Goal: Task Accomplishment & Management: Use online tool/utility

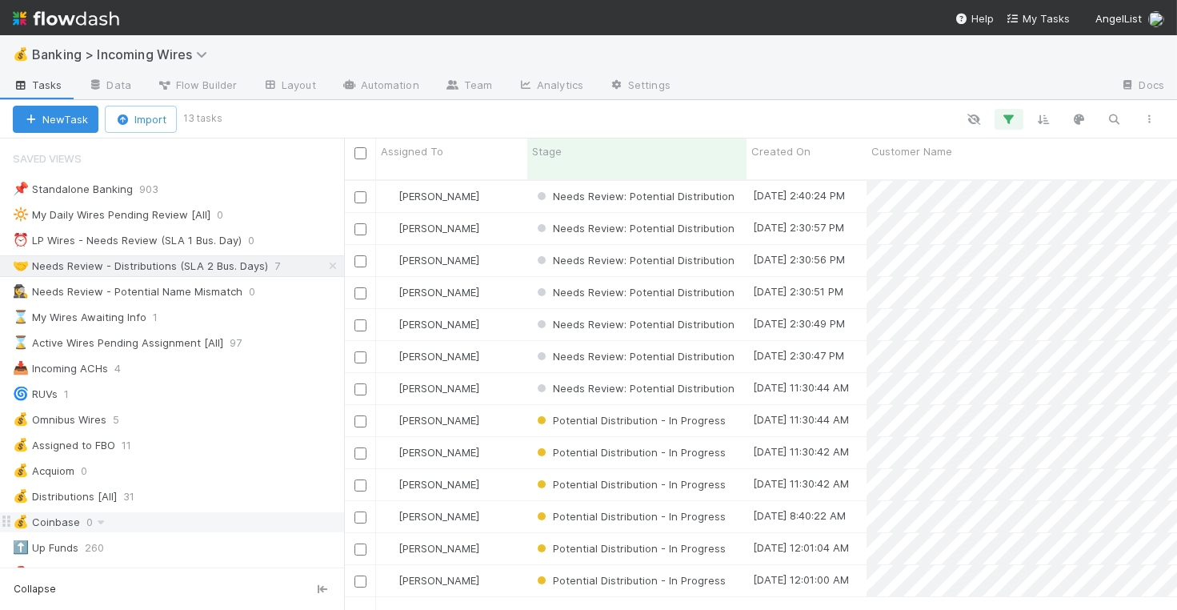
scroll to position [1, 0]
click at [122, 233] on div "⏰ LP Wires - Needs Review (SLA 1 Bus. Day)" at bounding box center [127, 240] width 229 height 20
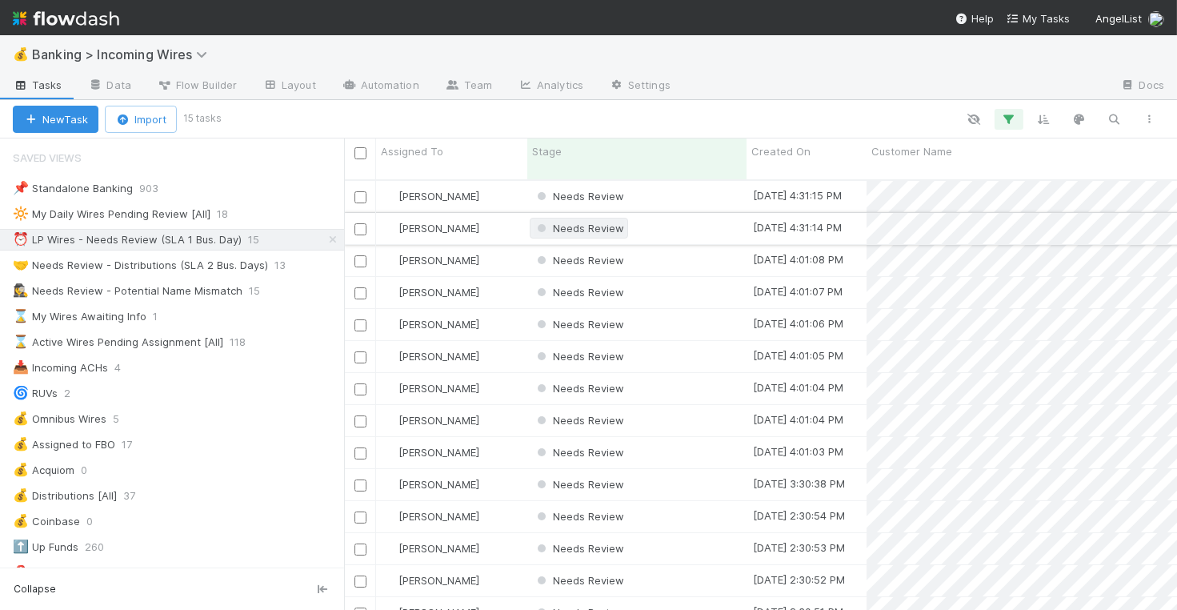
scroll to position [0, 1]
click at [707, 184] on div "Needs Review" at bounding box center [635, 196] width 219 height 31
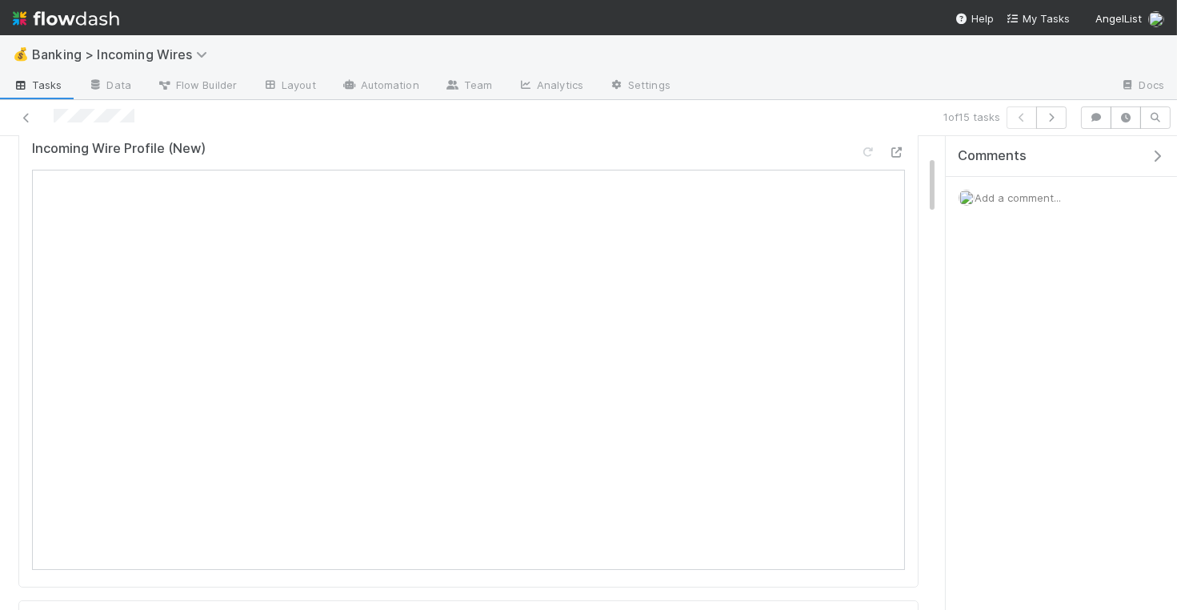
scroll to position [157, 0]
click at [1049, 120] on icon "button" at bounding box center [1051, 118] width 16 height 10
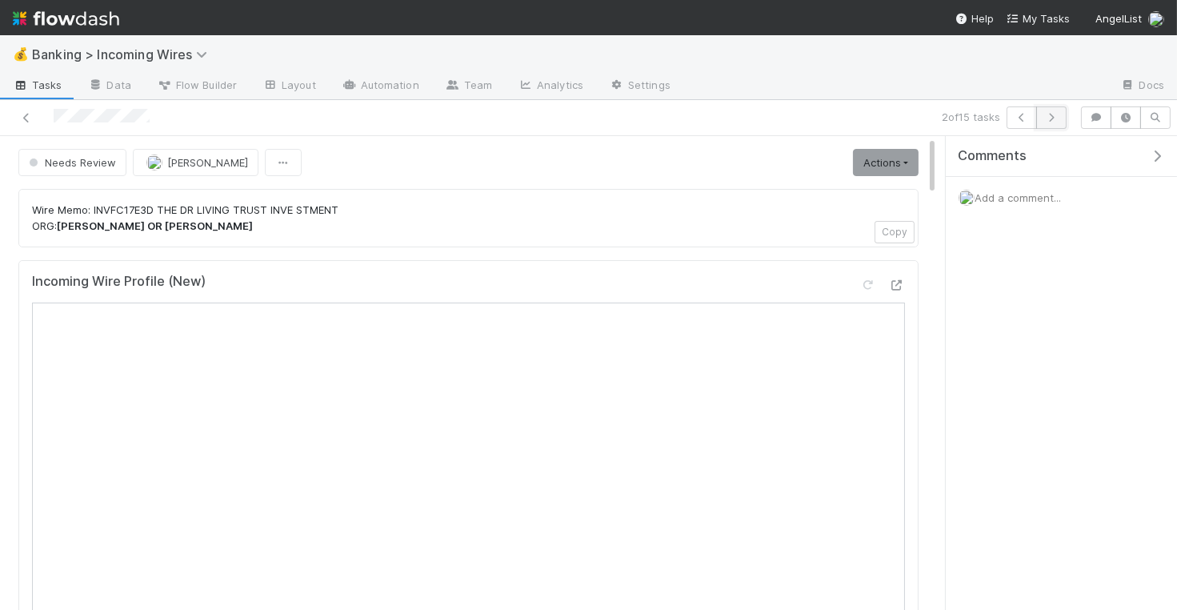
click at [1059, 113] on icon "button" at bounding box center [1051, 118] width 16 height 10
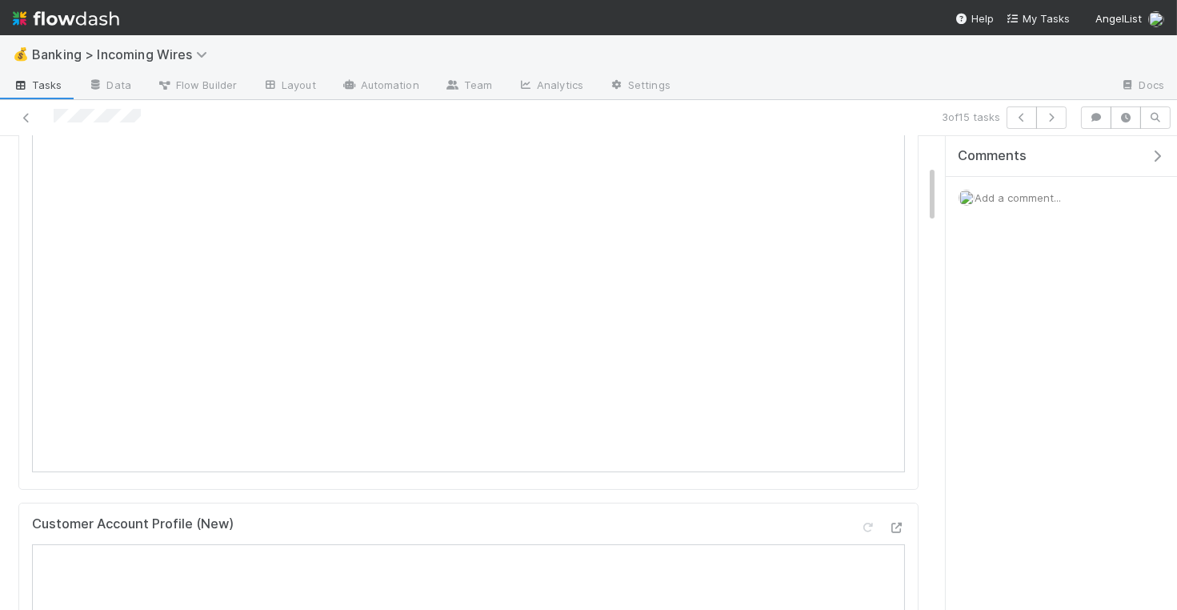
scroll to position [227, 0]
click at [1055, 120] on icon "button" at bounding box center [1051, 118] width 16 height 10
click at [1051, 122] on button "button" at bounding box center [1051, 117] width 30 height 22
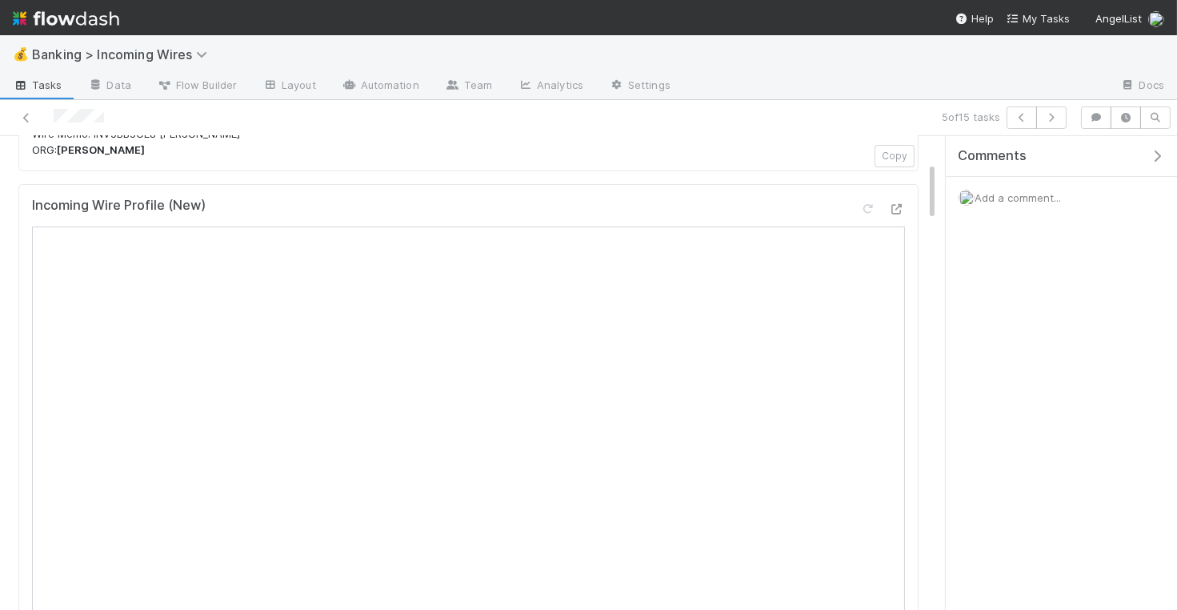
scroll to position [36, 0]
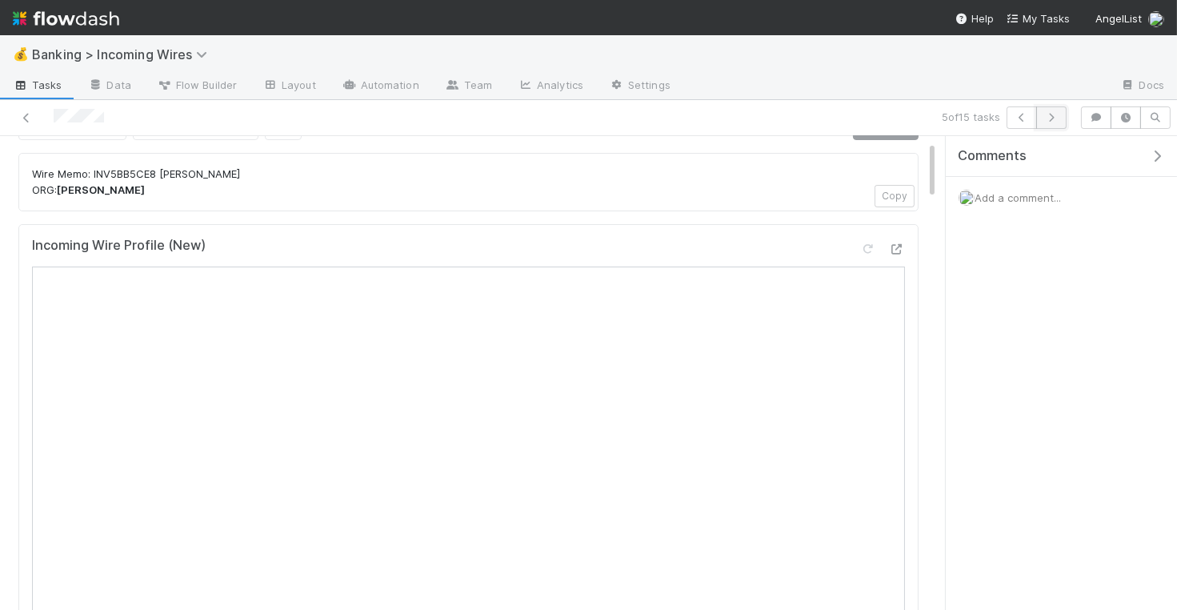
click at [1059, 115] on icon "button" at bounding box center [1051, 118] width 16 height 10
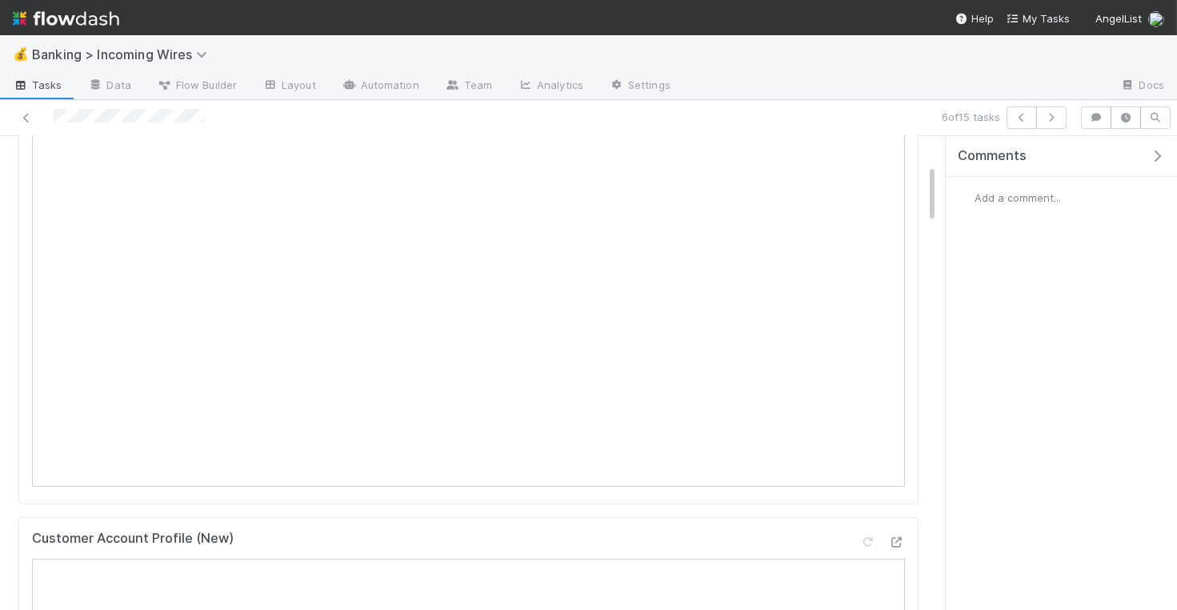
scroll to position [234, 0]
click at [1054, 121] on icon "button" at bounding box center [1051, 118] width 16 height 10
click at [1057, 113] on icon "button" at bounding box center [1051, 118] width 16 height 10
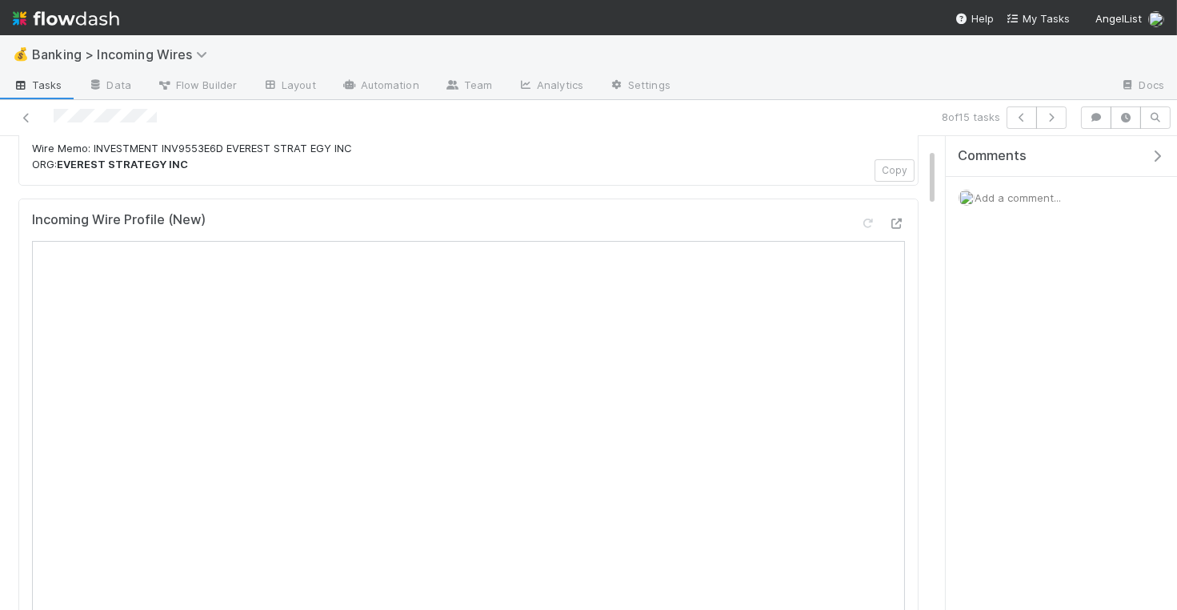
scroll to position [122, 0]
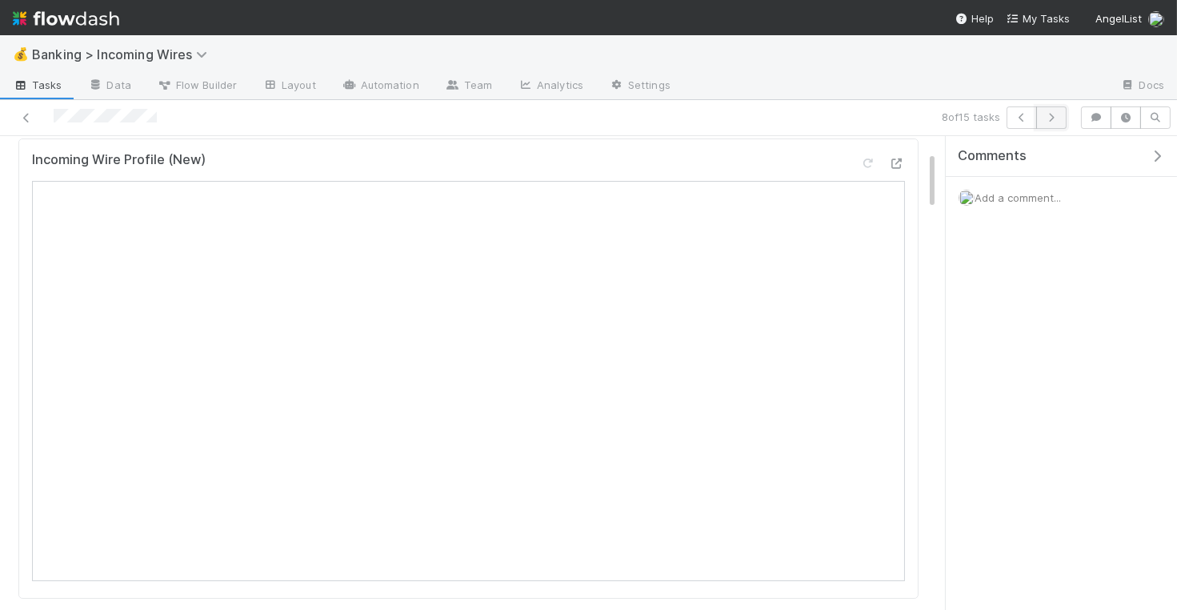
click at [1050, 120] on icon "button" at bounding box center [1051, 118] width 16 height 10
click at [1049, 114] on icon "button" at bounding box center [1051, 118] width 16 height 10
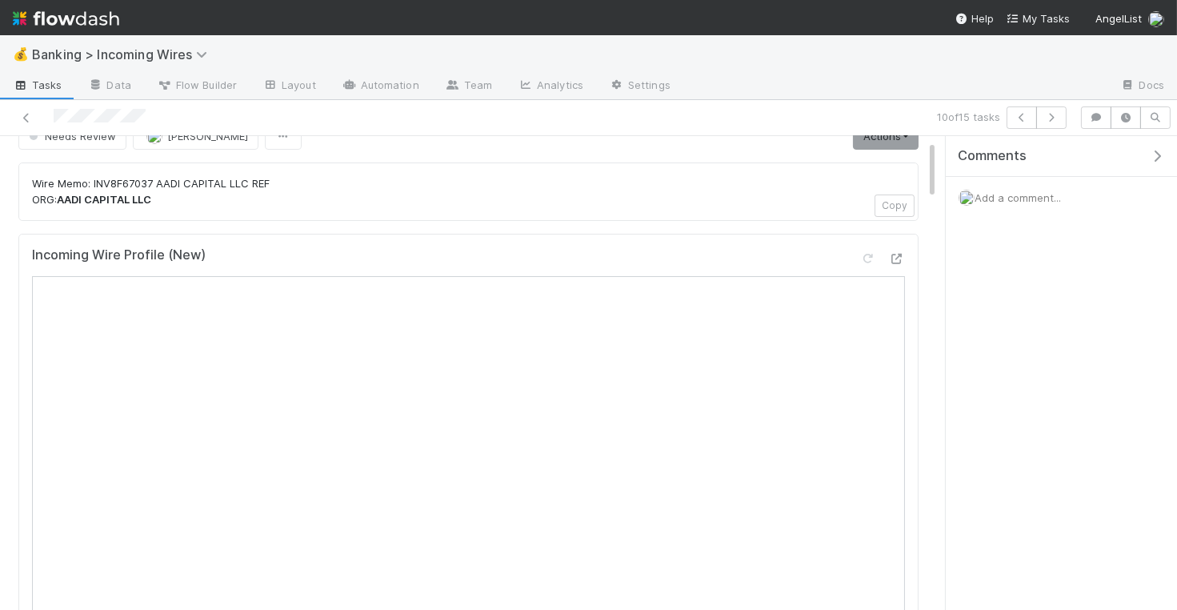
scroll to position [35, 0]
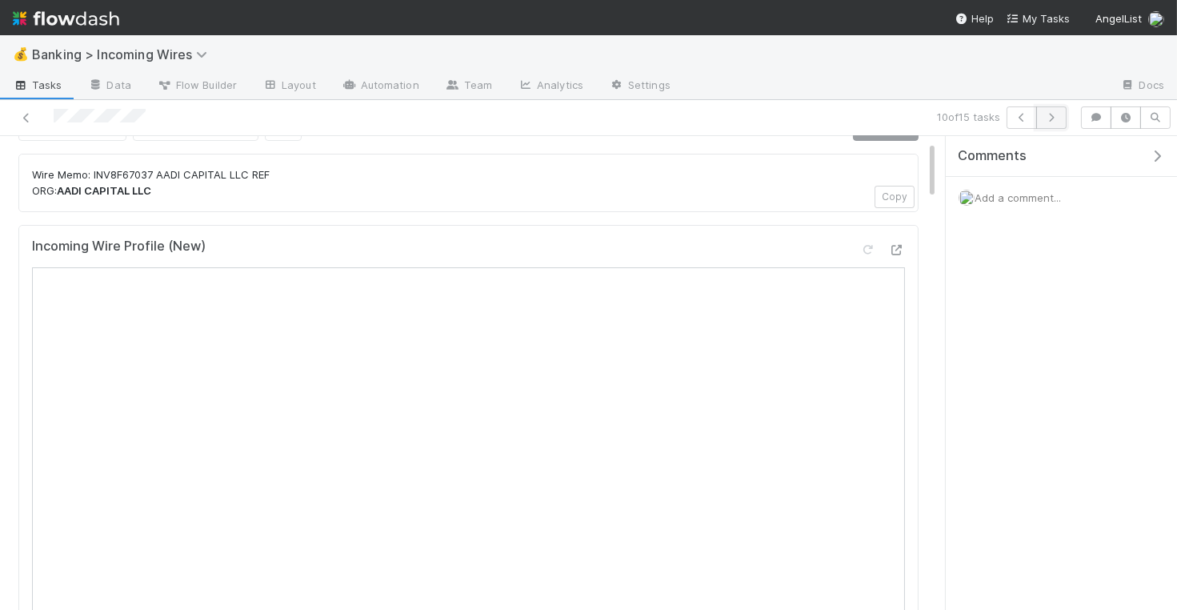
click at [1053, 117] on icon "button" at bounding box center [1051, 118] width 16 height 10
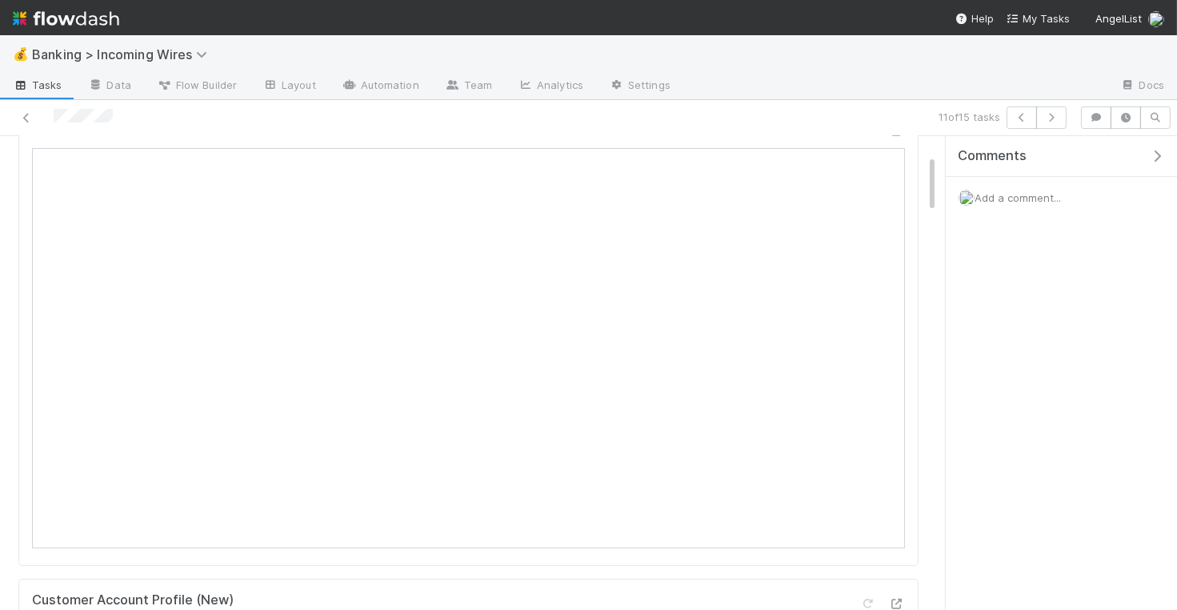
scroll to position [145, 0]
click at [1057, 120] on icon "button" at bounding box center [1051, 118] width 16 height 10
click at [1049, 121] on icon "button" at bounding box center [1051, 118] width 16 height 10
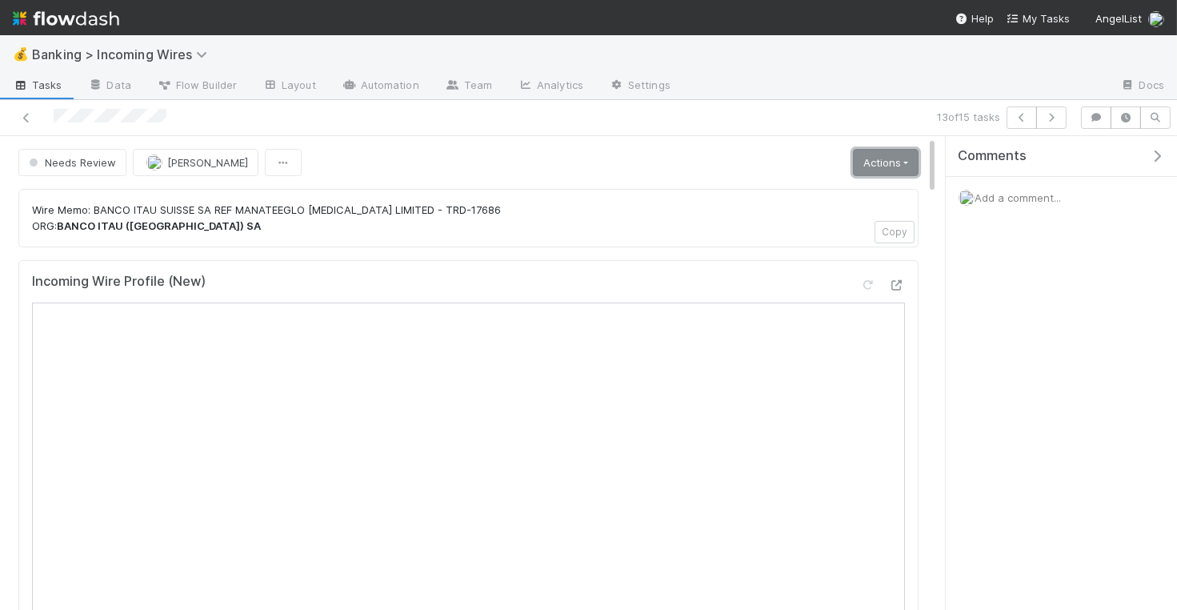
click at [901, 158] on link "Actions" at bounding box center [886, 162] width 66 height 27
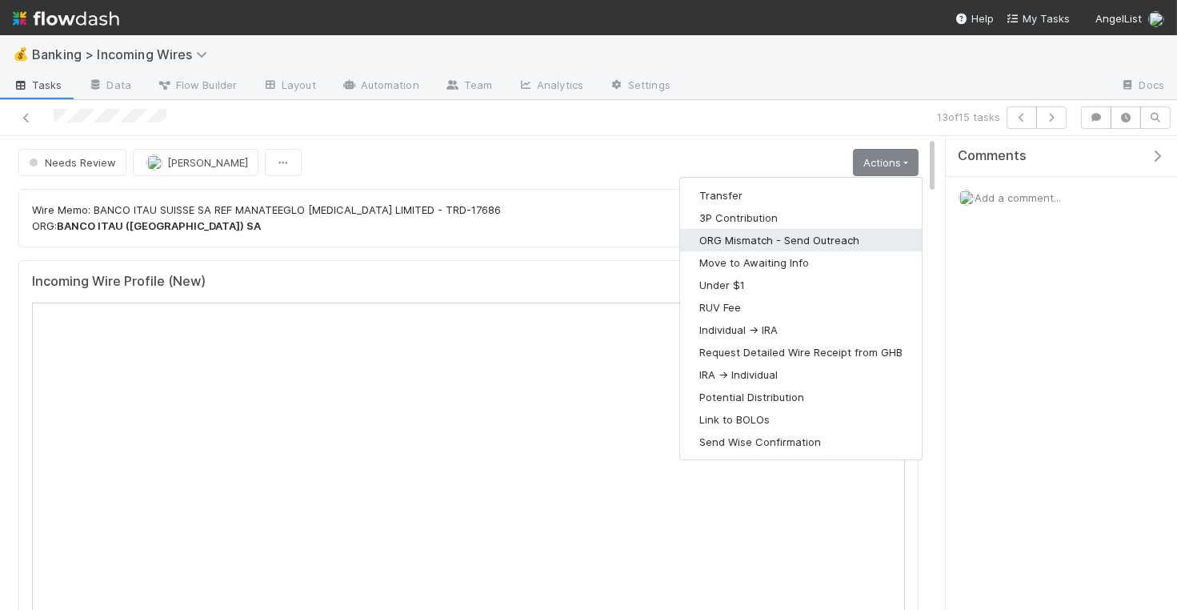
click at [790, 235] on button "ORG Mismatch - Send Outreach" at bounding box center [801, 240] width 242 height 22
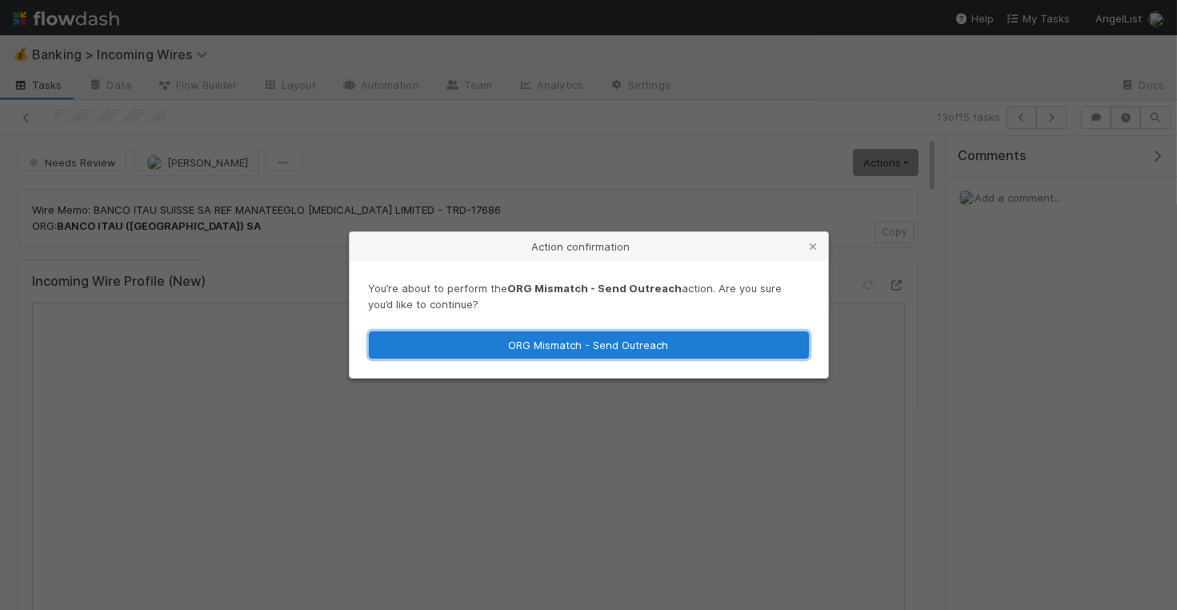
click at [670, 350] on button "ORG Mismatch - Send Outreach" at bounding box center [589, 344] width 440 height 27
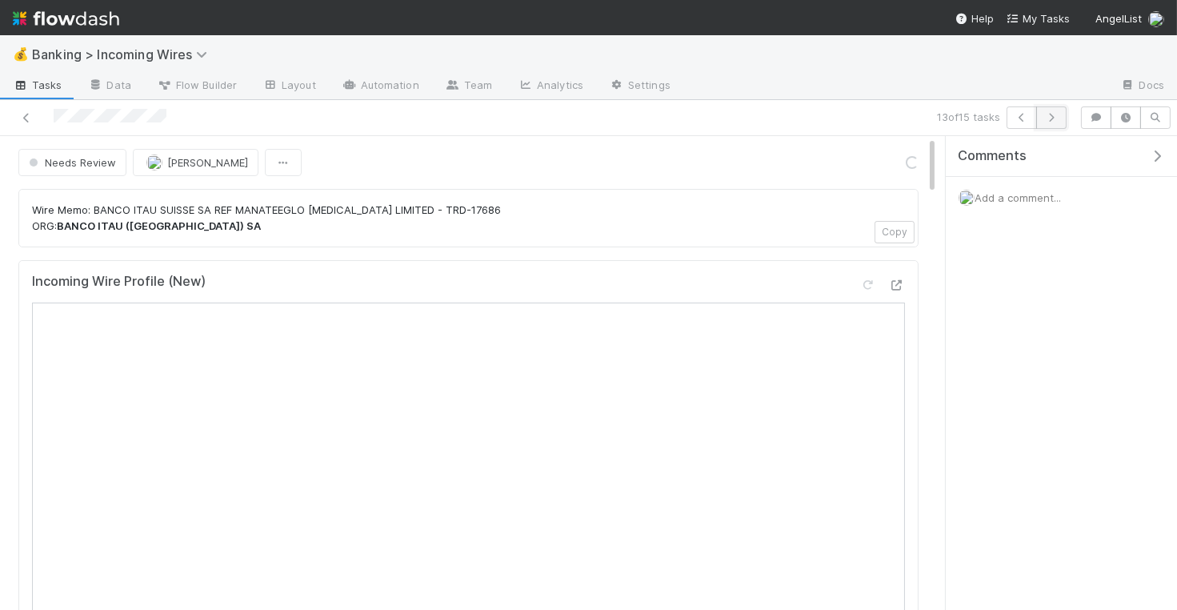
click at [1053, 116] on icon "button" at bounding box center [1051, 118] width 16 height 10
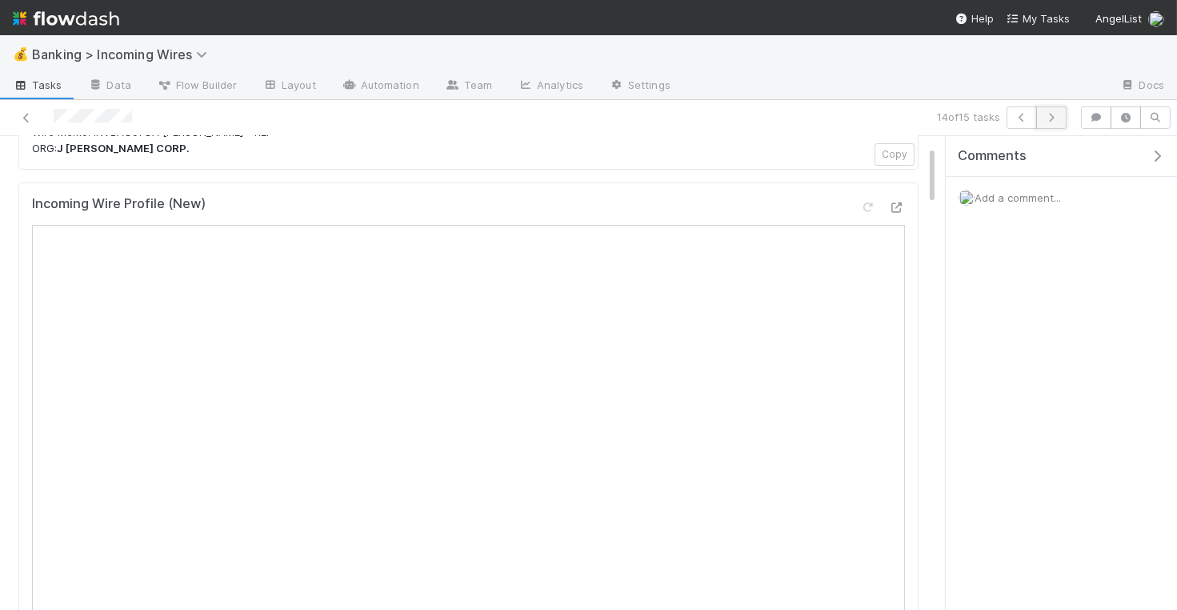
click at [1049, 118] on icon "button" at bounding box center [1051, 118] width 16 height 10
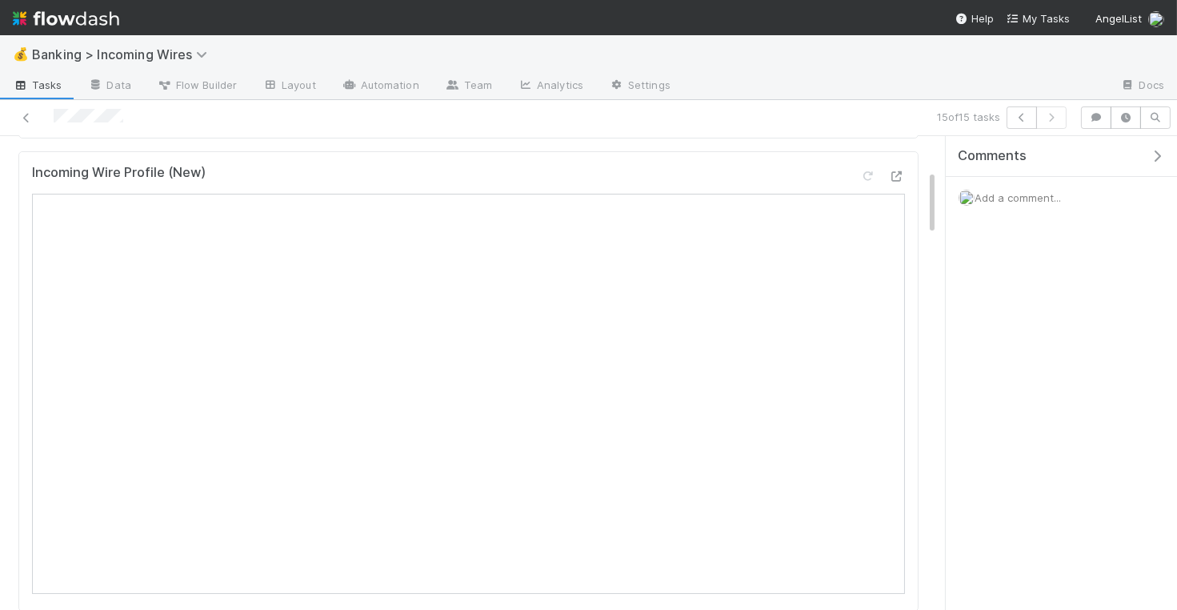
scroll to position [242, 0]
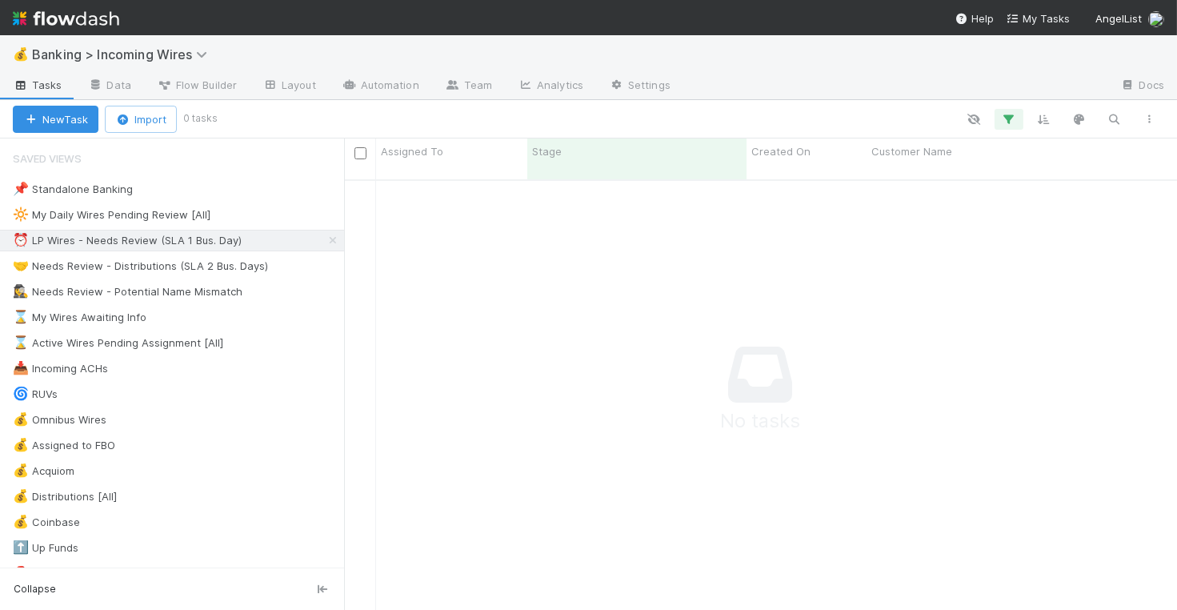
scroll to position [1, 1]
click at [198, 270] on div "🤝 Needs Review - Distributions (SLA 2 Bus. Days)" at bounding box center [140, 266] width 255 height 20
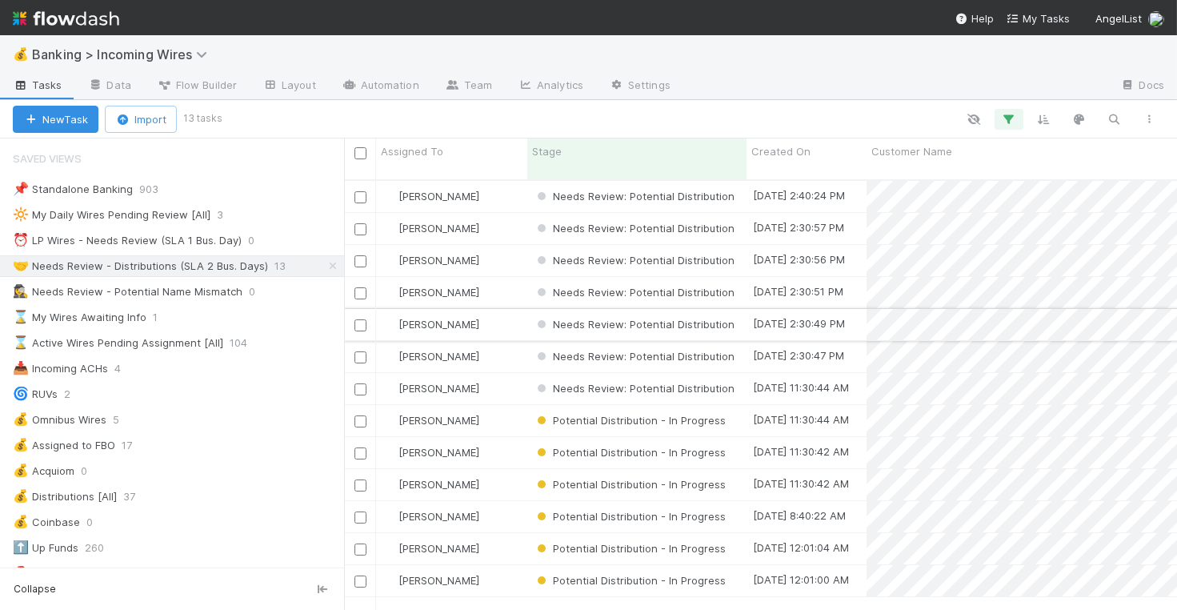
scroll to position [443, 833]
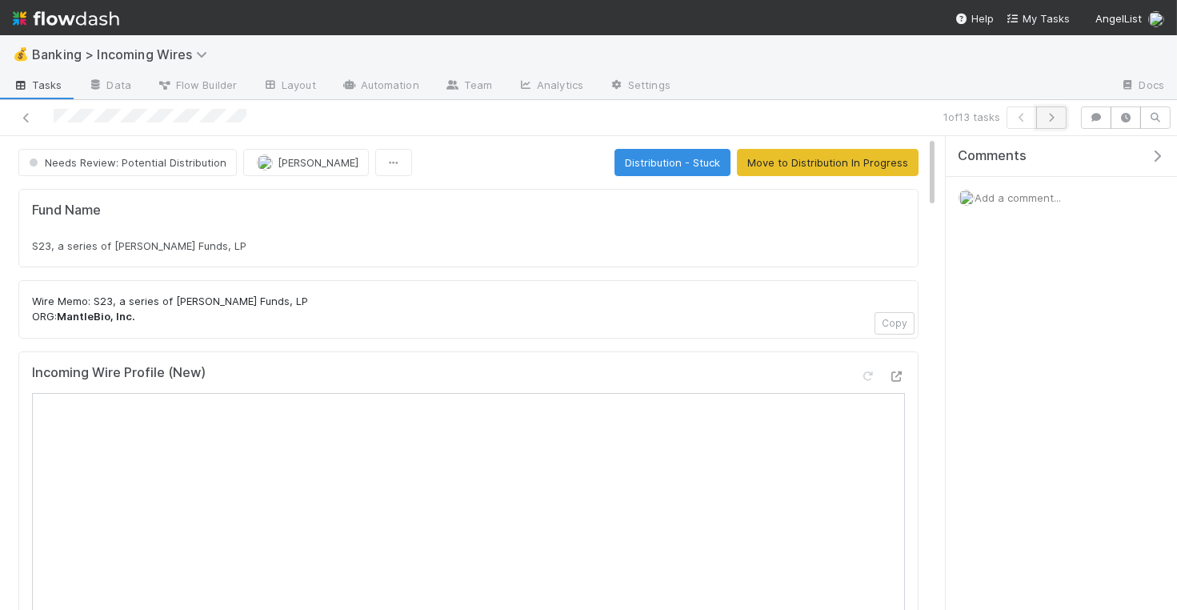
click at [1049, 121] on icon "button" at bounding box center [1051, 118] width 16 height 10
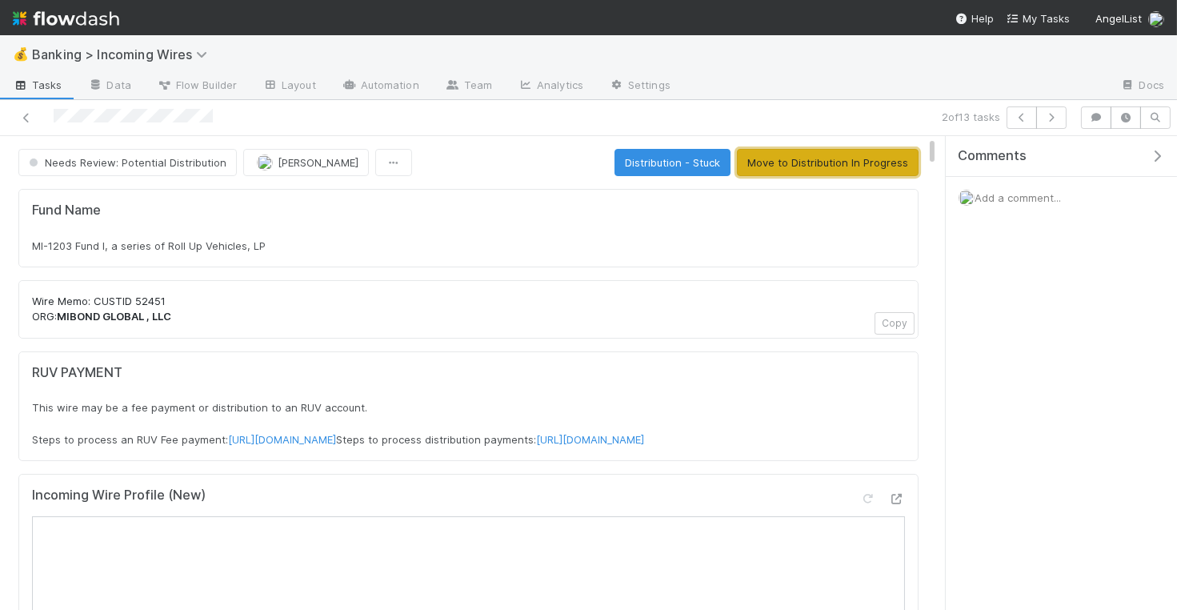
click at [851, 162] on button "Move to Distribution In Progress" at bounding box center [828, 162] width 182 height 27
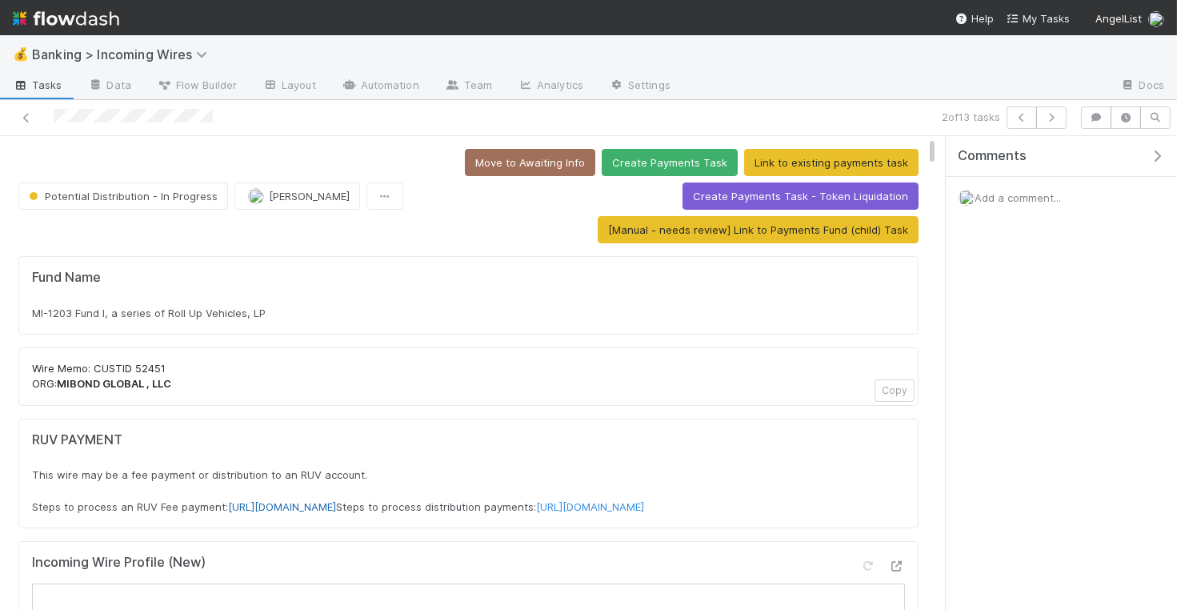
click at [336, 500] on link "[URL][DOMAIN_NAME]" at bounding box center [282, 506] width 108 height 13
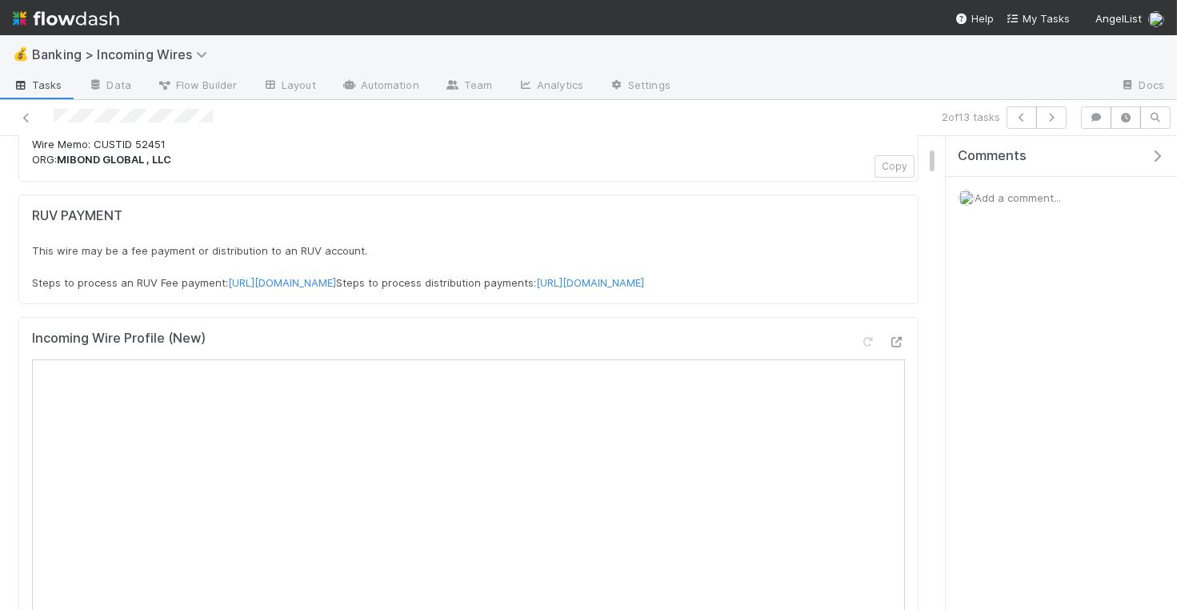
scroll to position [250, 0]
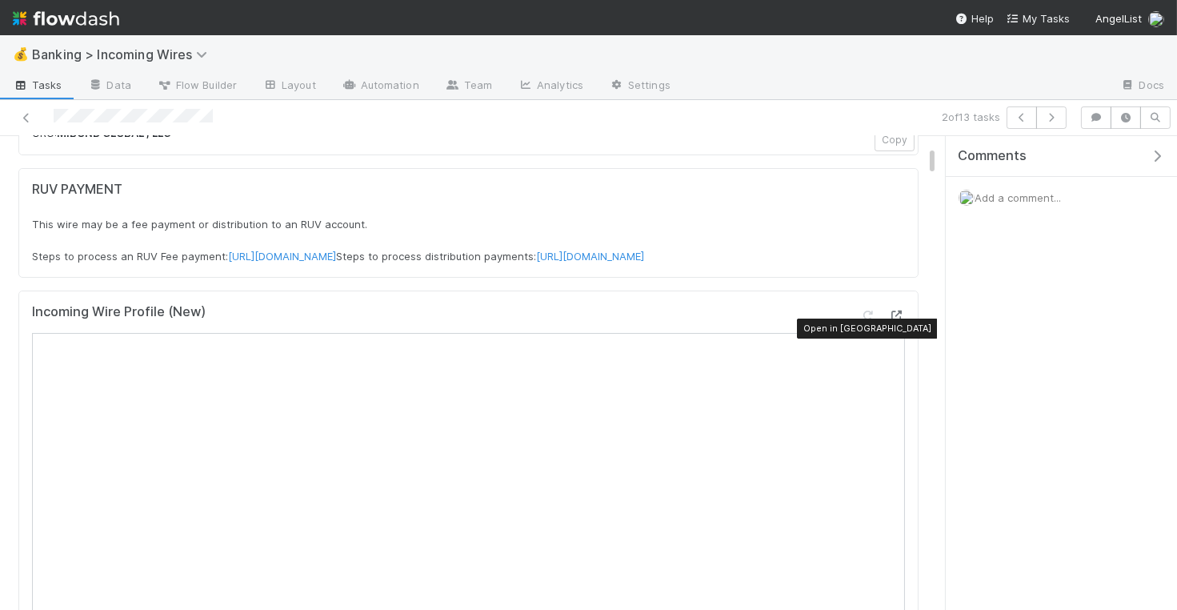
click at [898, 321] on icon at bounding box center [897, 315] width 16 height 10
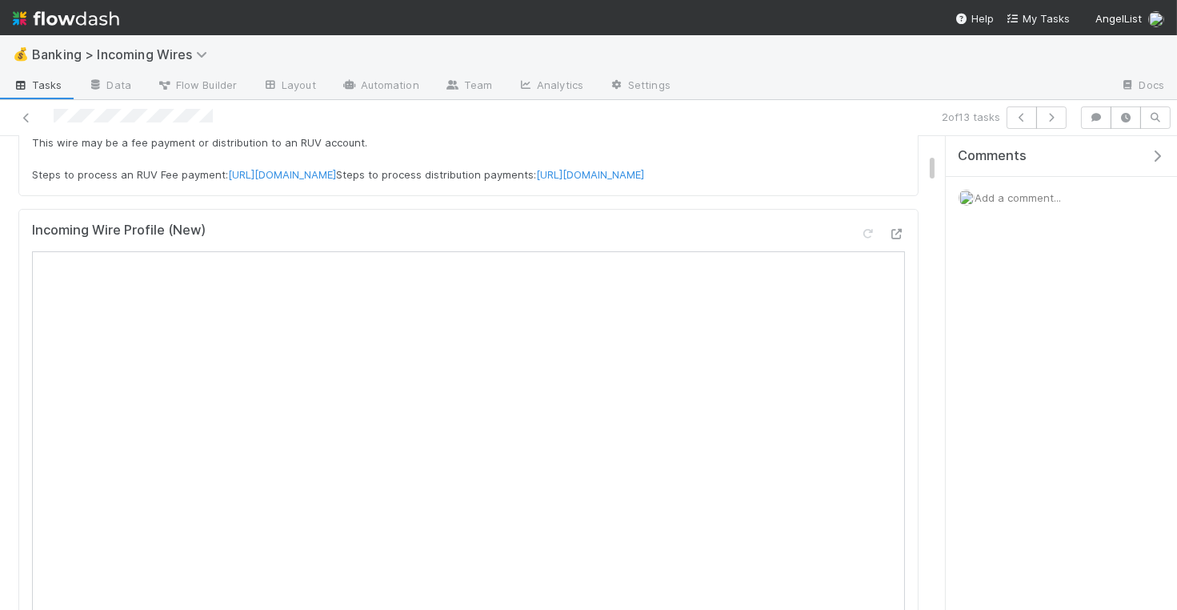
scroll to position [274, 0]
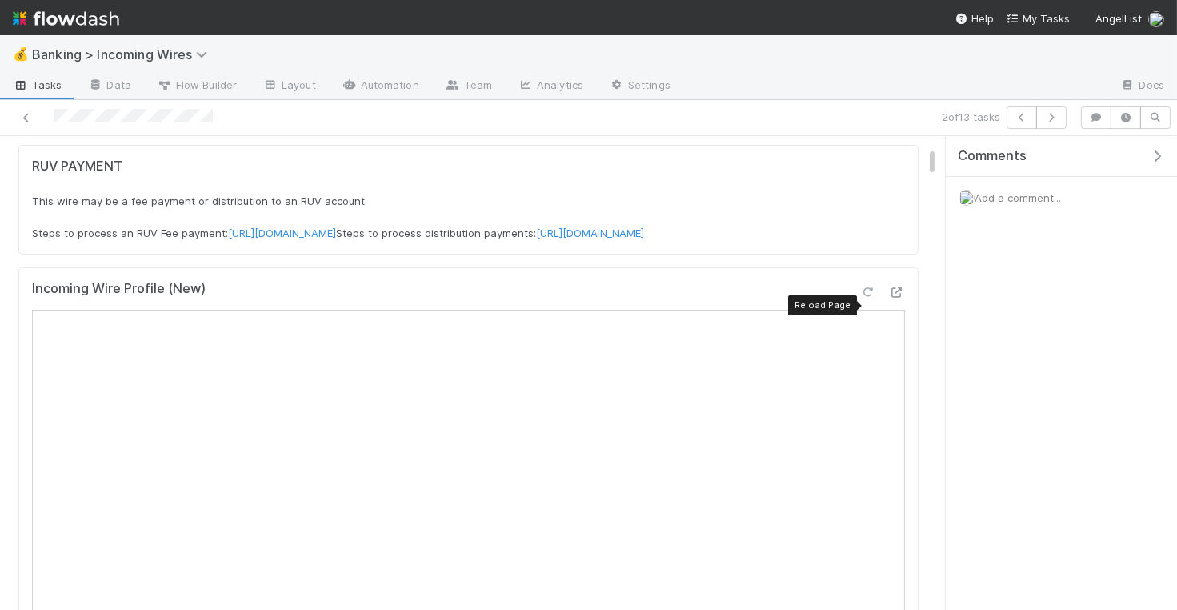
click at [866, 295] on icon at bounding box center [868, 292] width 16 height 10
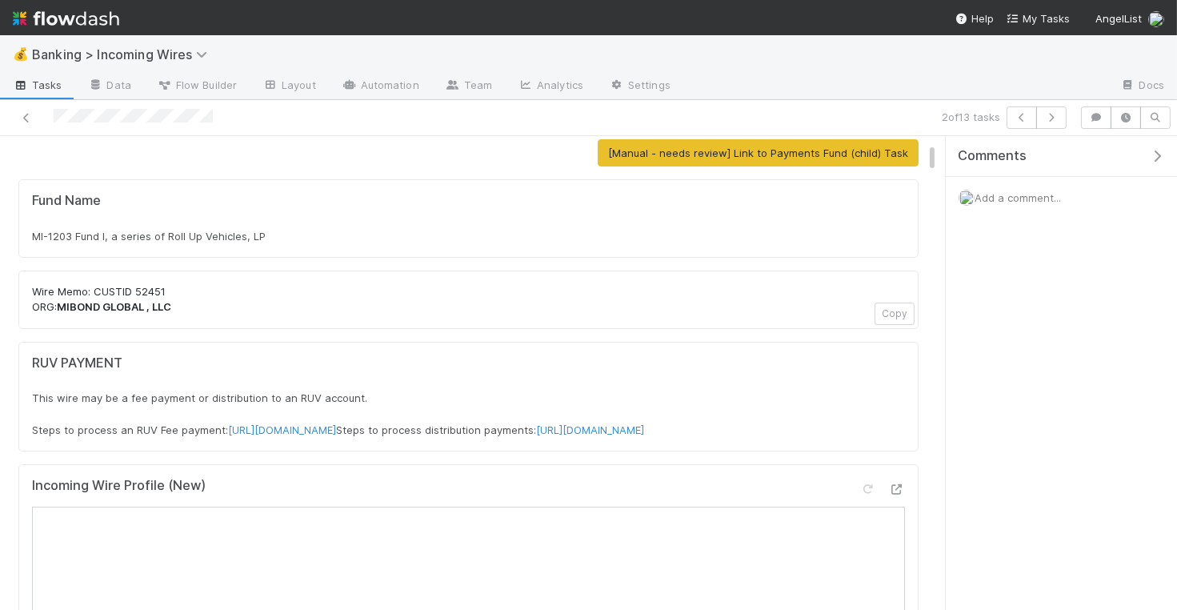
scroll to position [0, 0]
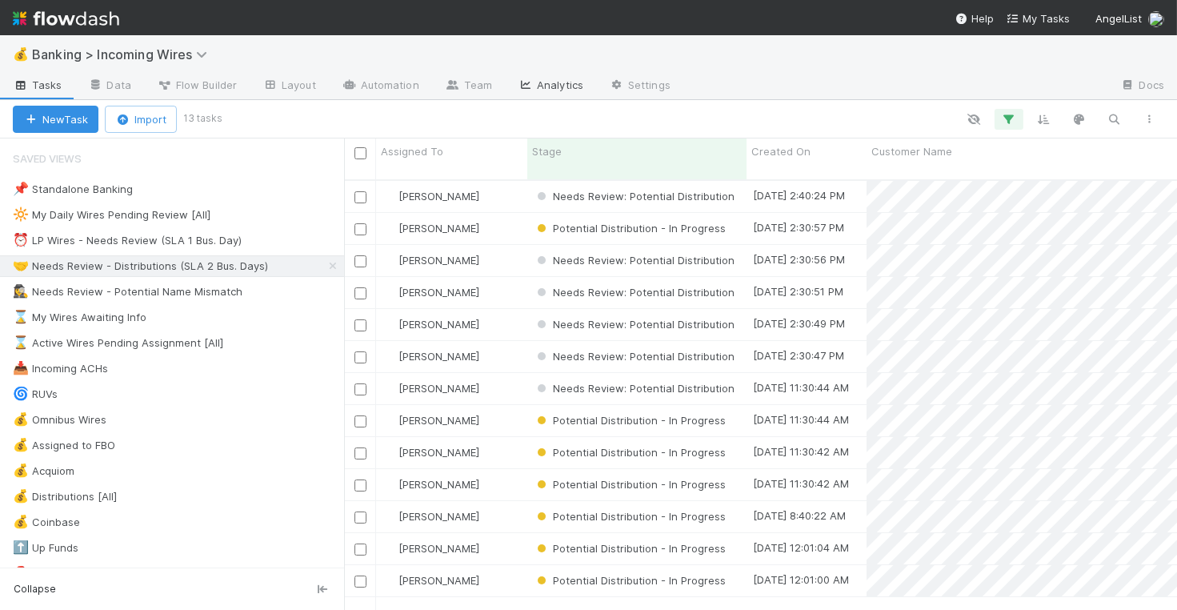
scroll to position [443, 833]
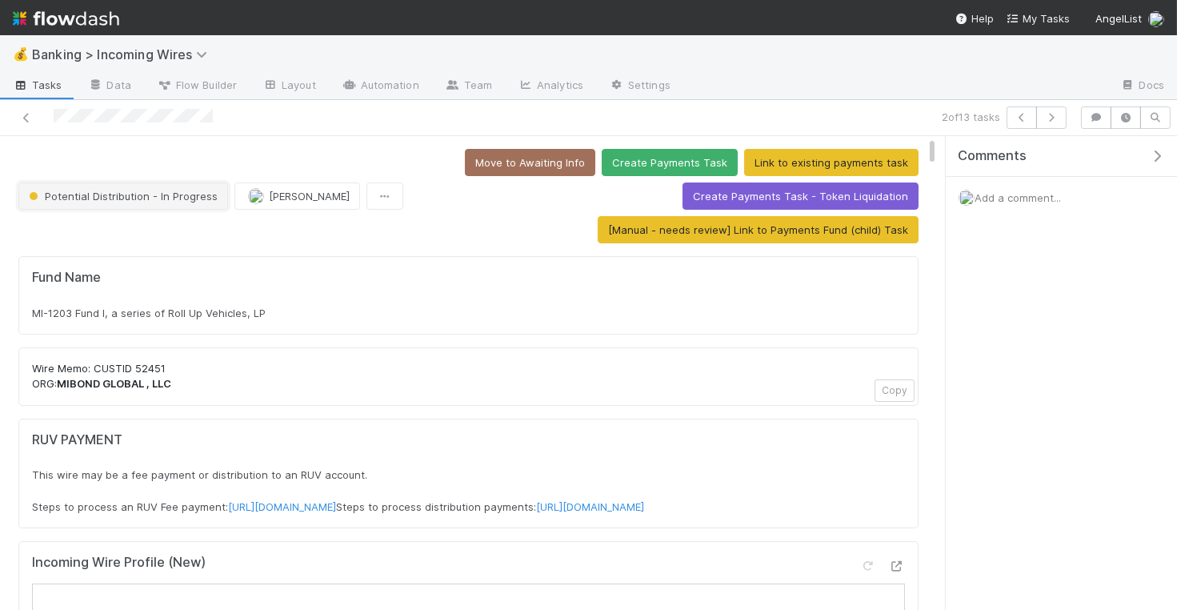
click at [111, 196] on span "Potential Distribution - In Progress" at bounding box center [122, 196] width 192 height 13
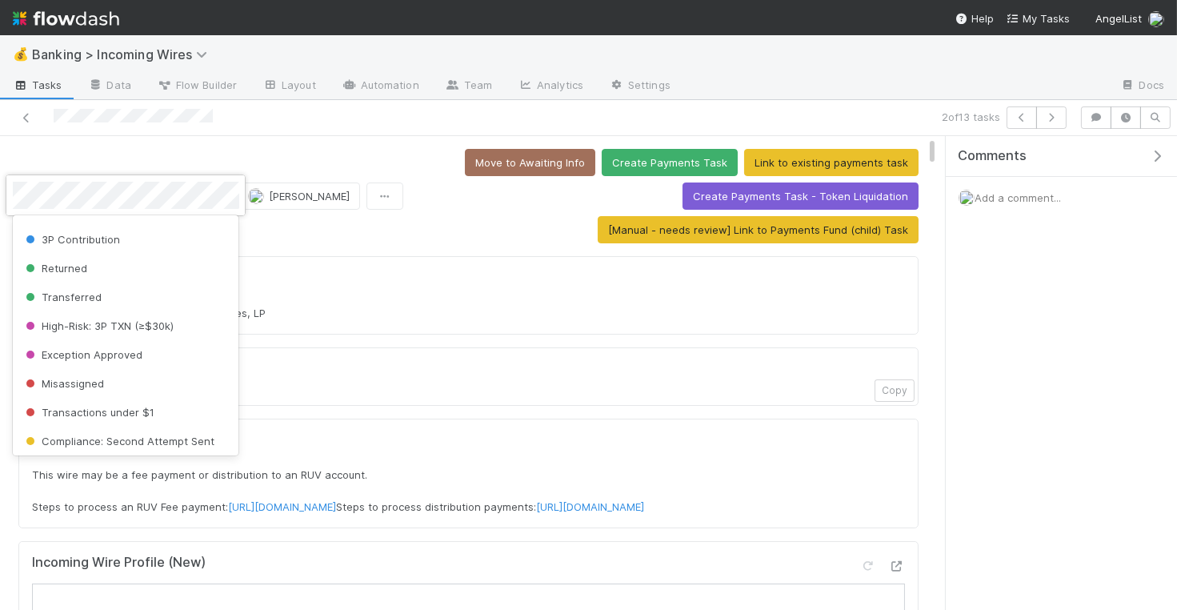
scroll to position [64, 0]
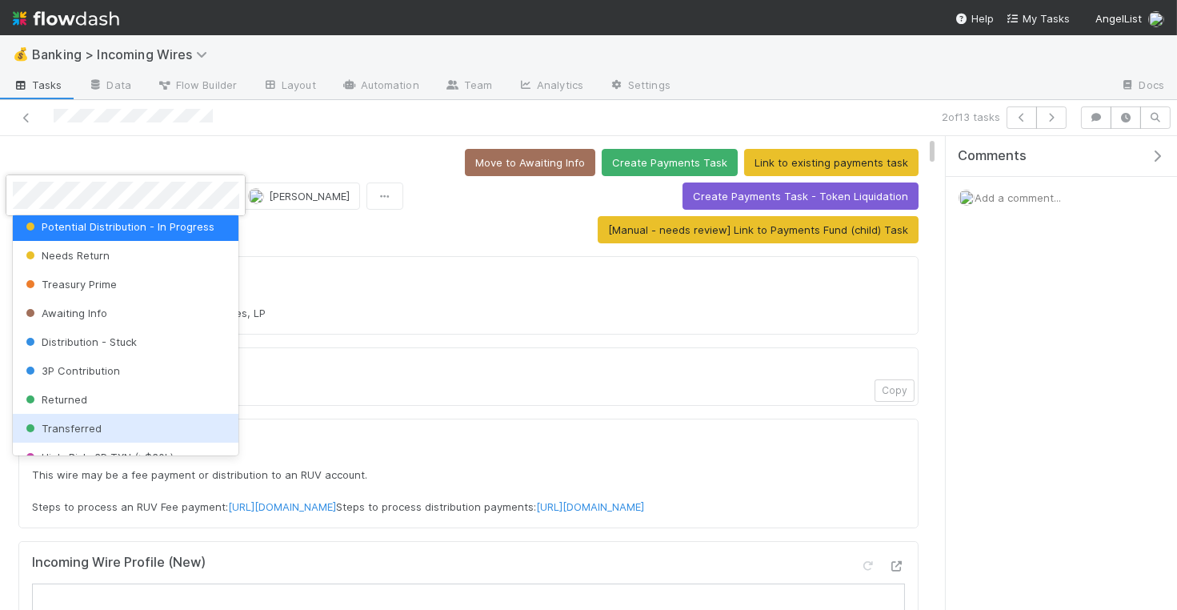
click at [137, 421] on div "Transferred" at bounding box center [126, 428] width 226 height 29
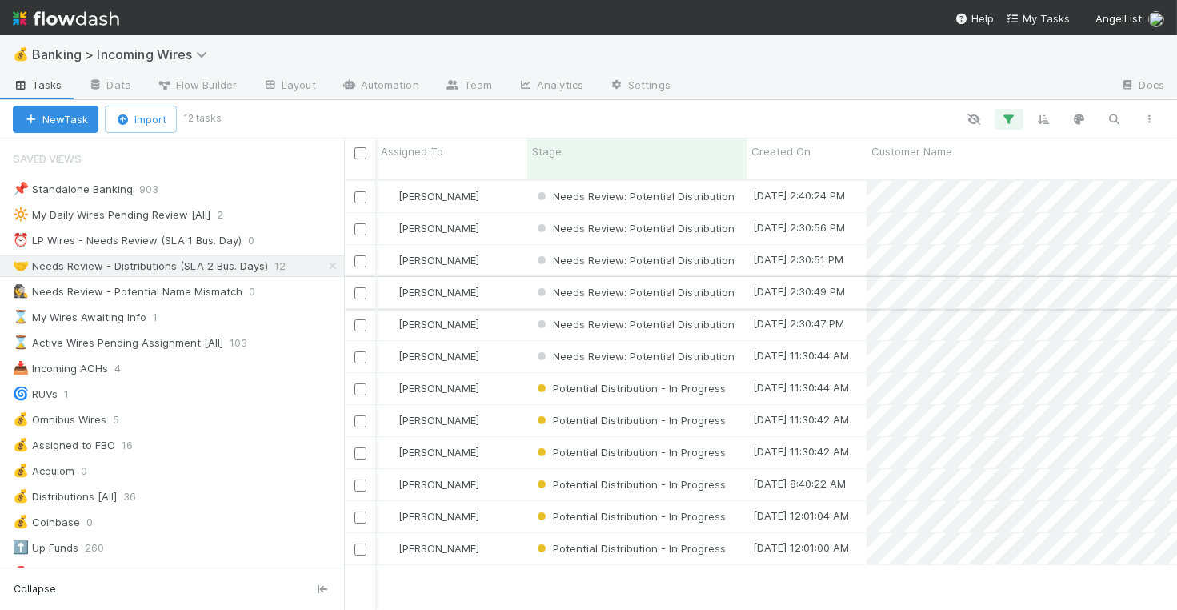
scroll to position [0, 4]
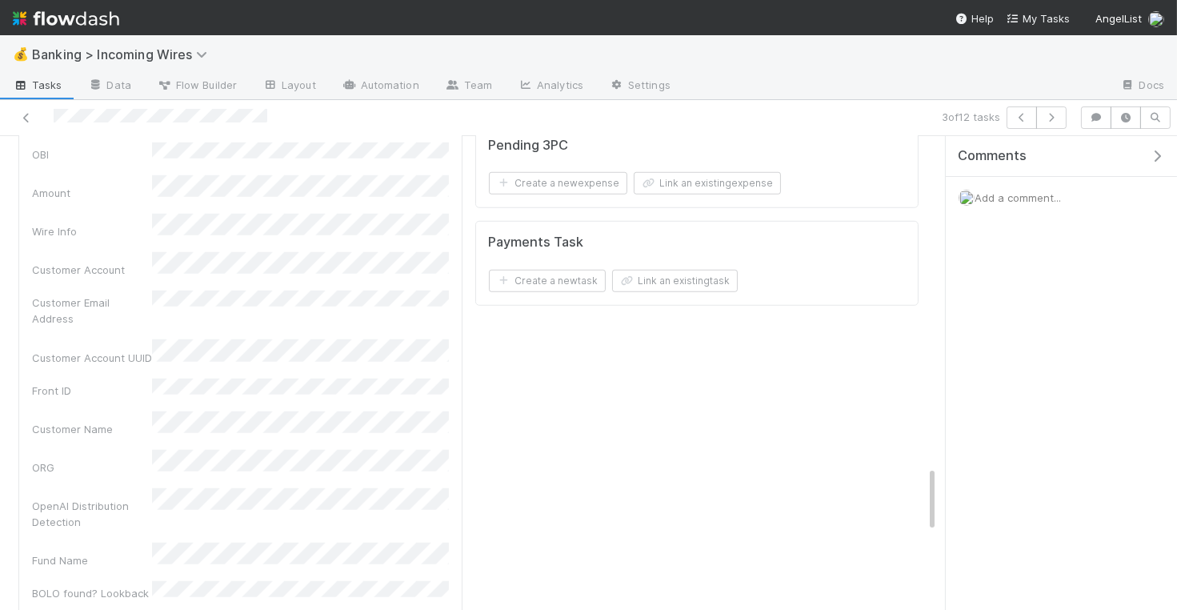
scroll to position [2342, 0]
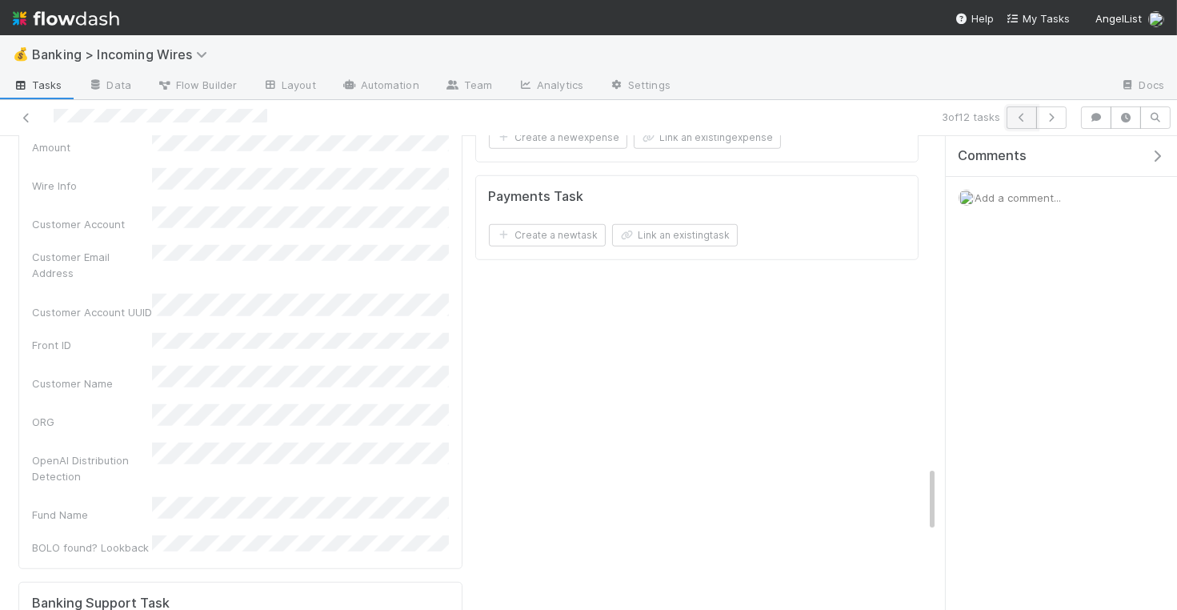
click at [1025, 111] on button "button" at bounding box center [1021, 117] width 30 height 22
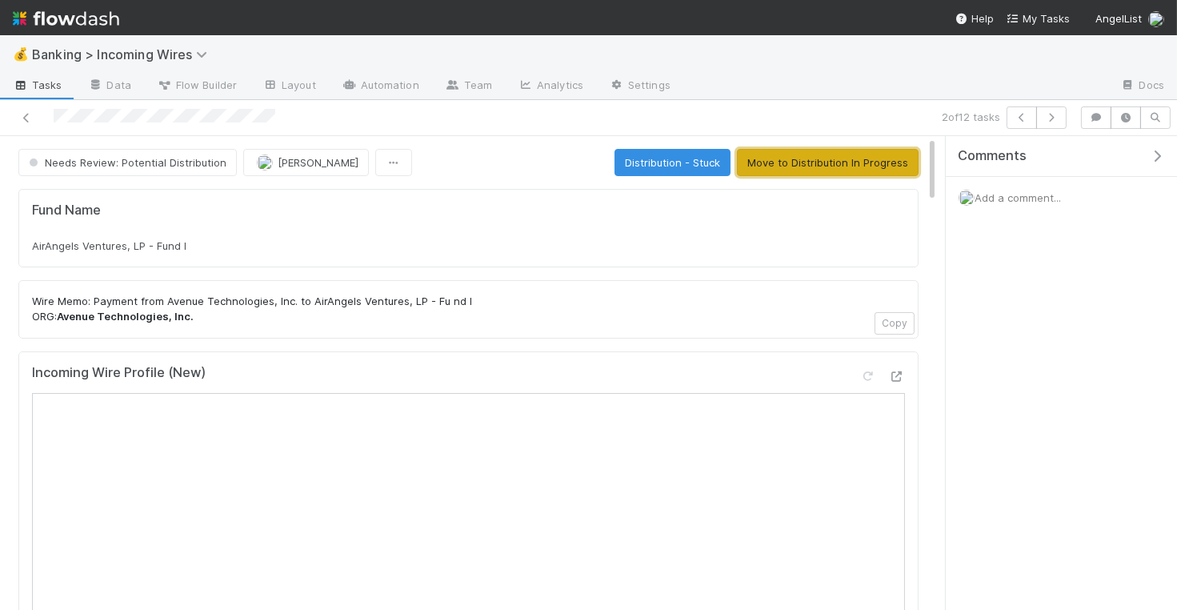
click at [825, 168] on button "Move to Distribution In Progress" at bounding box center [828, 162] width 182 height 27
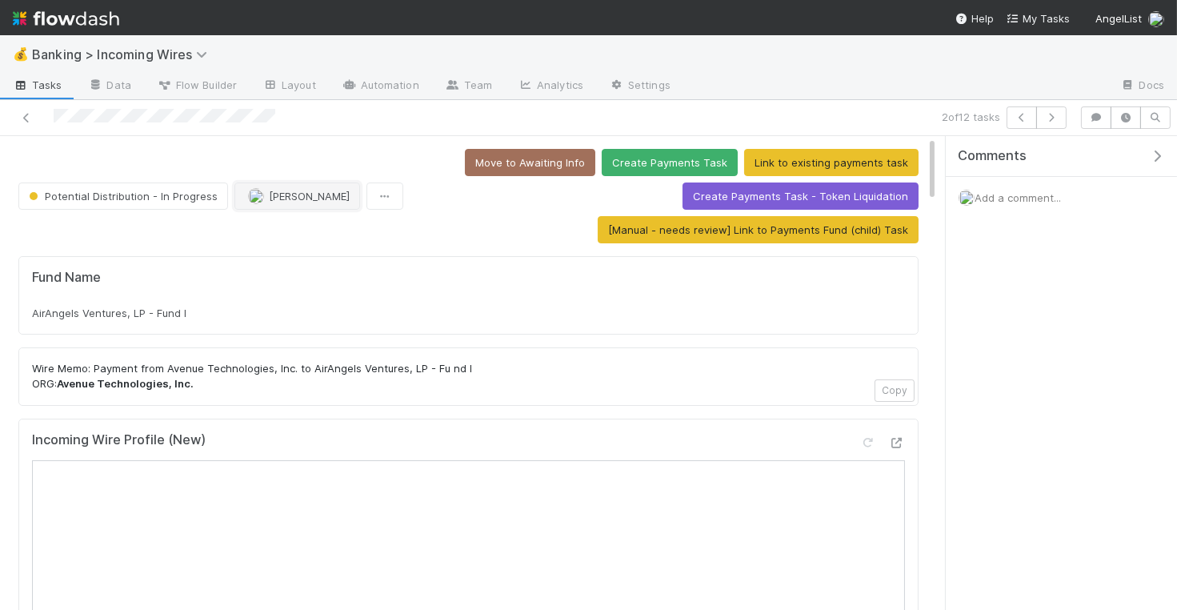
click at [286, 164] on div "Potential Distribution - In Progress Michael Guidi Move to Awaiting Info Create…" at bounding box center [468, 196] width 900 height 94
click at [286, 193] on span "[PERSON_NAME]" at bounding box center [309, 196] width 81 height 13
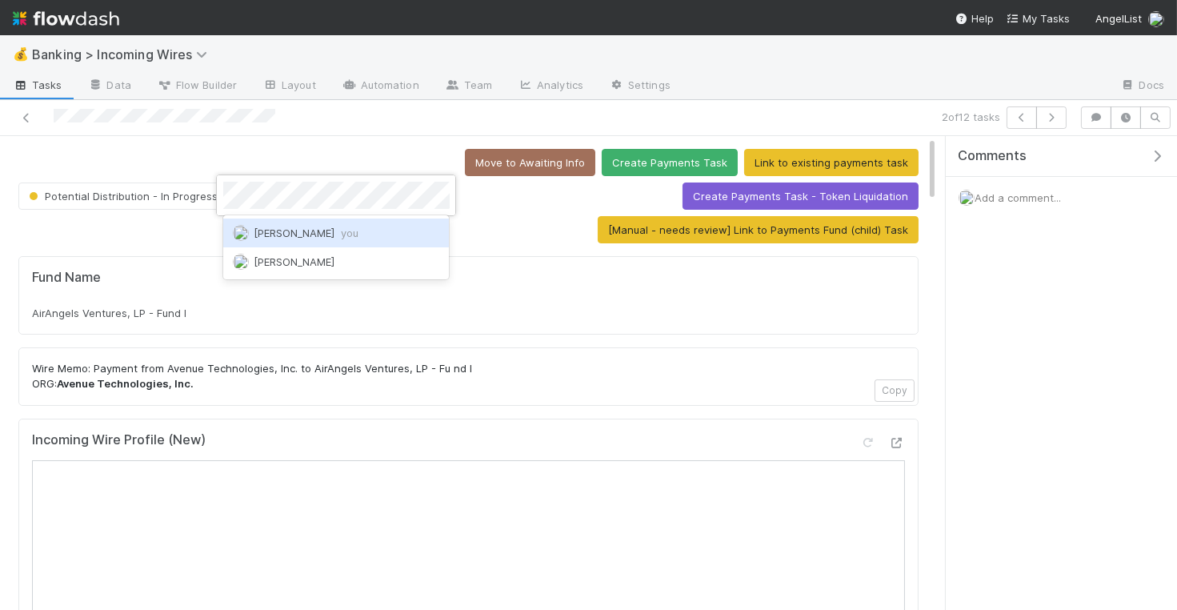
click at [290, 240] on div "Nate Eisenstein you" at bounding box center [336, 232] width 226 height 29
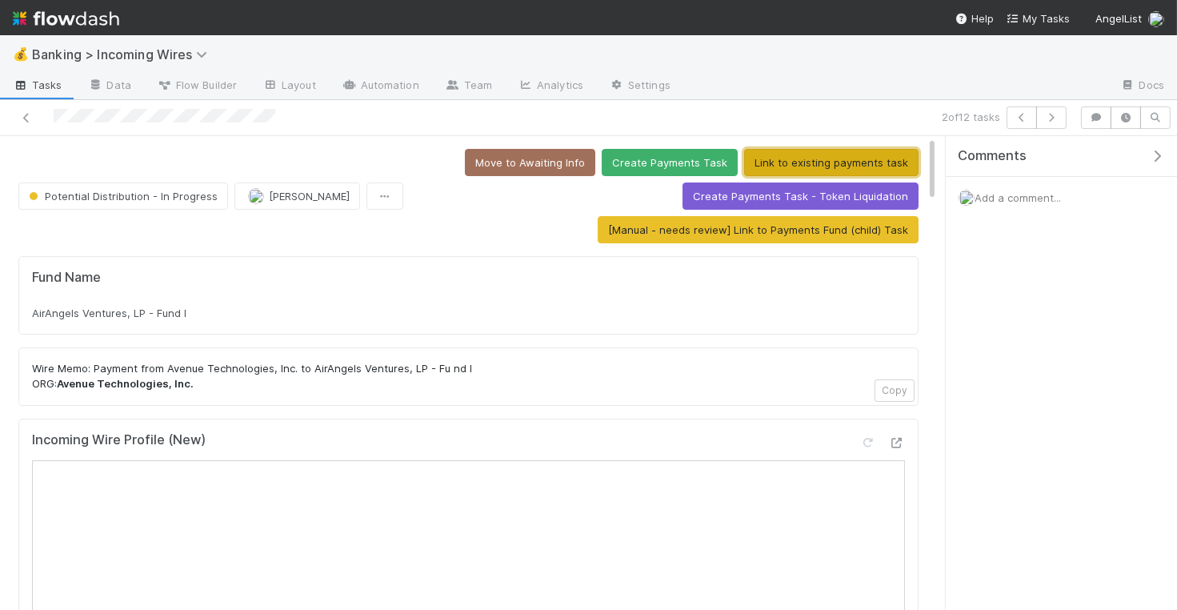
click at [799, 161] on button "Link to existing payments task" at bounding box center [831, 162] width 174 height 27
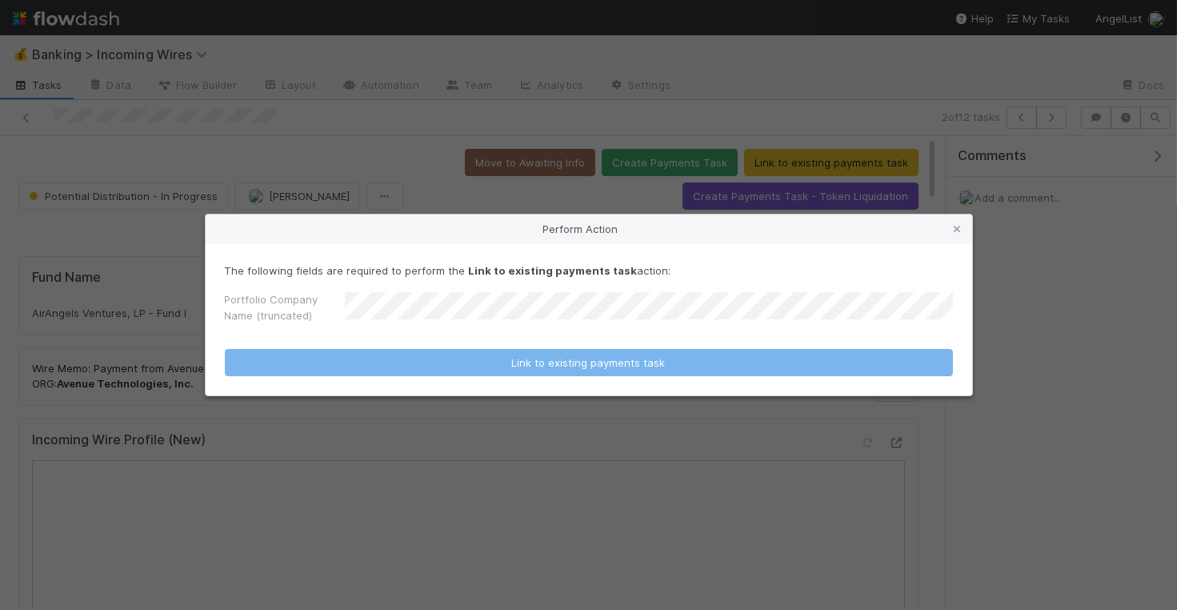
scroll to position [4, 0]
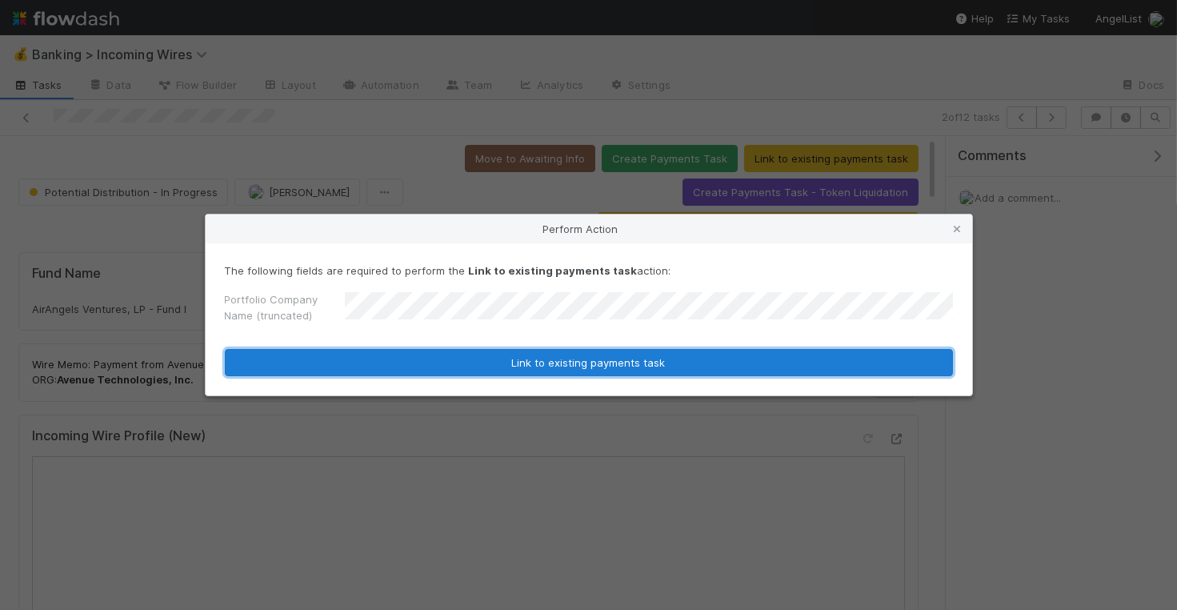
click at [485, 360] on button "Link to existing payments task" at bounding box center [589, 362] width 728 height 27
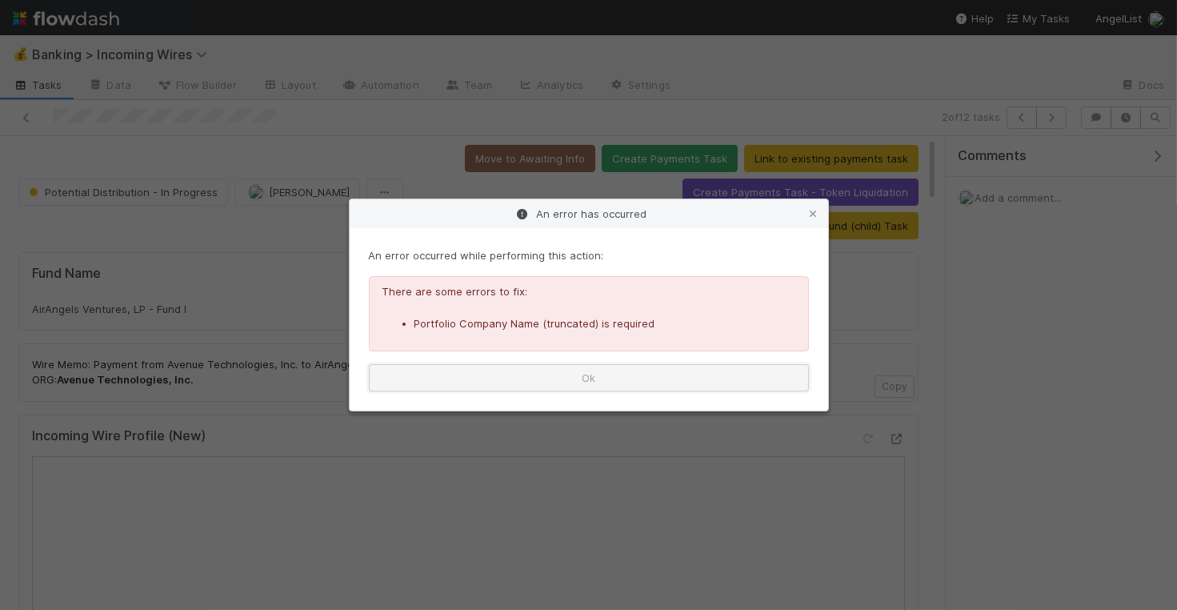
drag, startPoint x: 653, startPoint y: 370, endPoint x: 720, endPoint y: 363, distance: 67.5
click at [653, 370] on button "Ok" at bounding box center [589, 377] width 440 height 27
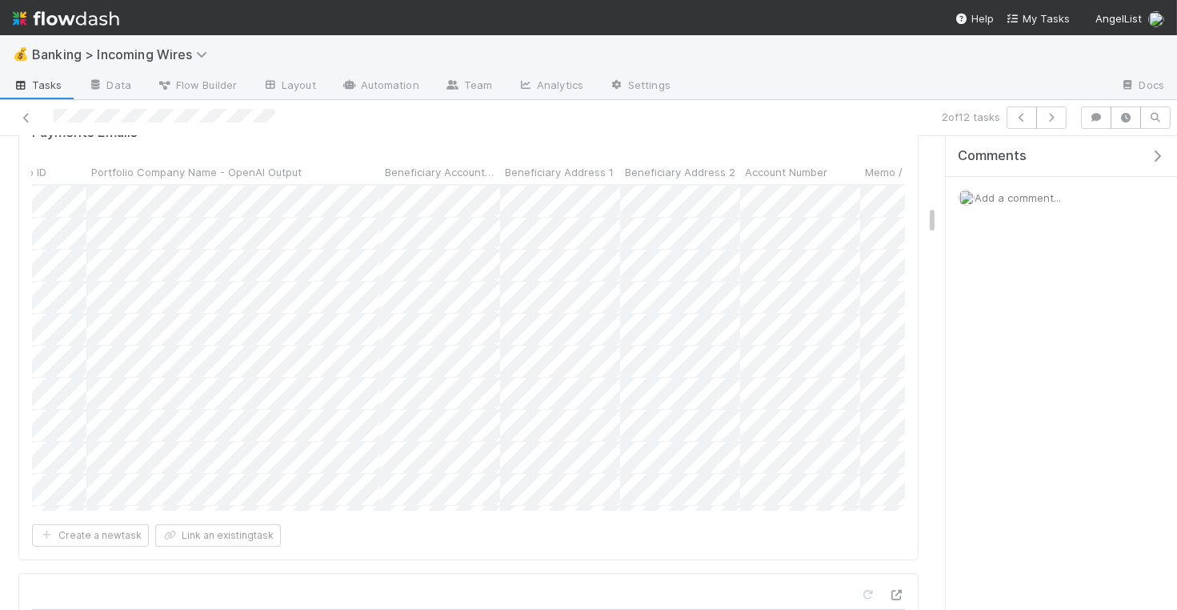
scroll to position [0, 0]
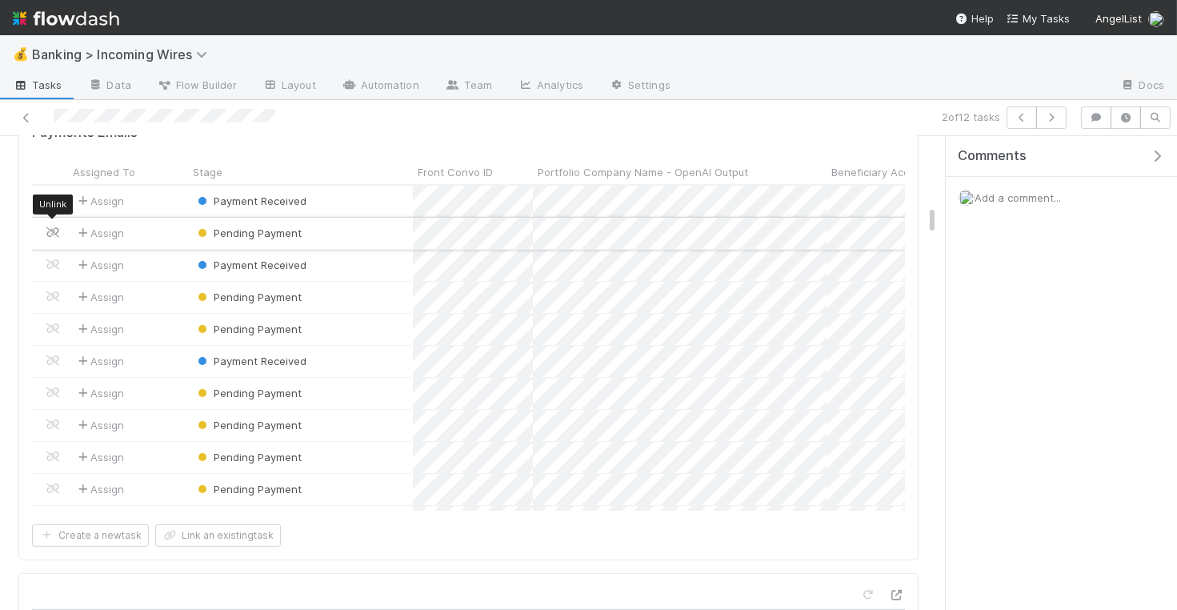
click at [46, 227] on icon at bounding box center [53, 232] width 16 height 10
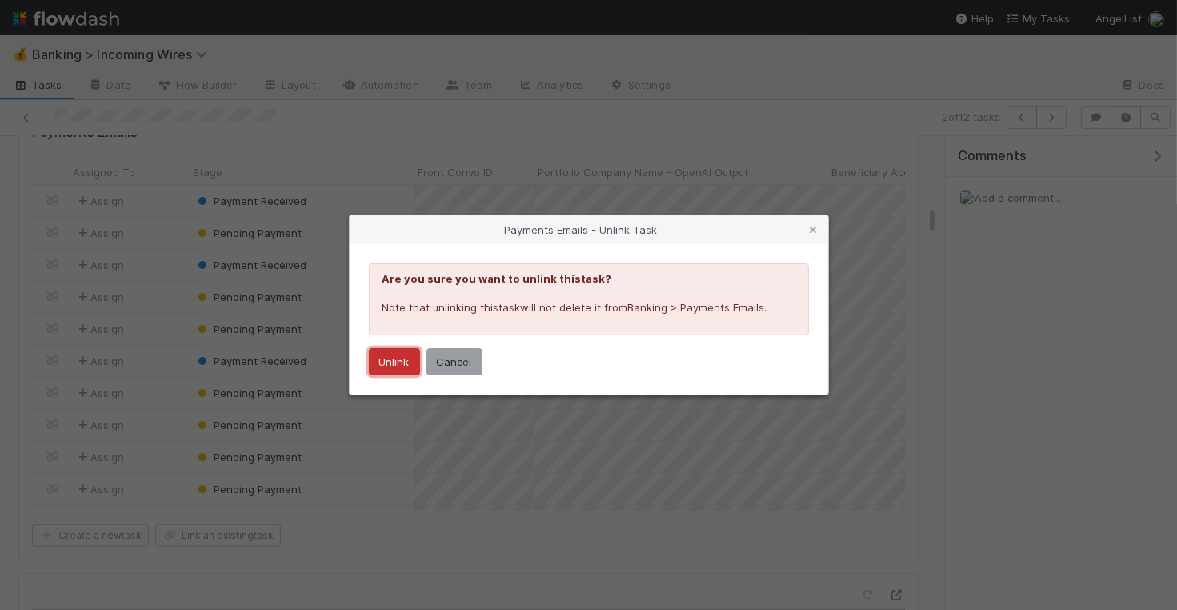
drag, startPoint x: 394, startPoint y: 352, endPoint x: 346, endPoint y: 350, distance: 48.1
click at [393, 353] on button "Unlink" at bounding box center [394, 361] width 51 height 27
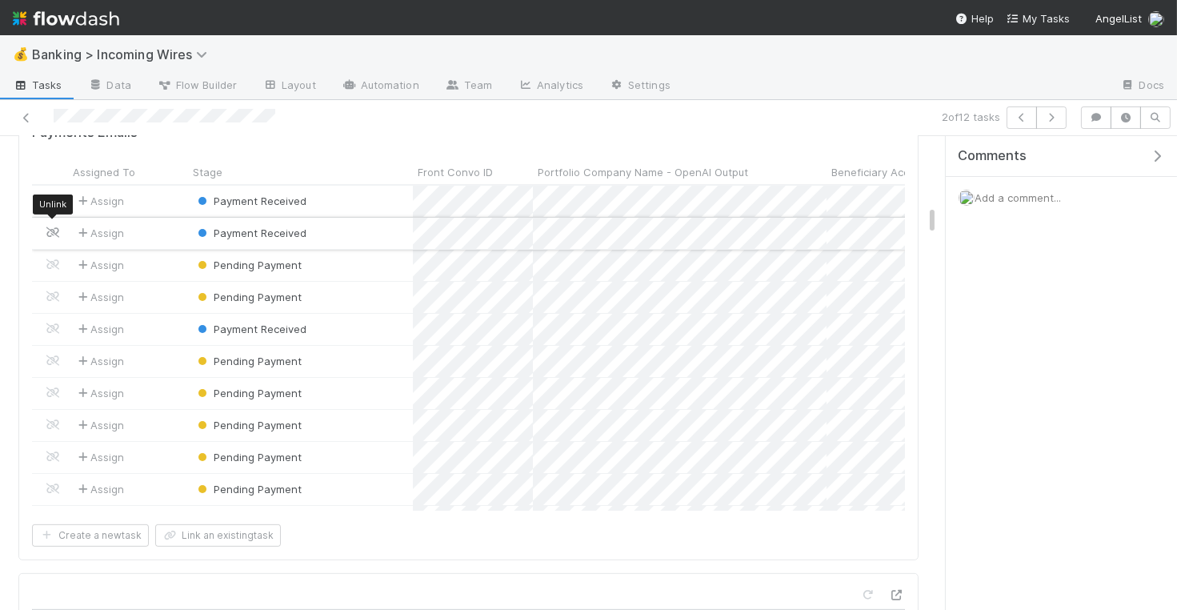
click at [50, 227] on icon at bounding box center [53, 232] width 16 height 10
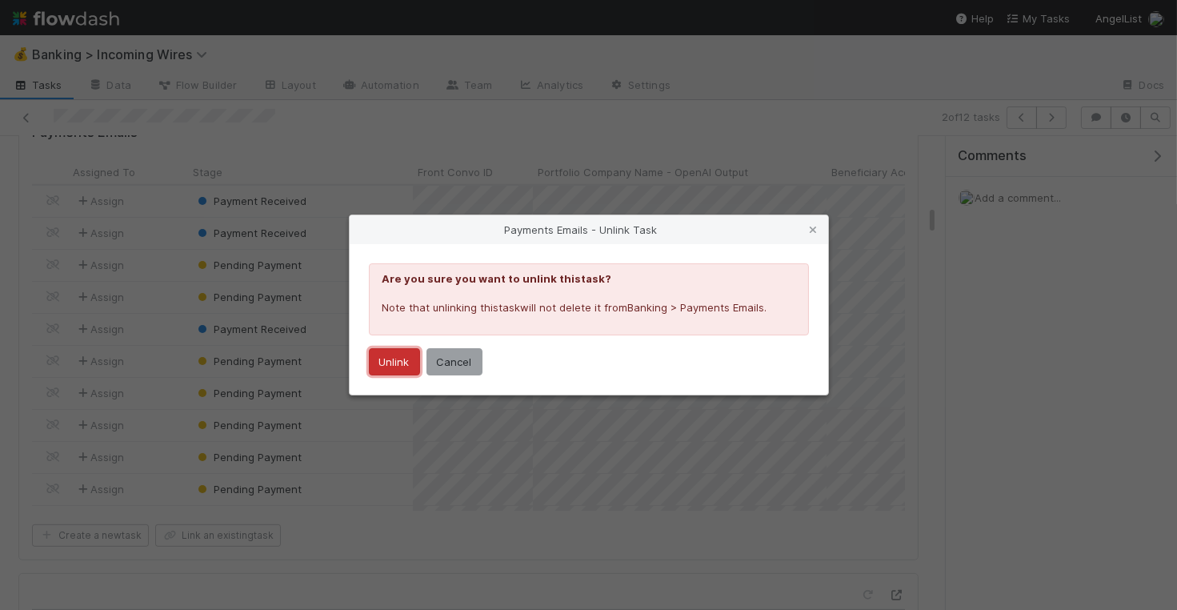
click at [382, 360] on button "Unlink" at bounding box center [394, 361] width 51 height 27
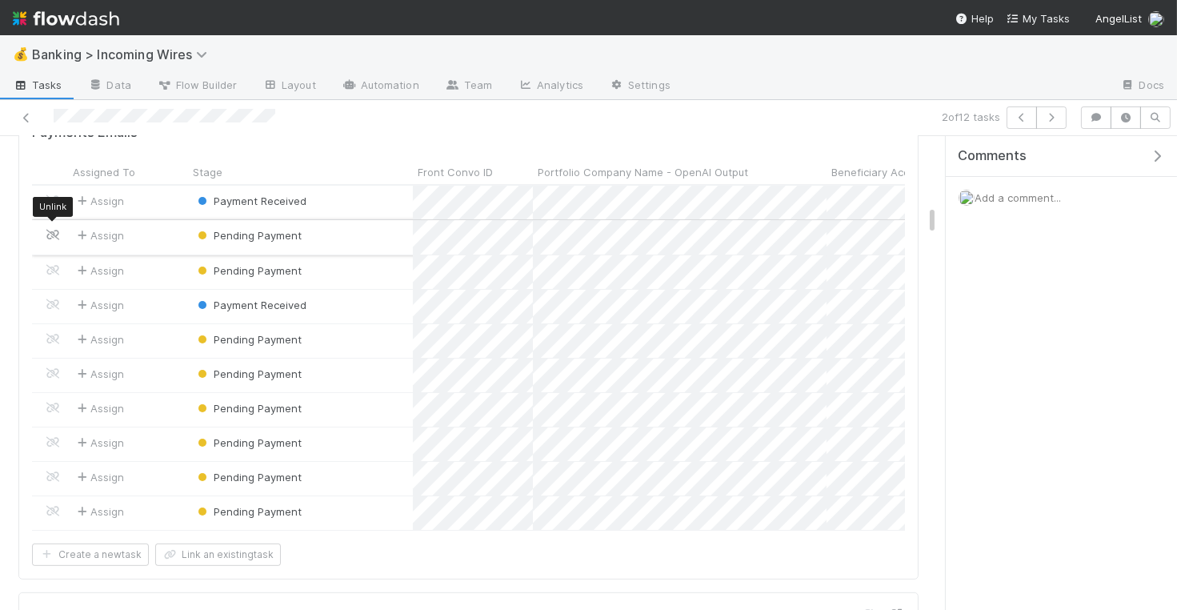
click at [50, 231] on icon at bounding box center [53, 235] width 16 height 10
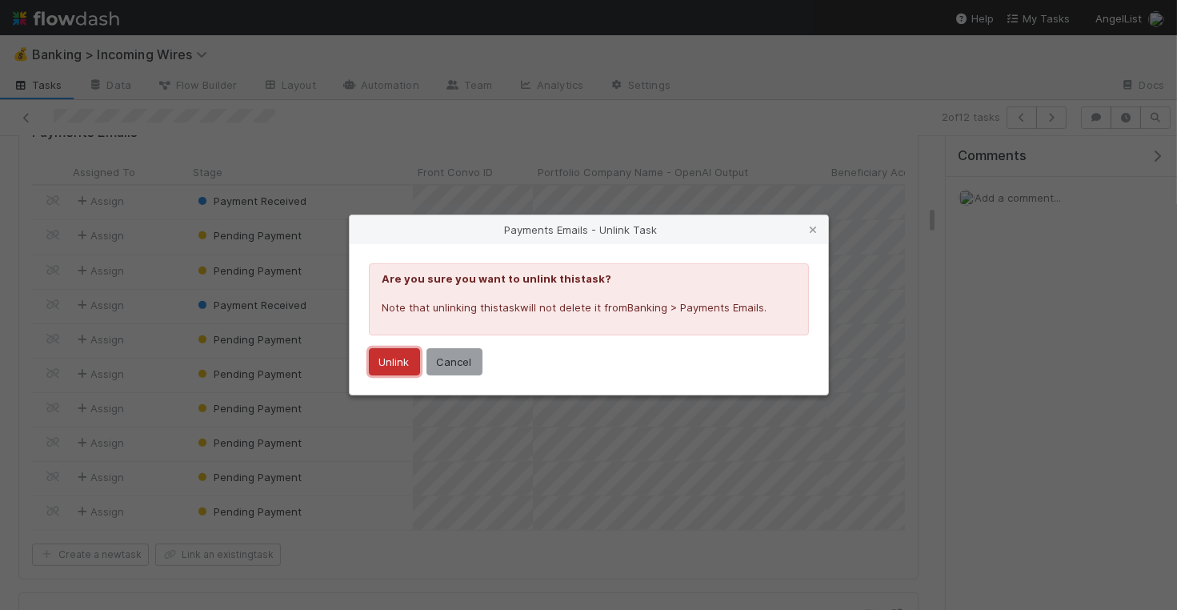
drag, startPoint x: 384, startPoint y: 357, endPoint x: 328, endPoint y: 330, distance: 61.9
click at [383, 357] on button "Unlink" at bounding box center [394, 361] width 51 height 27
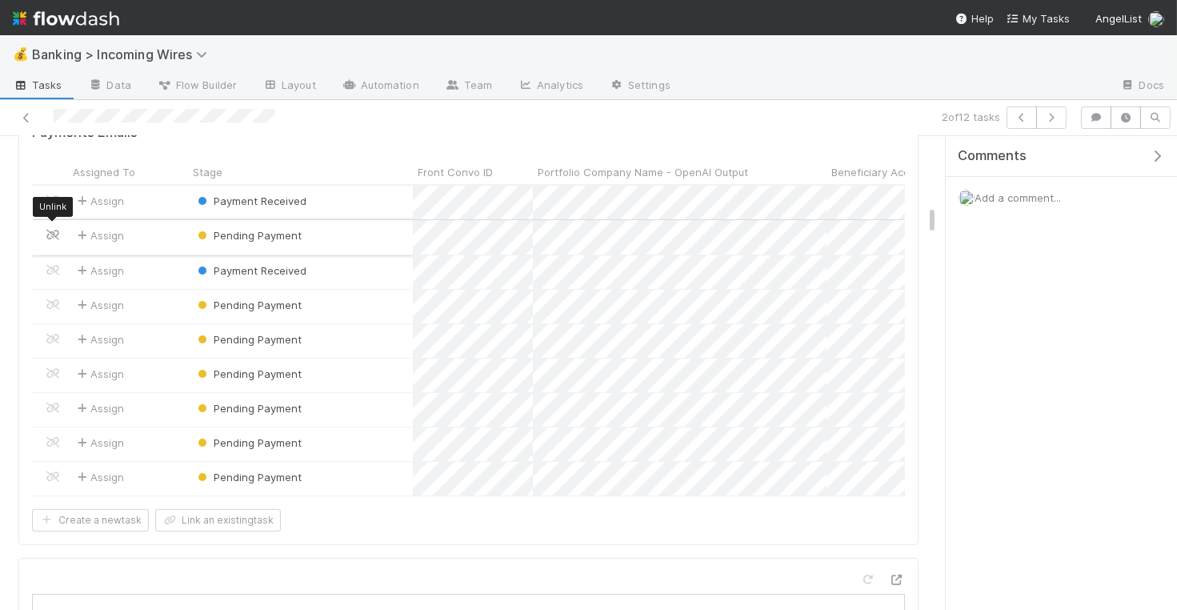
click at [55, 230] on icon at bounding box center [53, 235] width 16 height 10
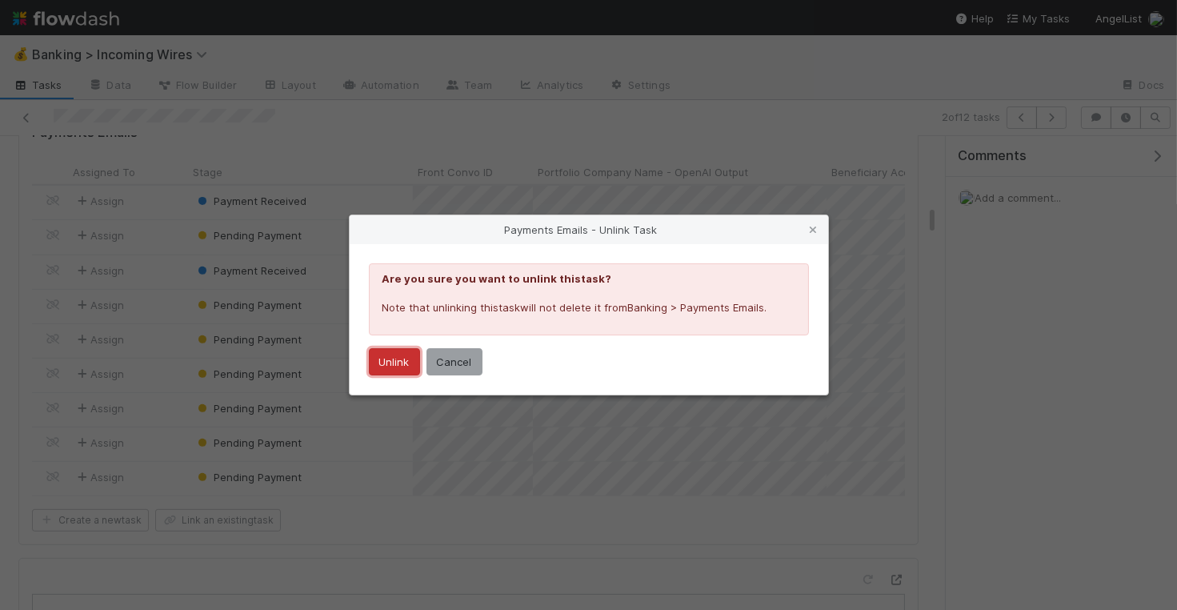
drag, startPoint x: 399, startPoint y: 370, endPoint x: 369, endPoint y: 350, distance: 36.4
click at [399, 369] on button "Unlink" at bounding box center [394, 361] width 51 height 27
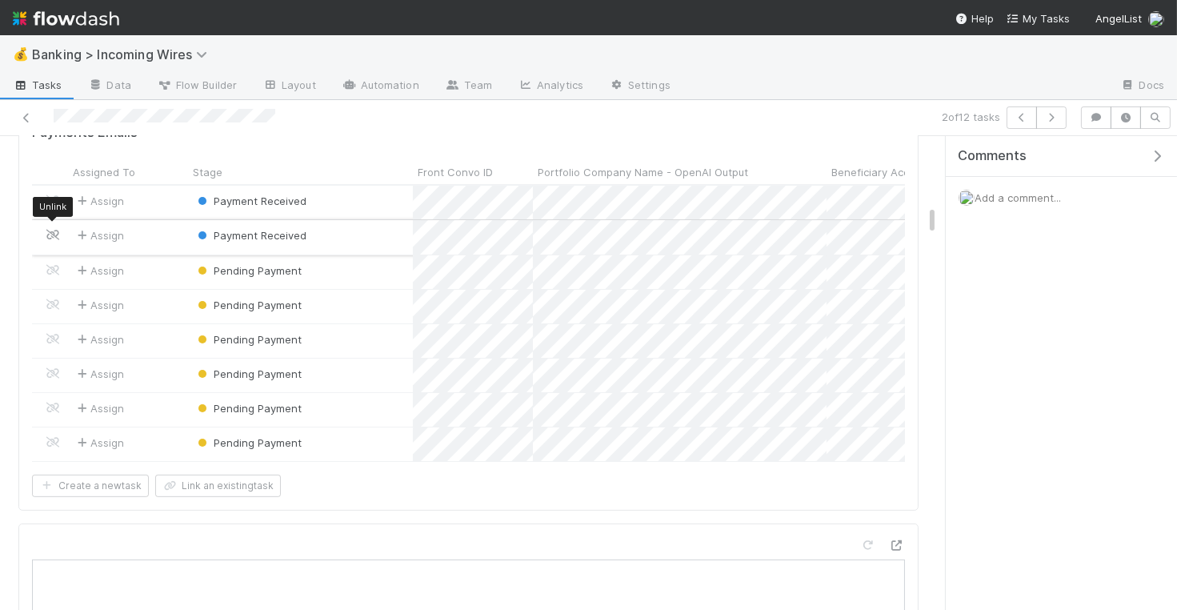
click at [53, 232] on span at bounding box center [53, 234] width 16 height 13
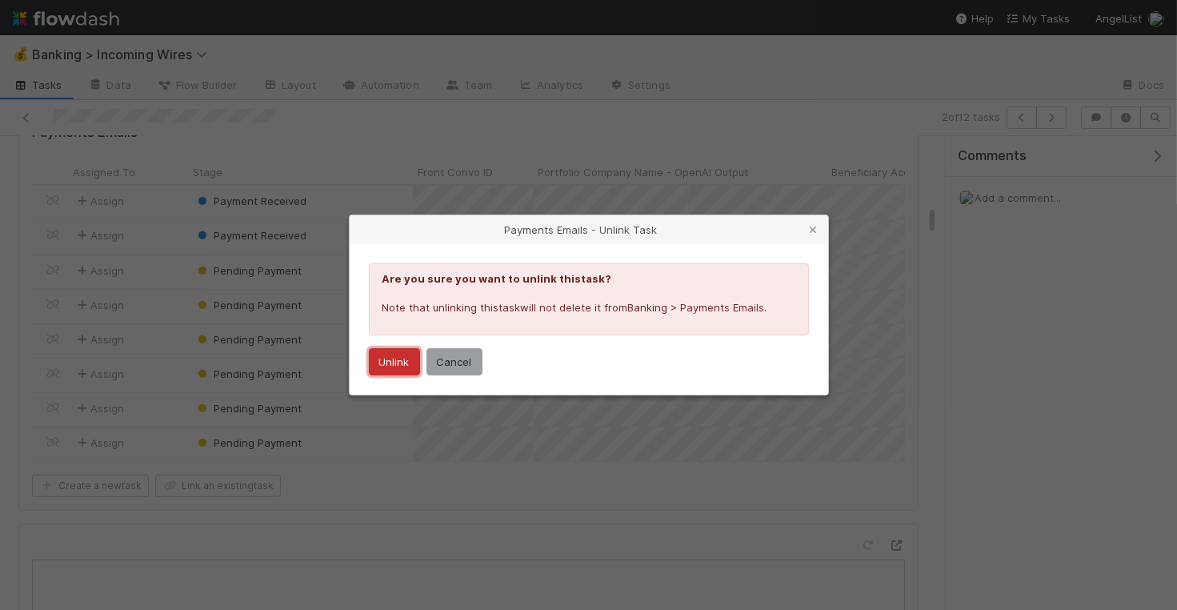
click at [388, 354] on button "Unlink" at bounding box center [394, 361] width 51 height 27
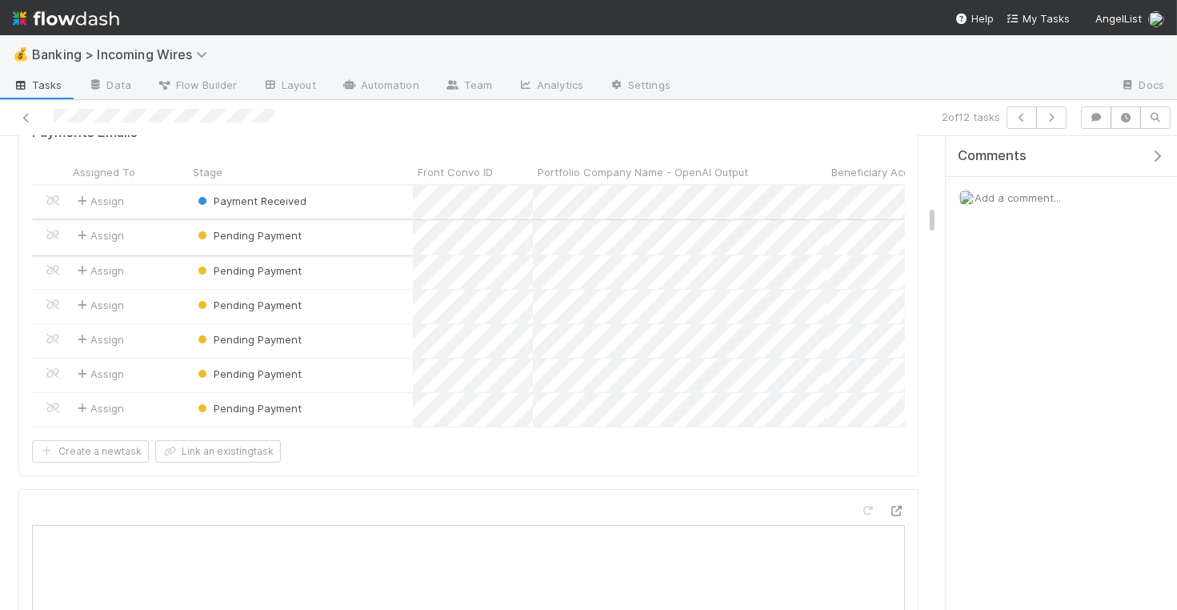
click at [55, 234] on div at bounding box center [50, 237] width 36 height 34
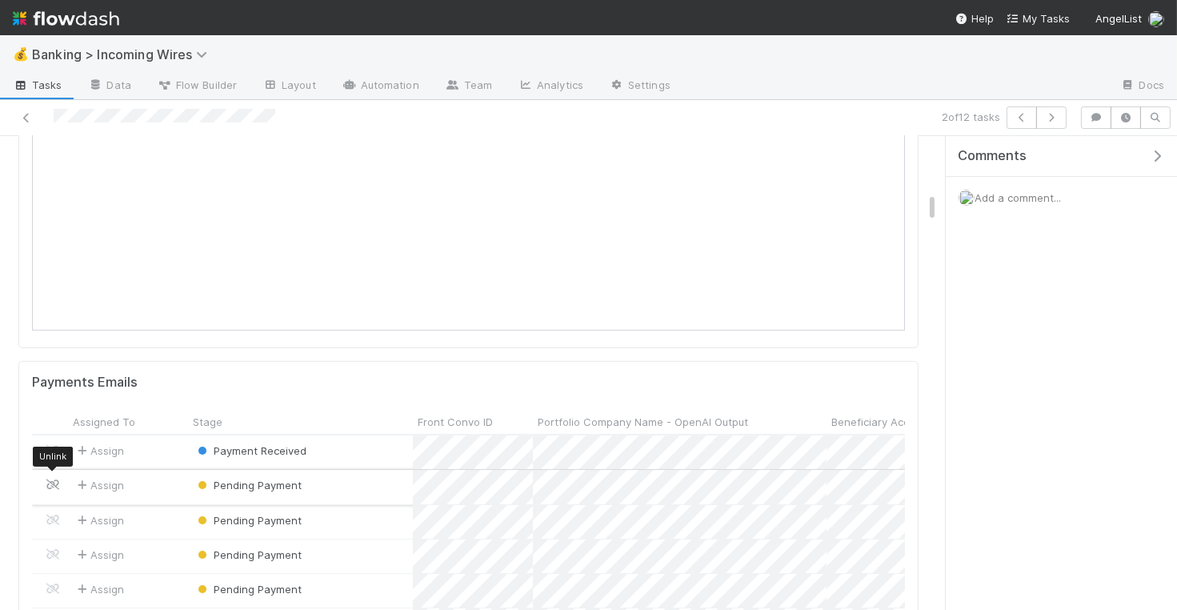
click at [51, 479] on icon at bounding box center [53, 484] width 16 height 10
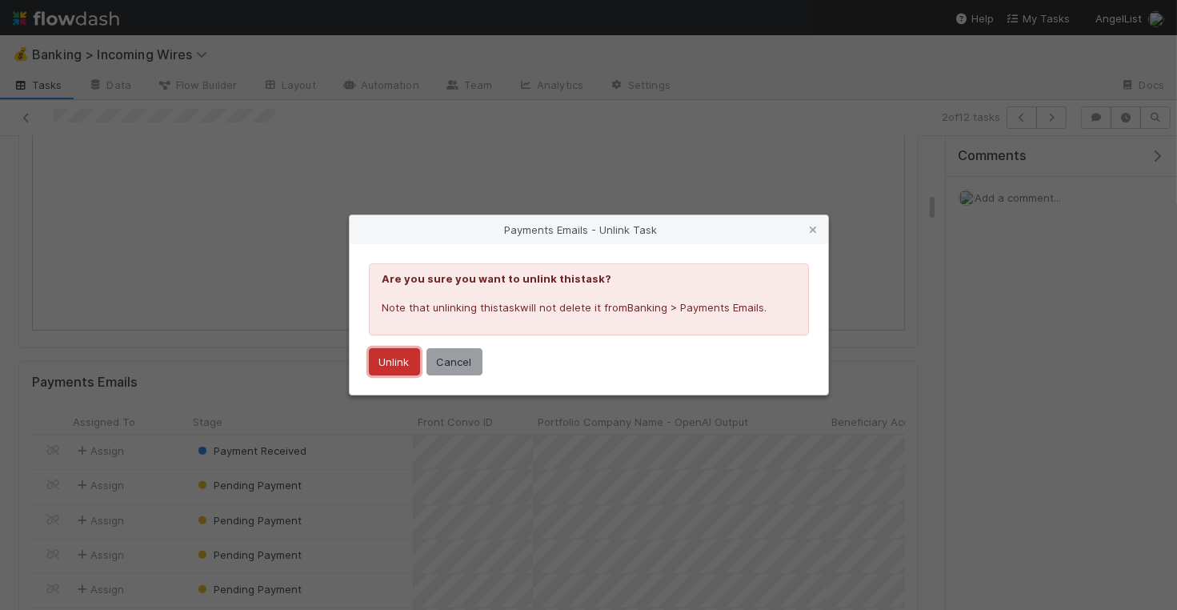
click at [398, 358] on button "Unlink" at bounding box center [394, 361] width 51 height 27
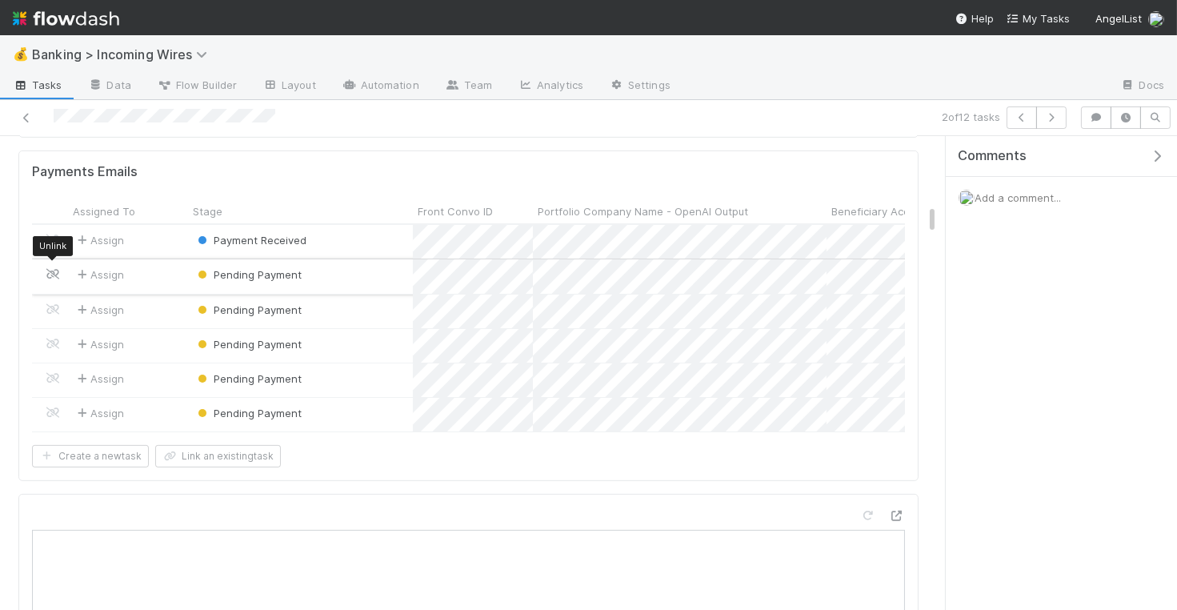
click at [55, 269] on icon at bounding box center [53, 274] width 16 height 10
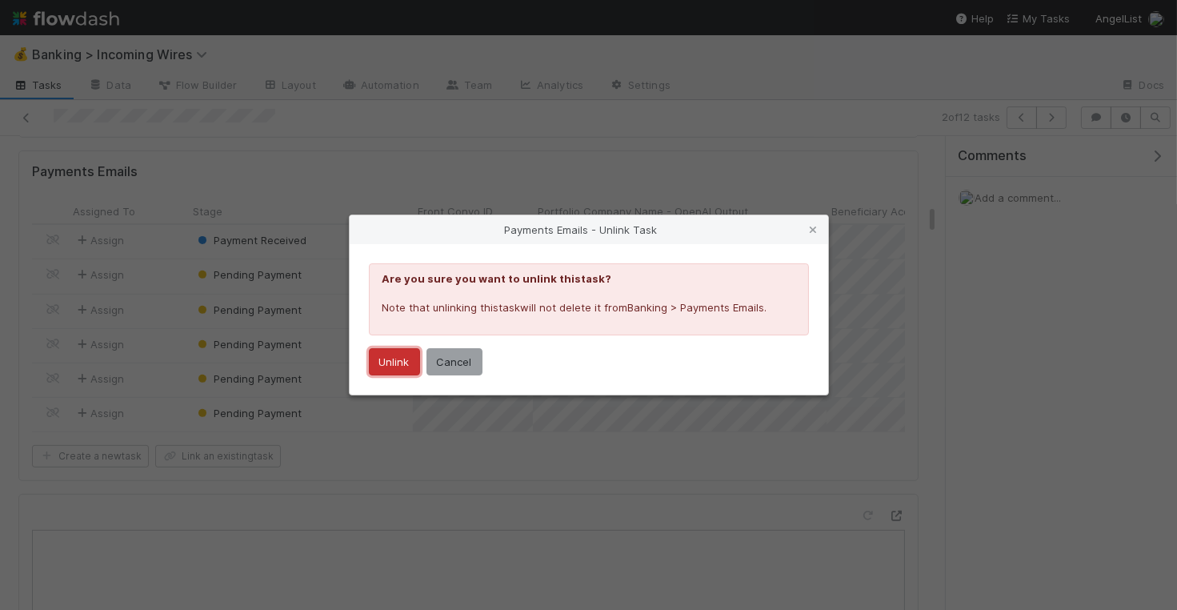
drag, startPoint x: 383, startPoint y: 364, endPoint x: 364, endPoint y: 362, distance: 19.3
click at [383, 364] on button "Unlink" at bounding box center [394, 361] width 51 height 27
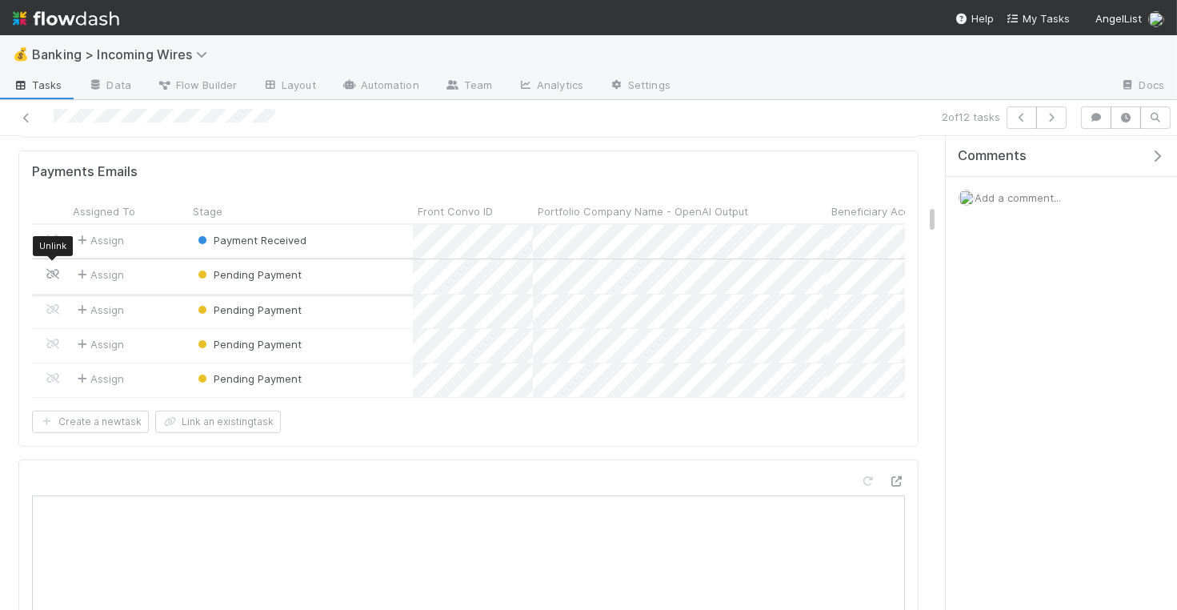
click at [52, 270] on icon at bounding box center [53, 274] width 16 height 10
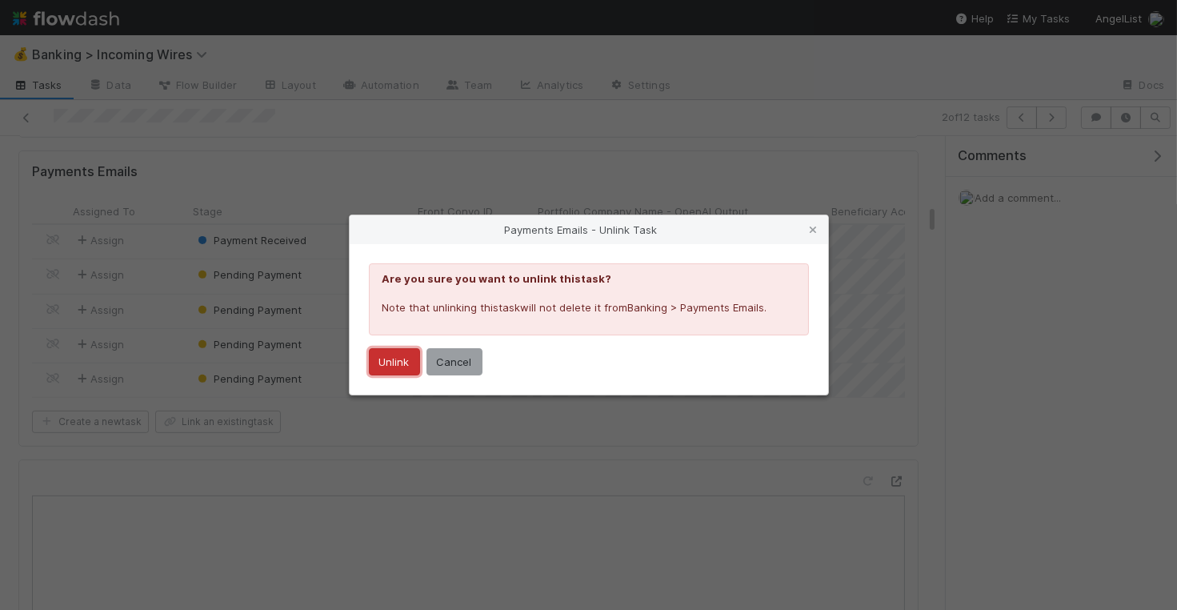
click at [395, 358] on button "Unlink" at bounding box center [394, 361] width 51 height 27
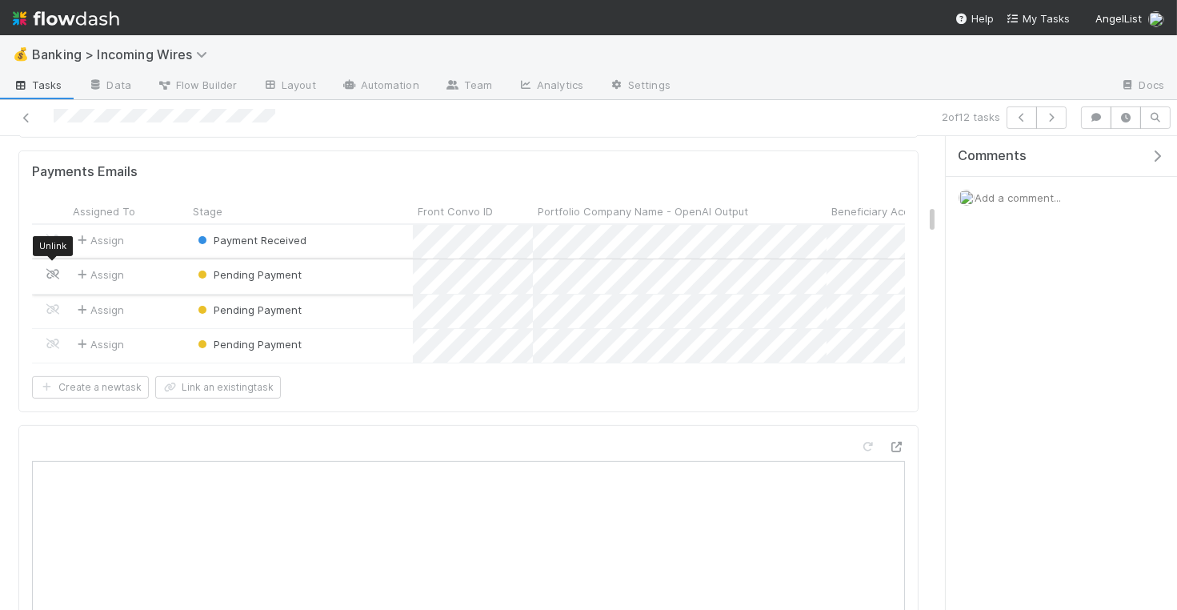
click at [59, 269] on icon at bounding box center [53, 274] width 16 height 10
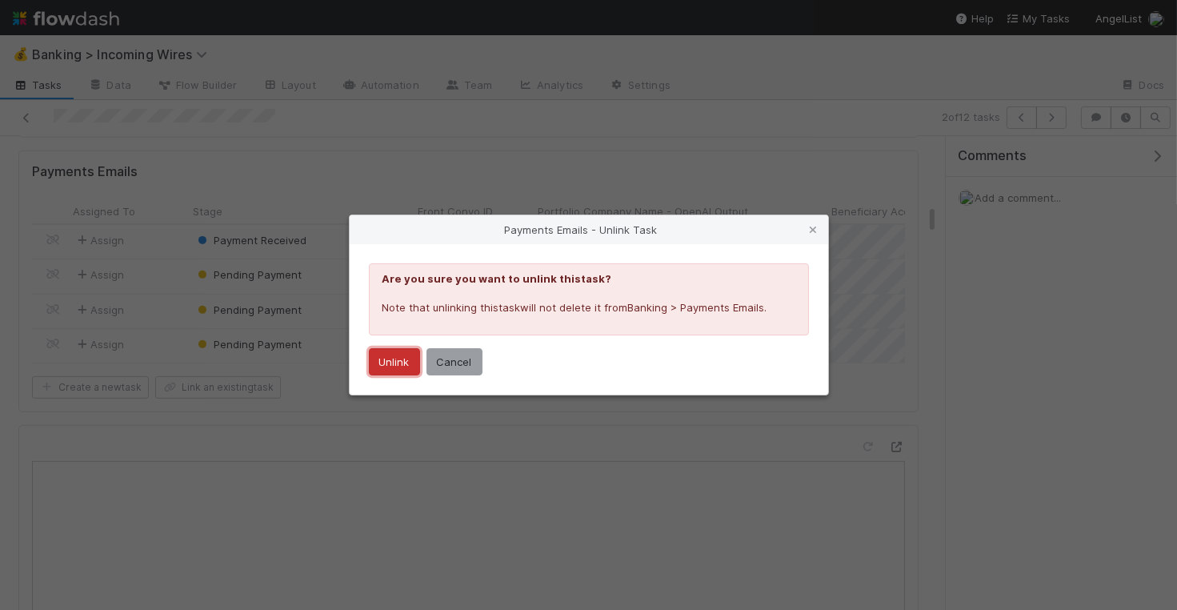
click at [397, 358] on button "Unlink" at bounding box center [394, 361] width 51 height 27
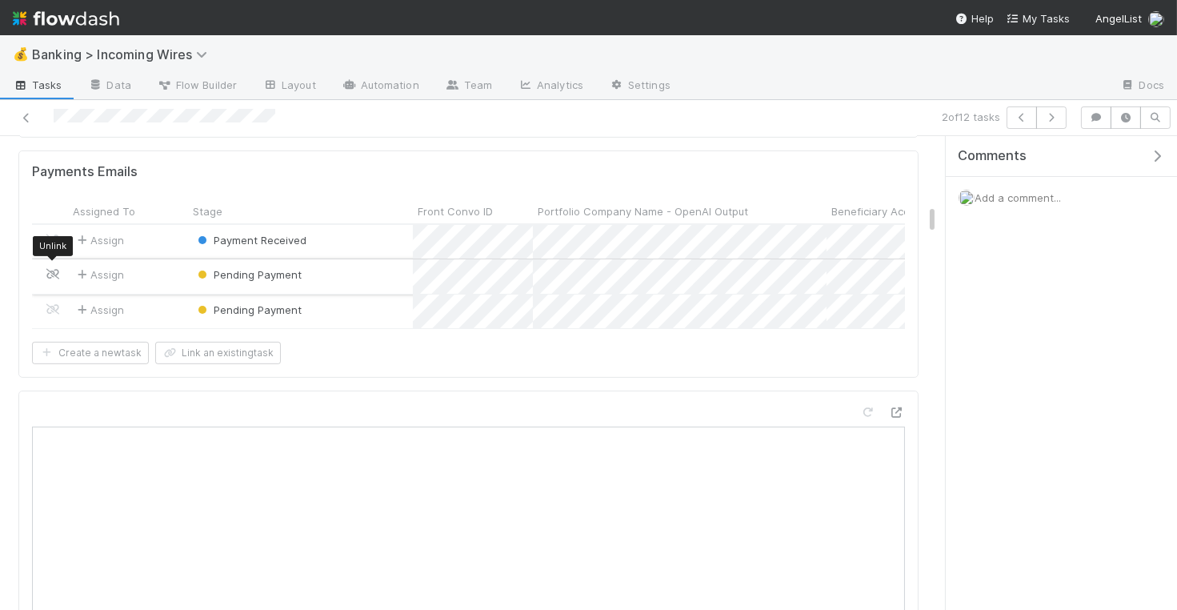
click at [59, 269] on icon at bounding box center [53, 274] width 16 height 10
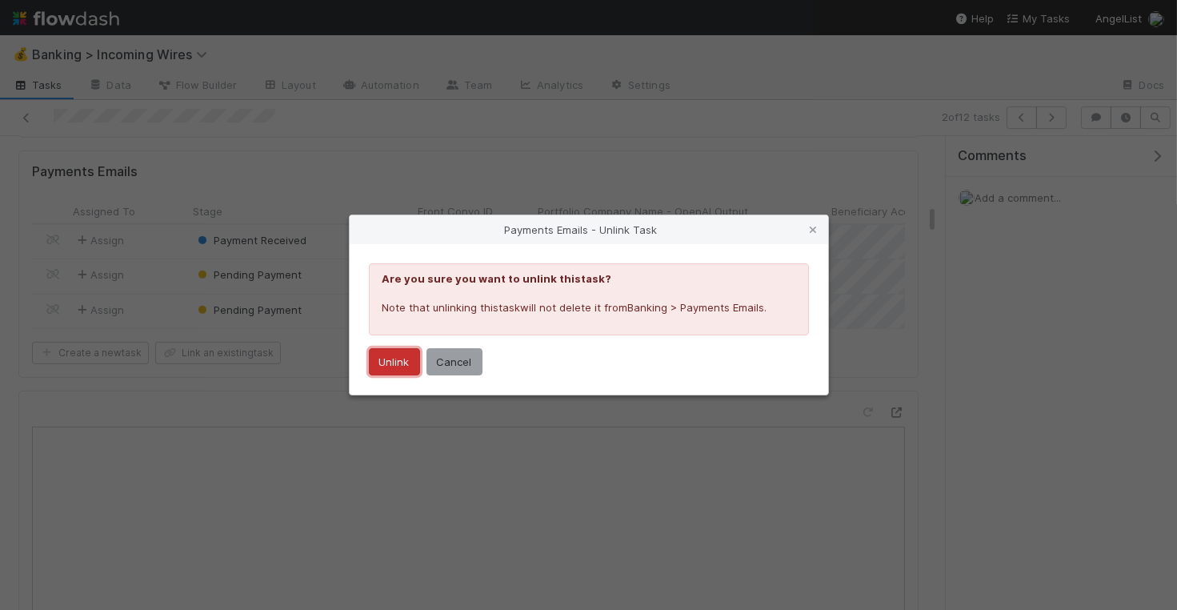
drag, startPoint x: 396, startPoint y: 358, endPoint x: 348, endPoint y: 337, distance: 52.3
click at [395, 357] on button "Unlink" at bounding box center [394, 361] width 51 height 27
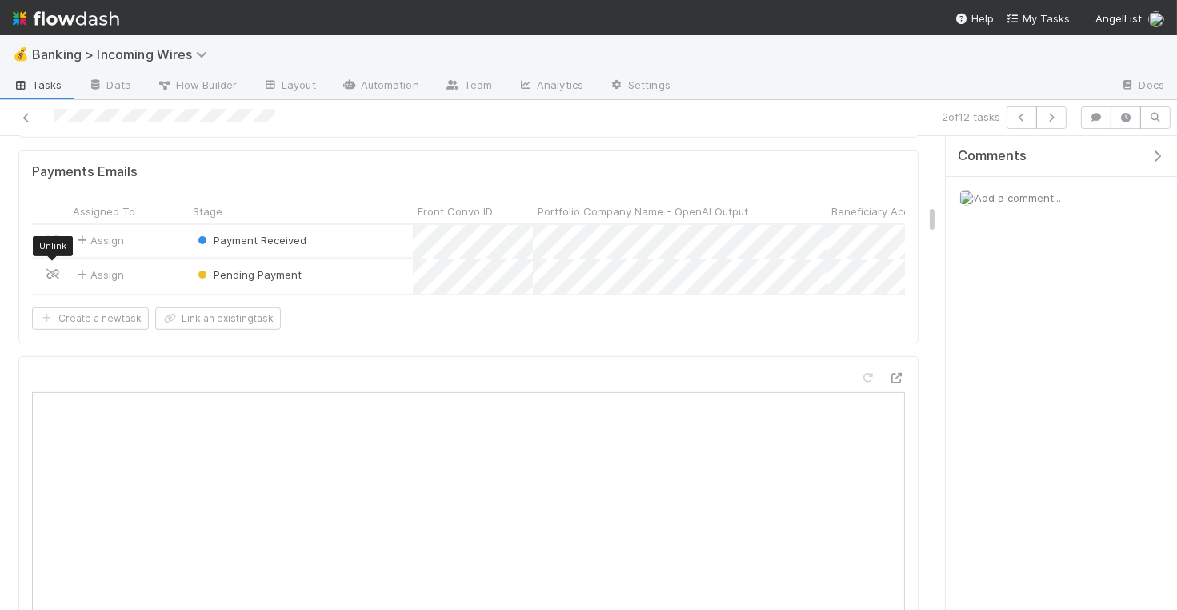
click at [55, 269] on icon at bounding box center [53, 274] width 16 height 10
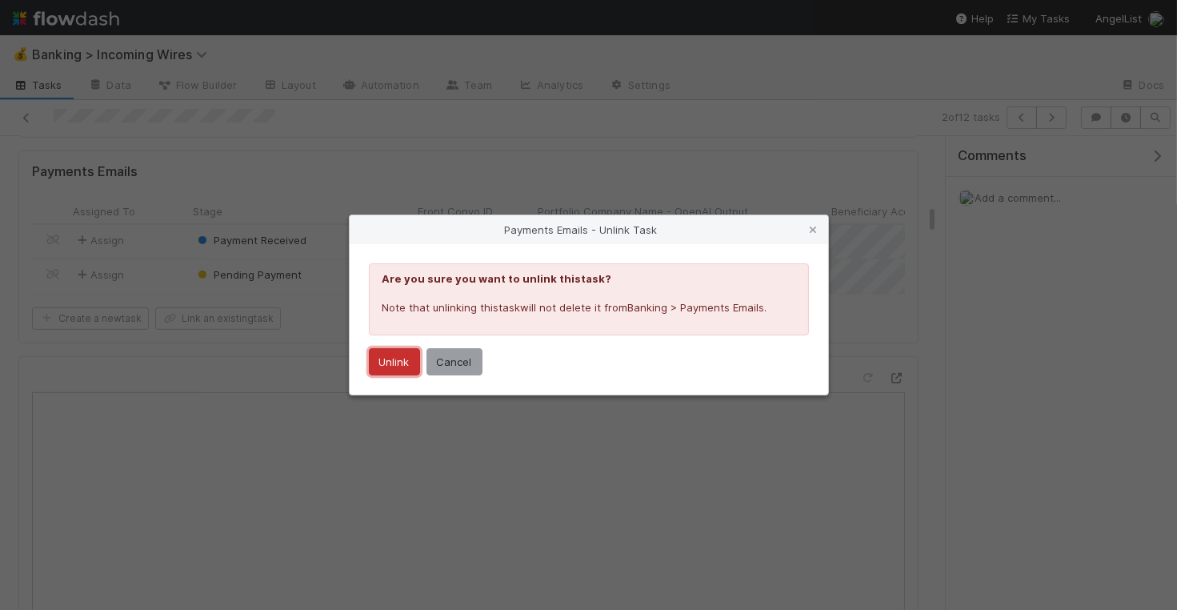
click at [398, 362] on button "Unlink" at bounding box center [394, 361] width 51 height 27
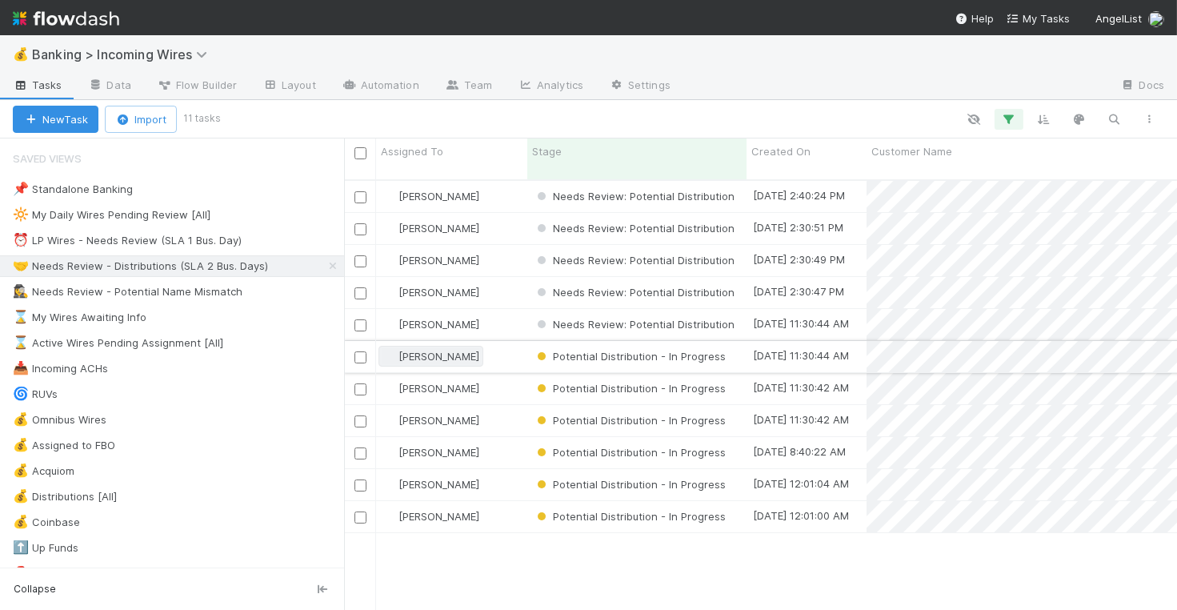
scroll to position [443, 833]
click at [510, 182] on div "[PERSON_NAME]" at bounding box center [451, 196] width 151 height 31
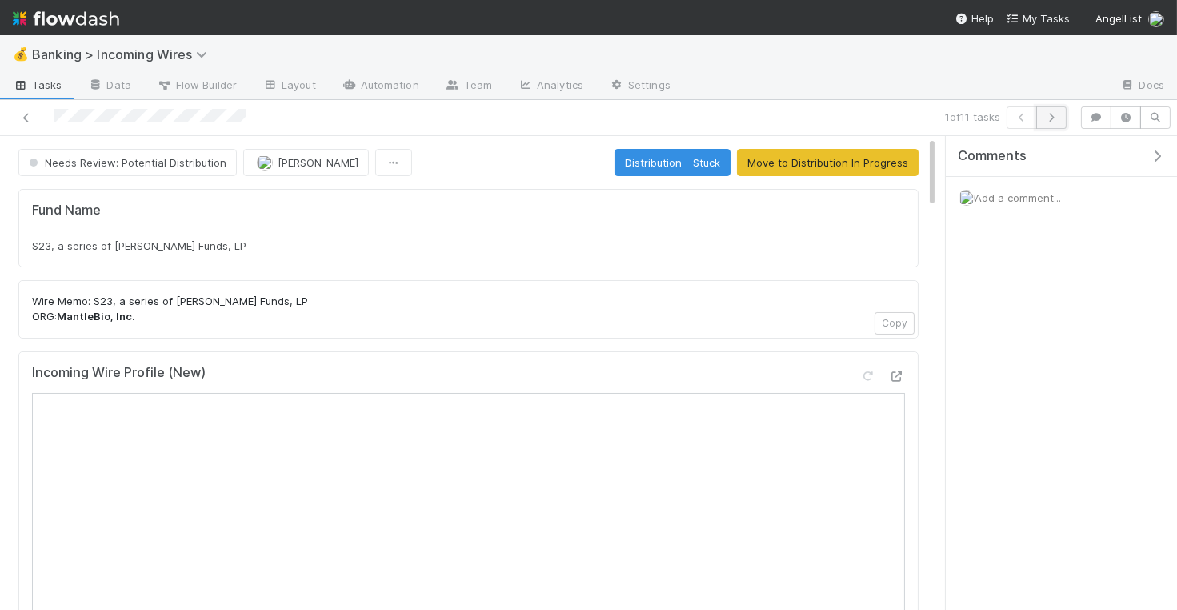
click at [1059, 122] on button "button" at bounding box center [1051, 117] width 30 height 22
click at [1057, 122] on button "button" at bounding box center [1051, 117] width 30 height 22
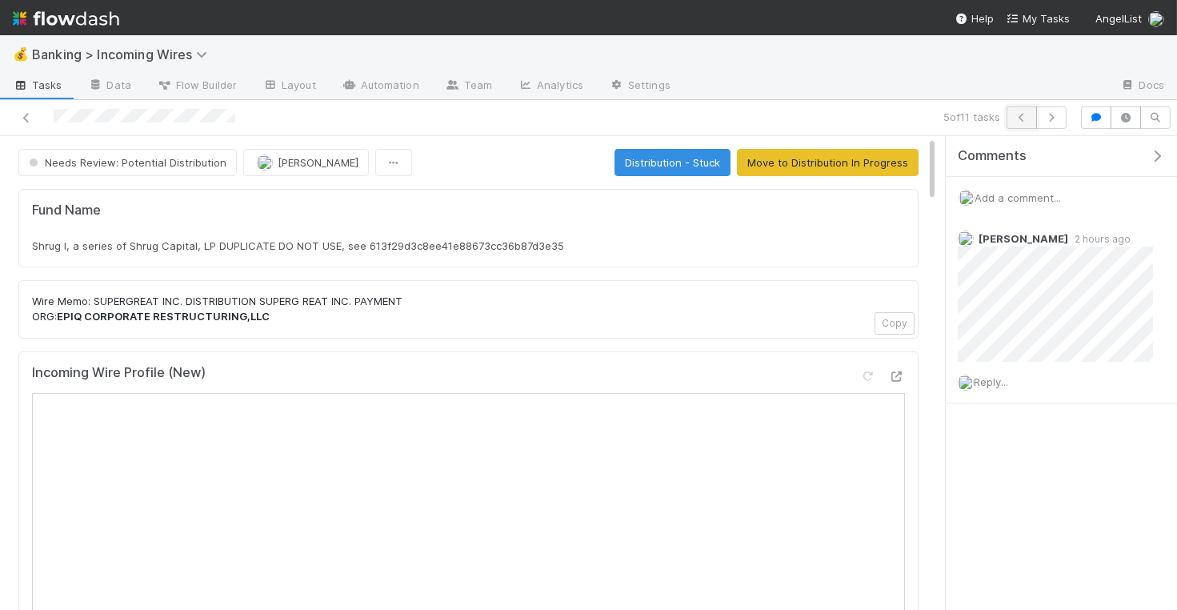
click at [1022, 119] on icon "button" at bounding box center [1022, 118] width 16 height 10
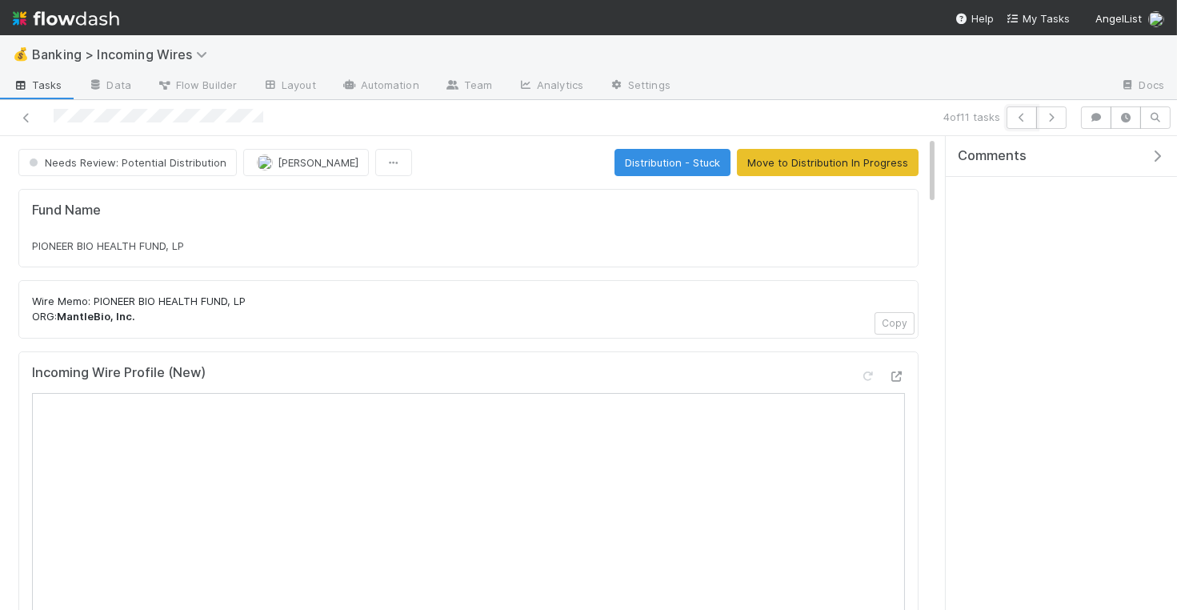
click at [1022, 119] on icon "button" at bounding box center [1022, 118] width 16 height 10
click at [308, 156] on span "[PERSON_NAME]" at bounding box center [318, 162] width 81 height 13
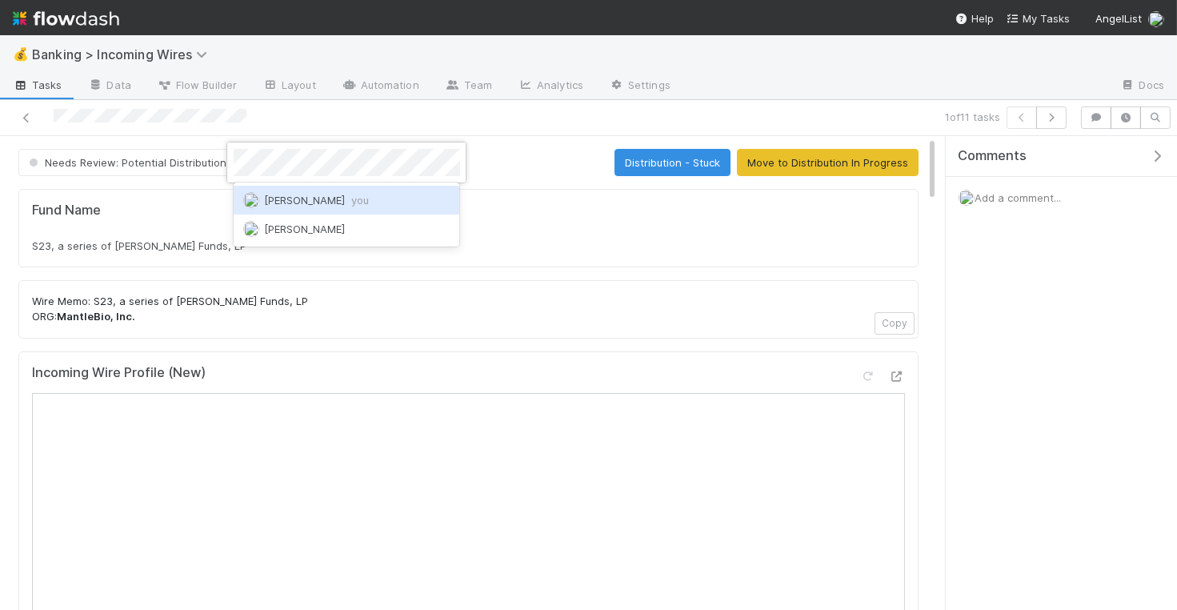
click at [334, 208] on div "Nate Eisenstein you" at bounding box center [347, 200] width 226 height 29
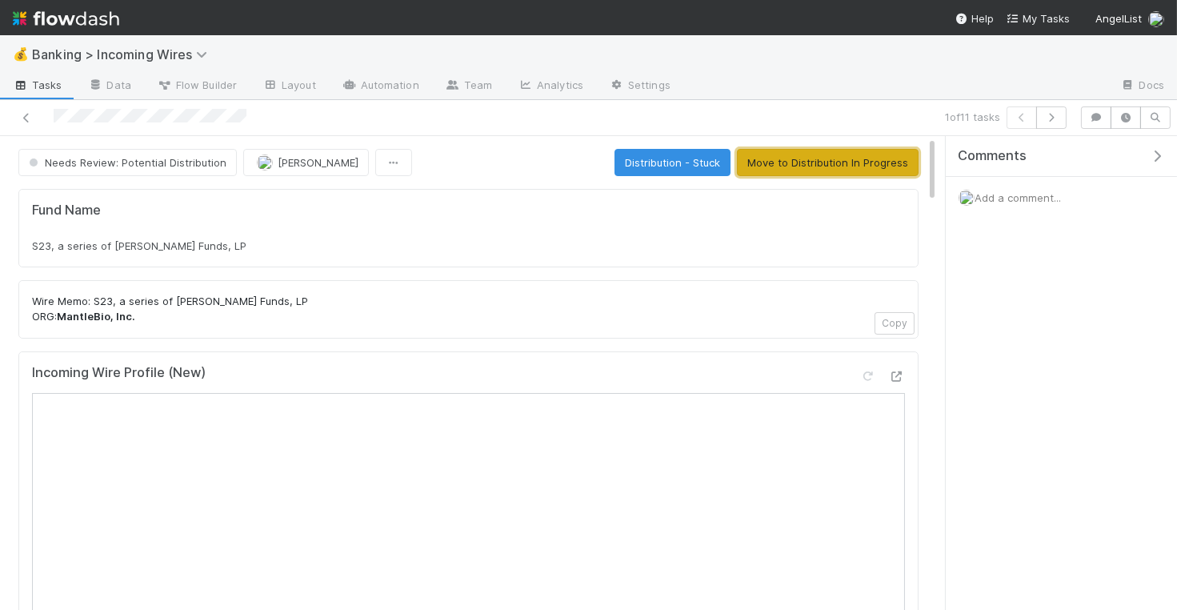
click at [859, 164] on button "Move to Distribution In Progress" at bounding box center [828, 162] width 182 height 27
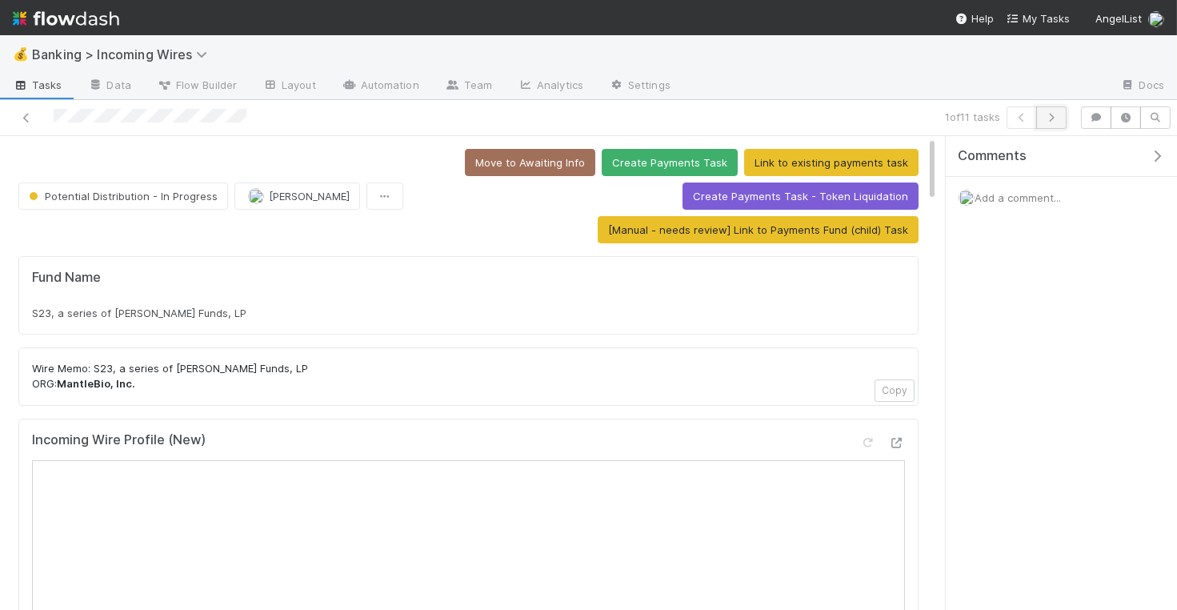
click at [1054, 121] on icon "button" at bounding box center [1051, 118] width 16 height 10
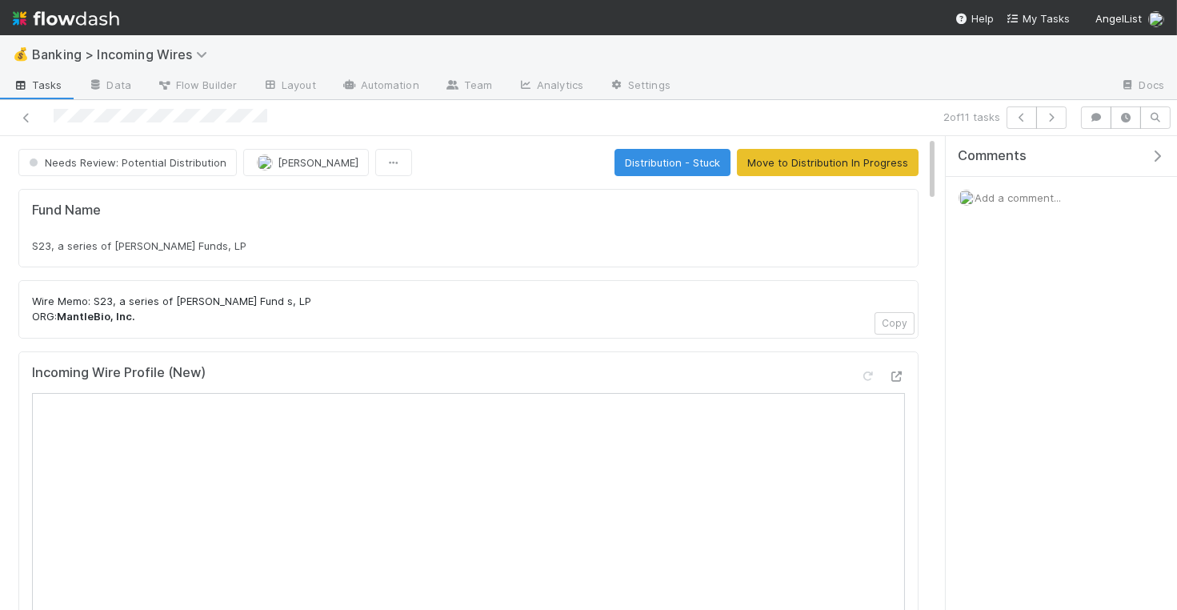
scroll to position [29, 0]
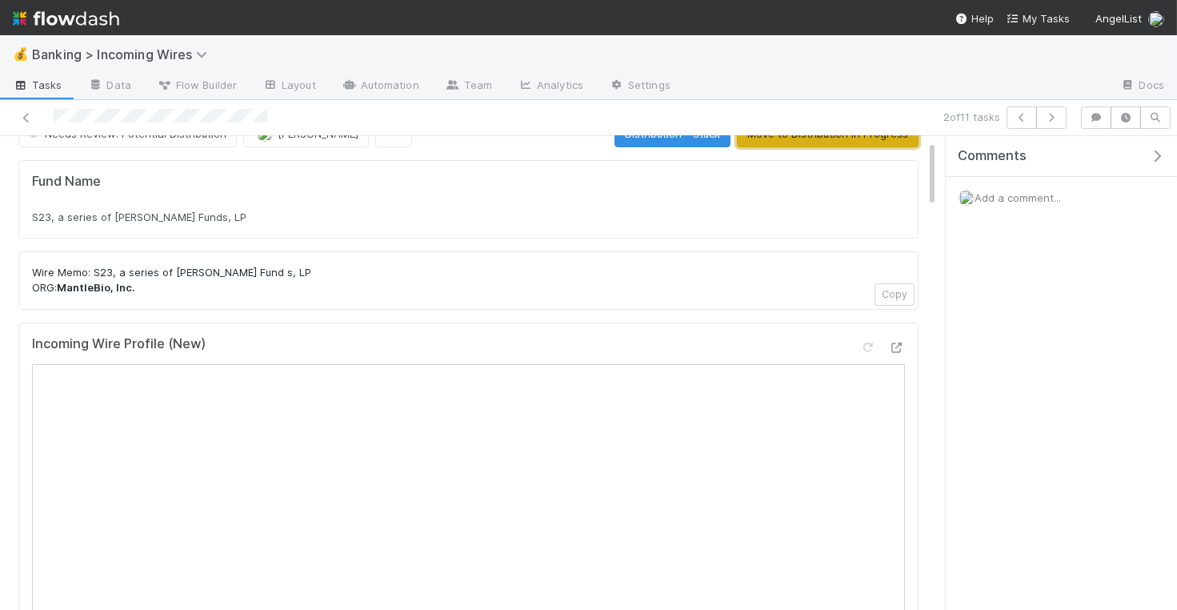
click at [846, 138] on button "Move to Distribution In Progress" at bounding box center [828, 133] width 182 height 27
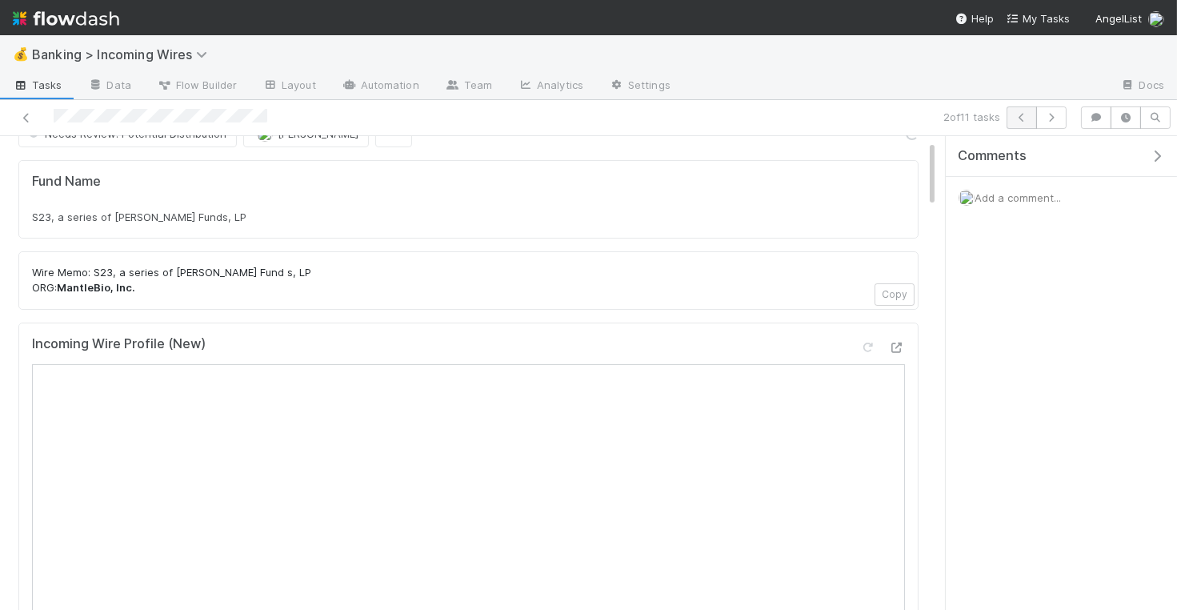
scroll to position [62, 0]
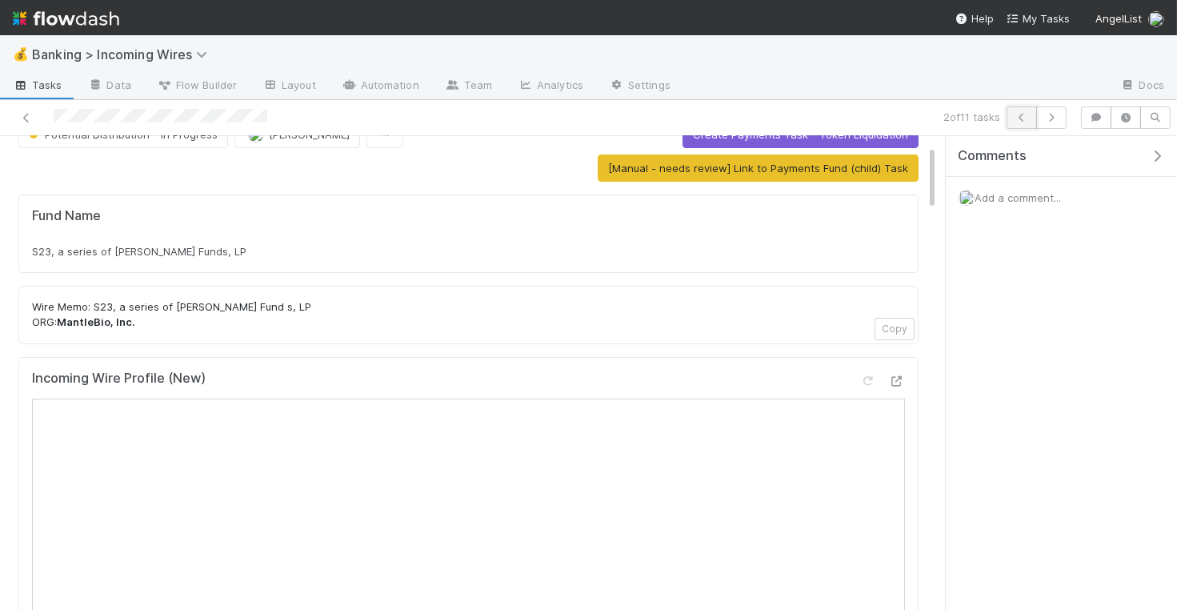
click at [1022, 122] on button "button" at bounding box center [1021, 117] width 30 height 22
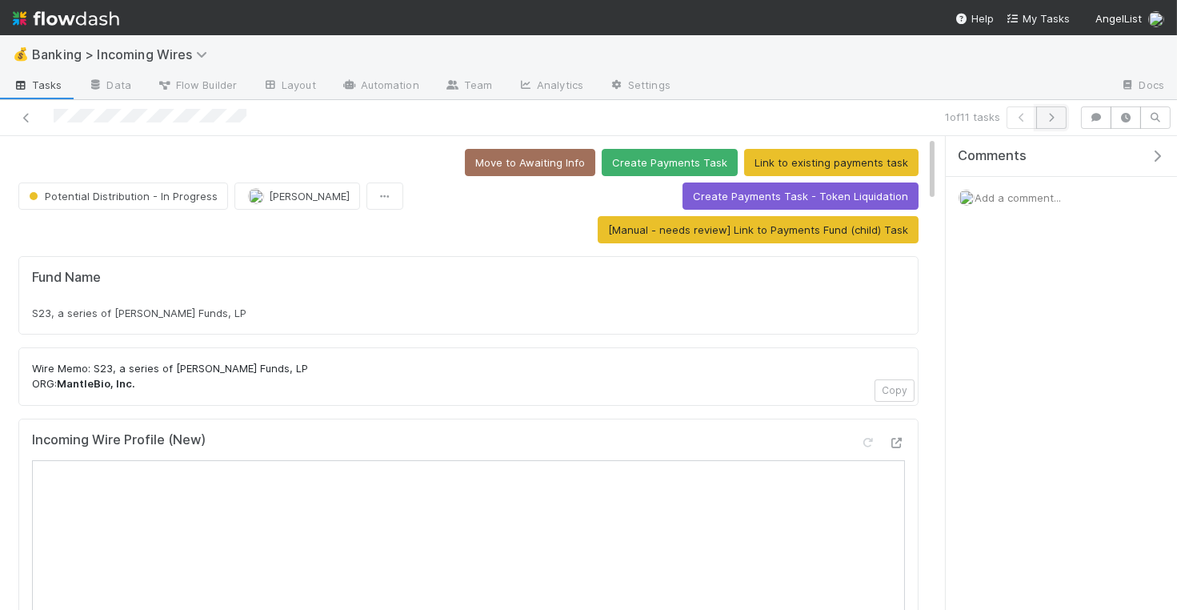
click at [1053, 114] on icon "button" at bounding box center [1051, 118] width 16 height 10
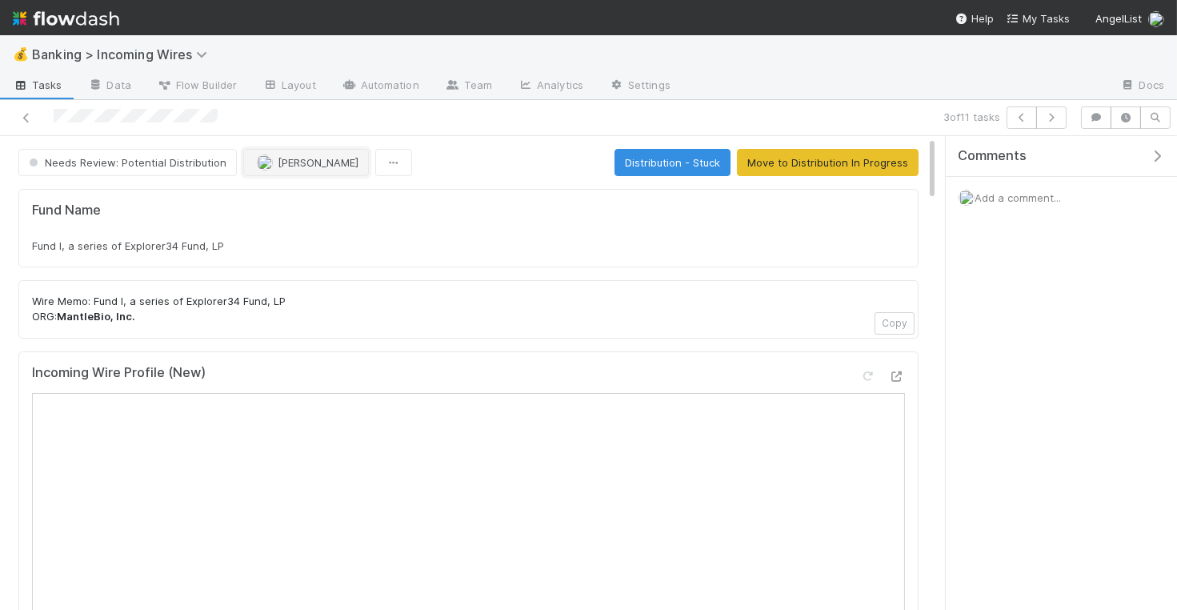
click at [287, 156] on span "[PERSON_NAME]" at bounding box center [318, 162] width 81 height 13
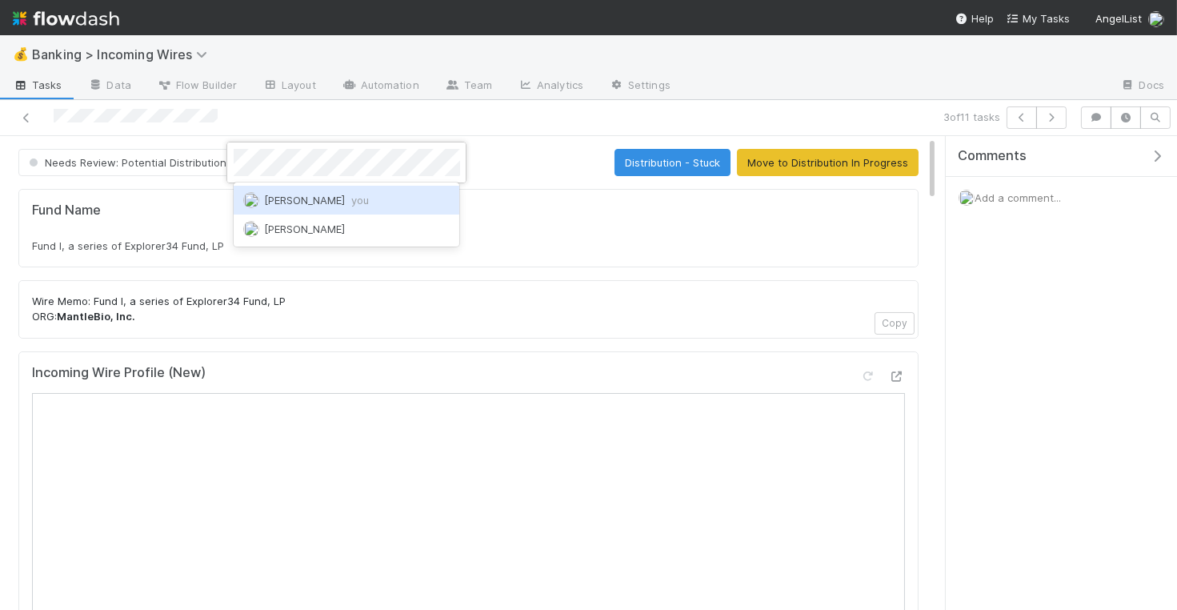
drag, startPoint x: 284, startPoint y: 194, endPoint x: 300, endPoint y: 201, distance: 17.2
click at [284, 194] on span "Nate Eisenstein you" at bounding box center [316, 200] width 105 height 13
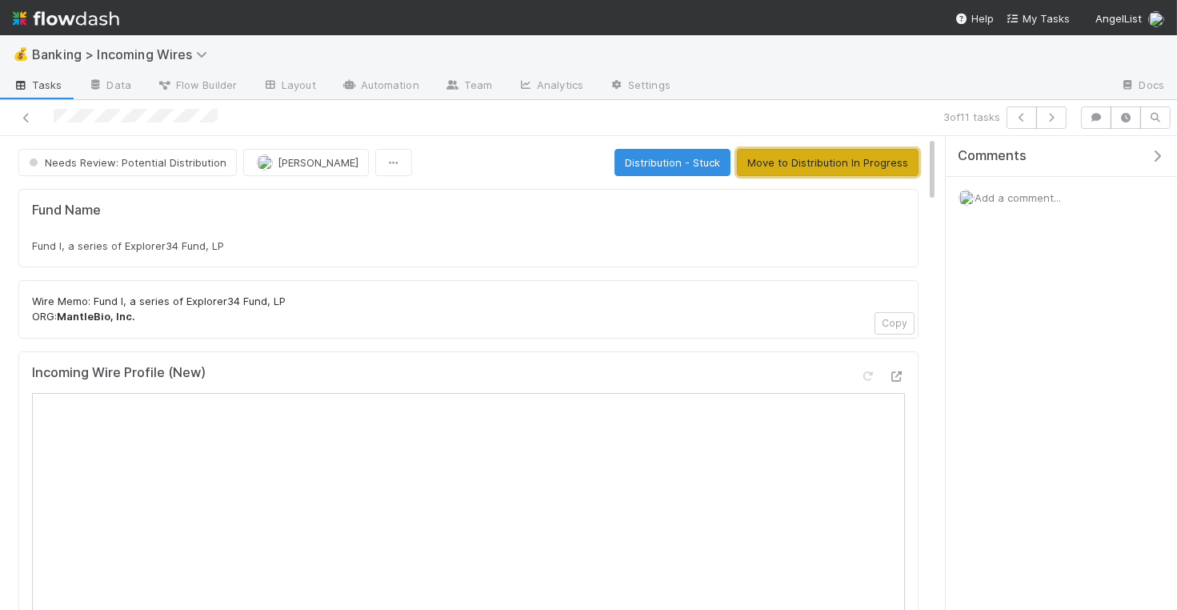
click at [880, 161] on button "Move to Distribution In Progress" at bounding box center [828, 162] width 182 height 27
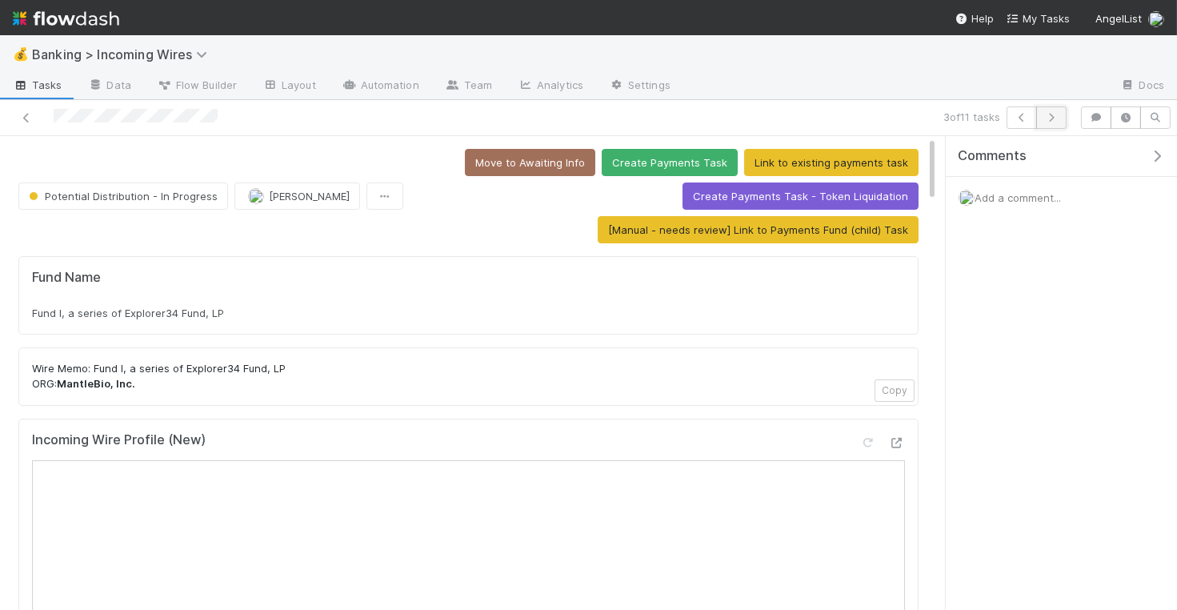
click at [1056, 126] on button "button" at bounding box center [1051, 117] width 30 height 22
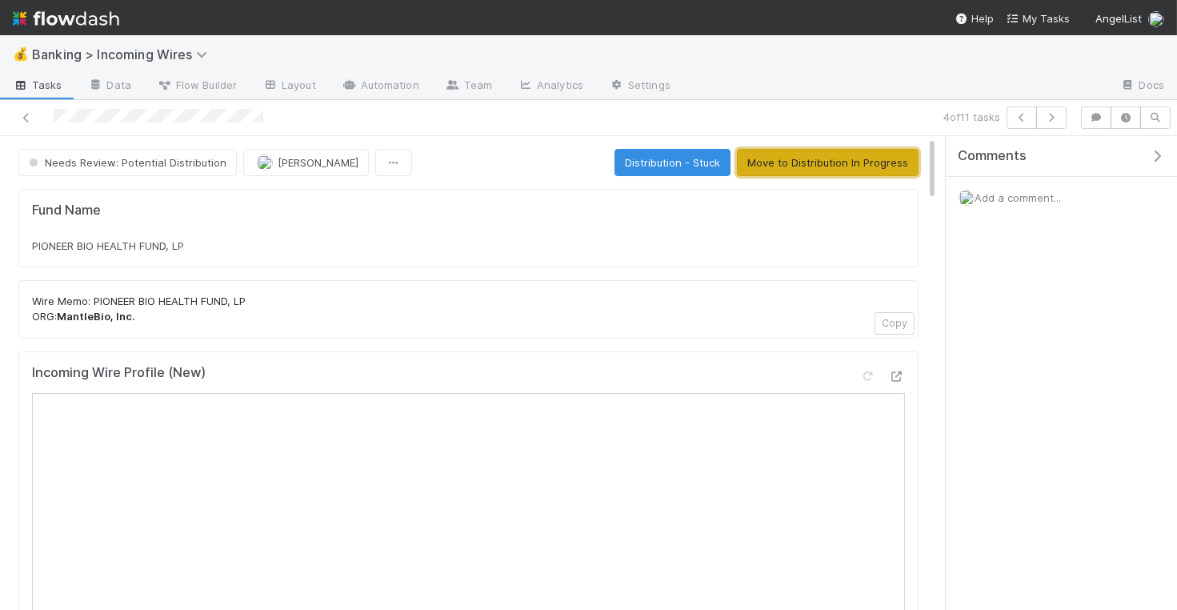
drag, startPoint x: 786, startPoint y: 164, endPoint x: 770, endPoint y: 175, distance: 19.5
click at [786, 164] on button "Move to Distribution In Progress" at bounding box center [828, 162] width 182 height 27
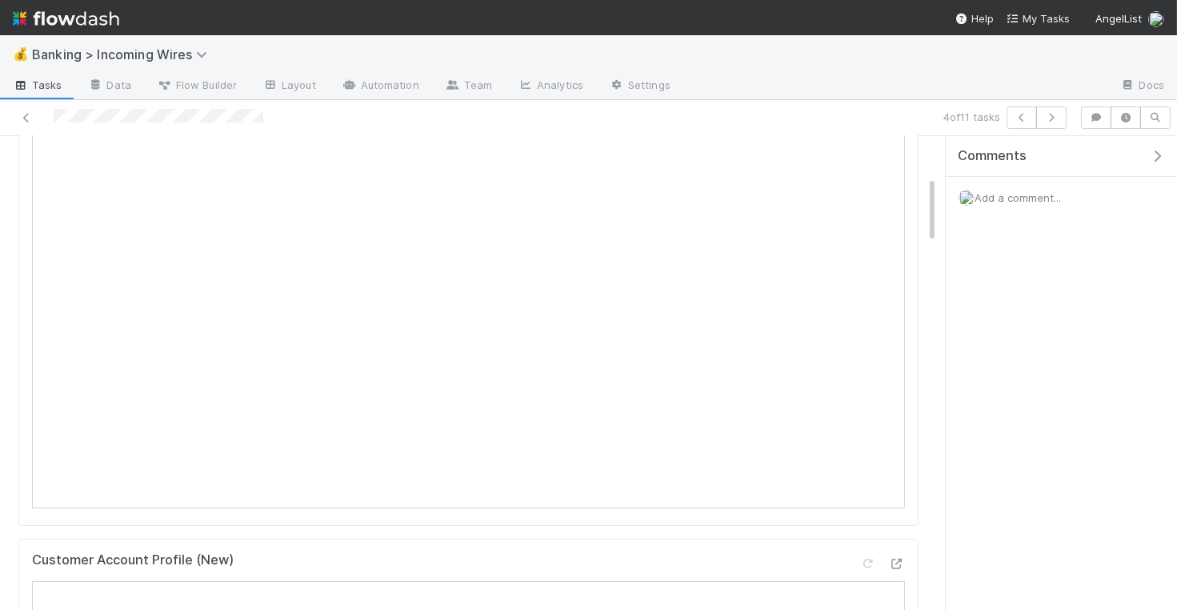
scroll to position [350, 0]
click at [1026, 122] on button "button" at bounding box center [1021, 117] width 30 height 22
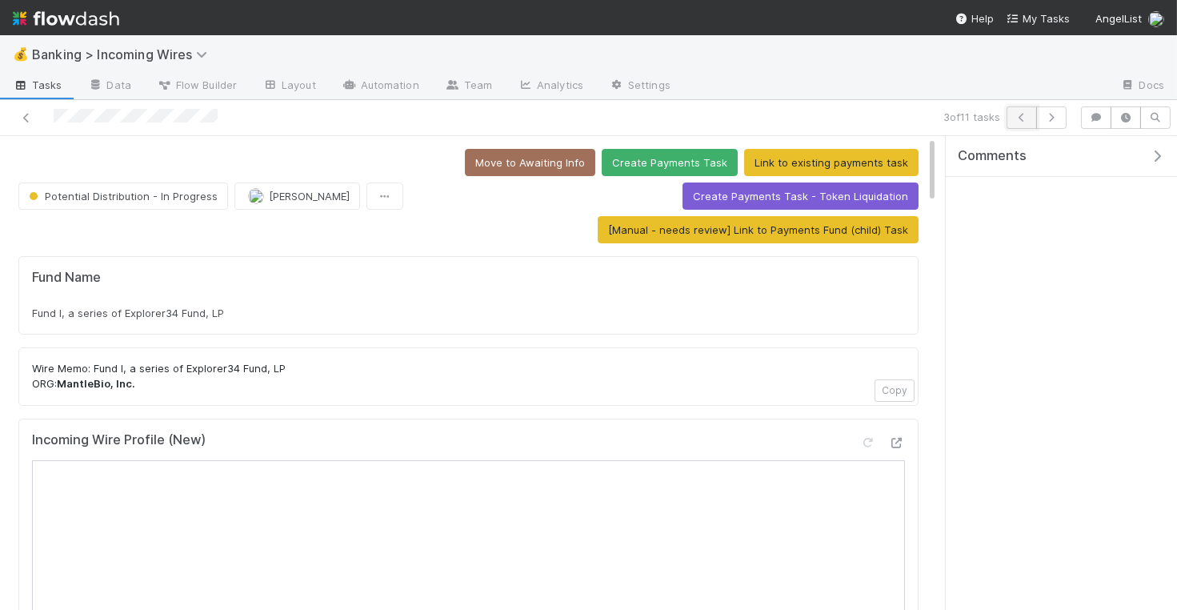
click at [1024, 122] on button "button" at bounding box center [1021, 117] width 30 height 22
click at [1022, 122] on button "button" at bounding box center [1021, 117] width 30 height 22
click at [190, 306] on span "S23, a series of Liz Wessel Funds, LP" at bounding box center [139, 312] width 214 height 13
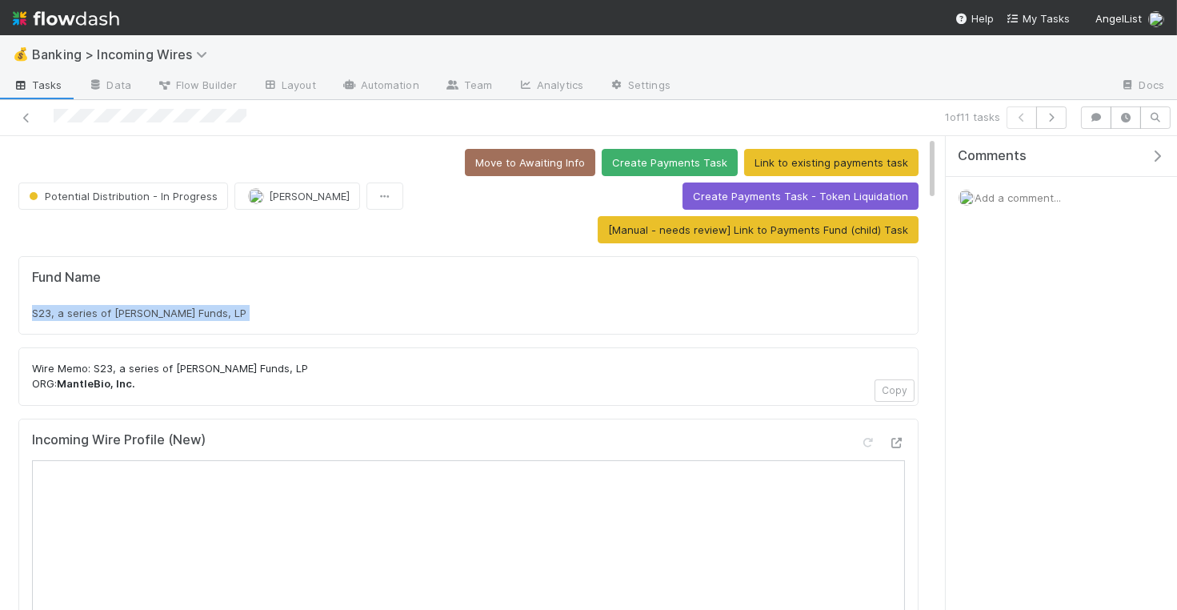
copy div "S23, a series of Liz Wessel Funds, LP"
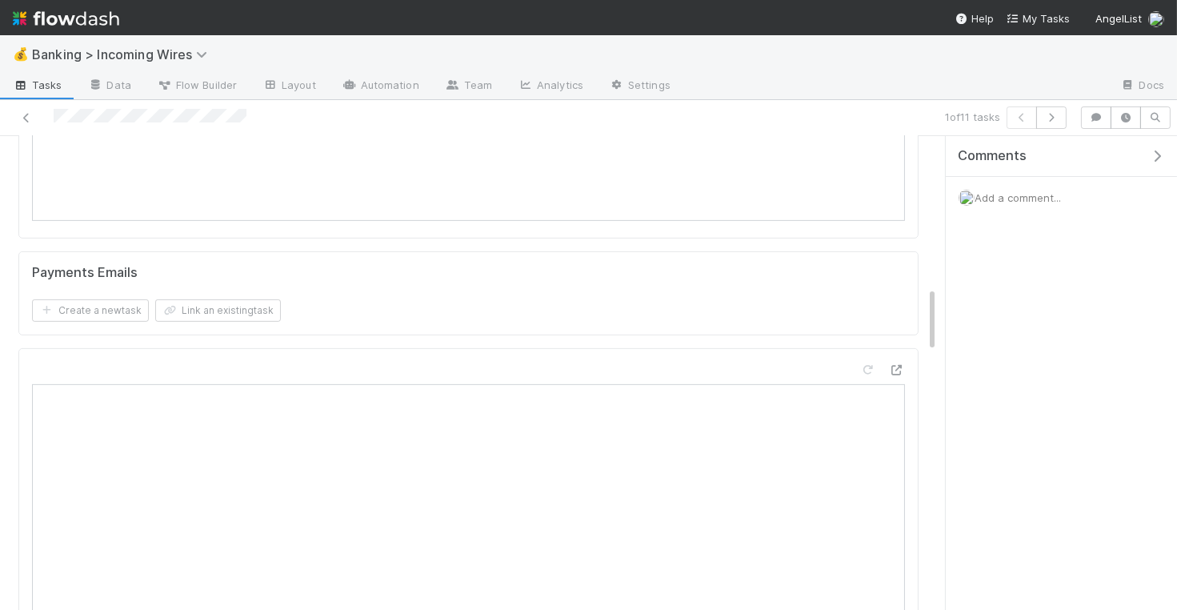
scroll to position [1093, 0]
click at [222, 322] on button "Link an existing task" at bounding box center [218, 329] width 126 height 22
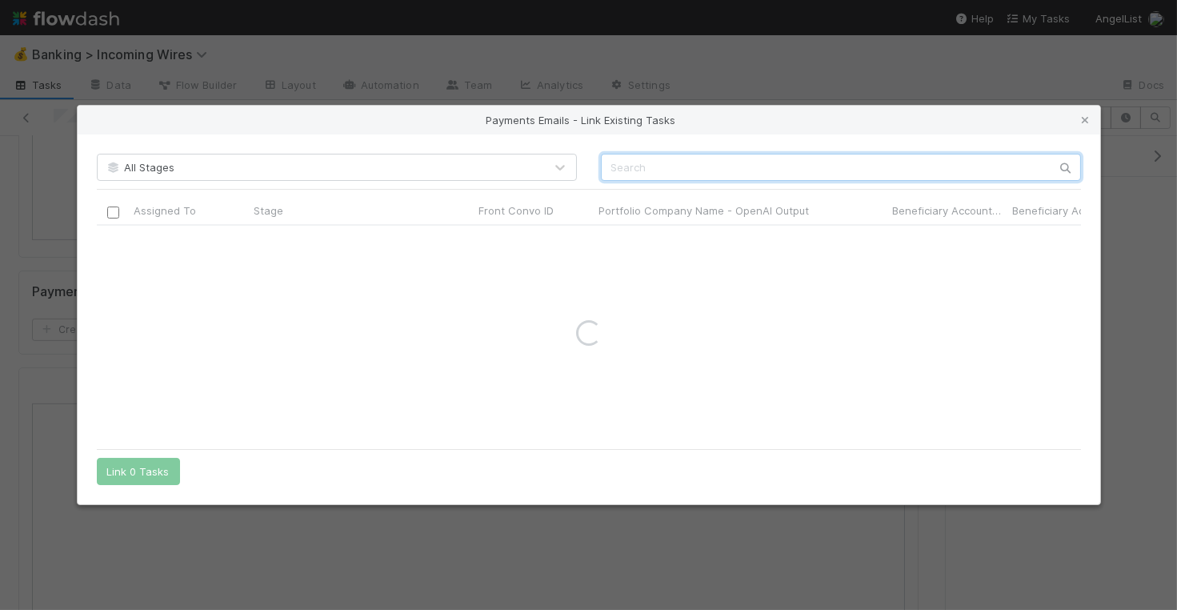
click at [695, 166] on input "text" at bounding box center [841, 167] width 480 height 27
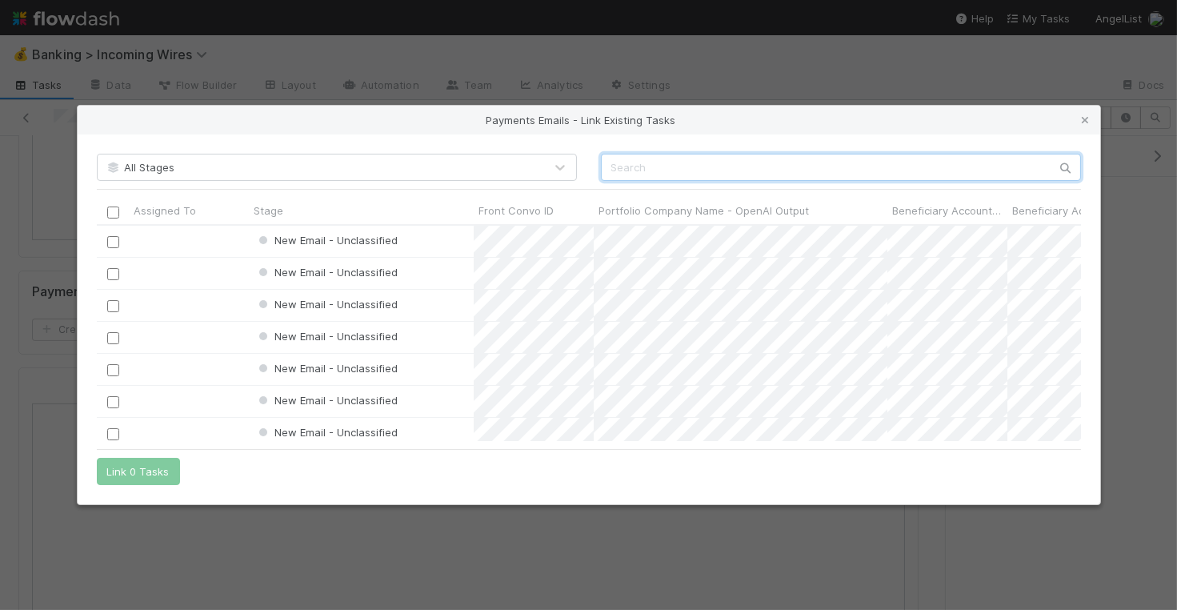
scroll to position [216, 984]
paste input "cnv_qko8ebr"
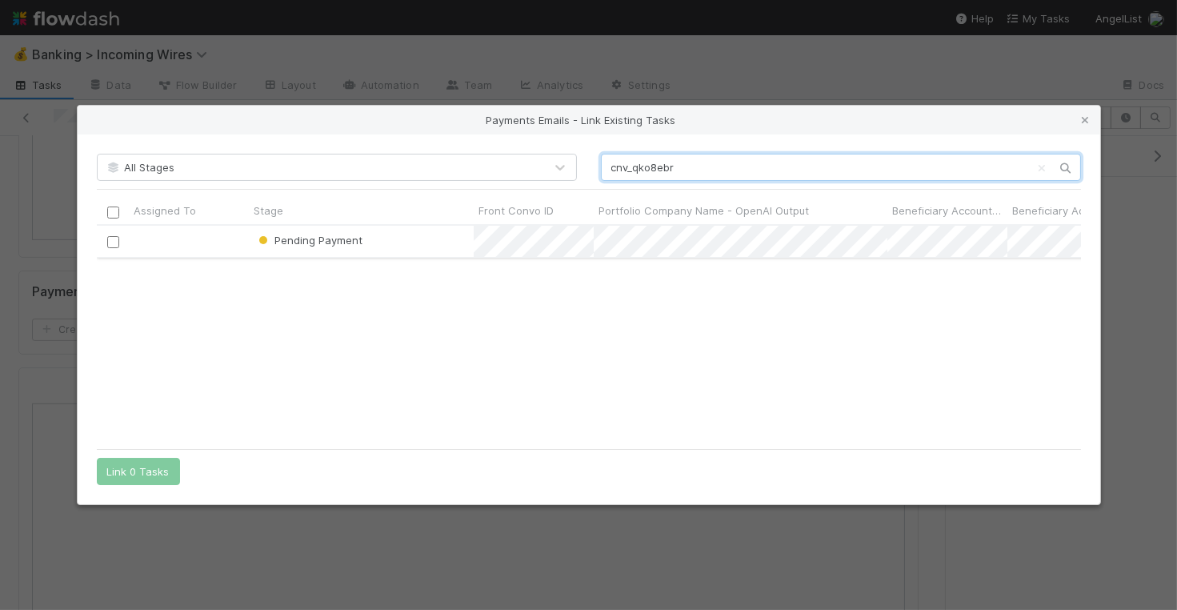
type input "cnv_qko8ebr"
drag, startPoint x: 114, startPoint y: 242, endPoint x: 106, endPoint y: 377, distance: 134.6
click at [114, 243] on input "checkbox" at bounding box center [112, 242] width 12 height 12
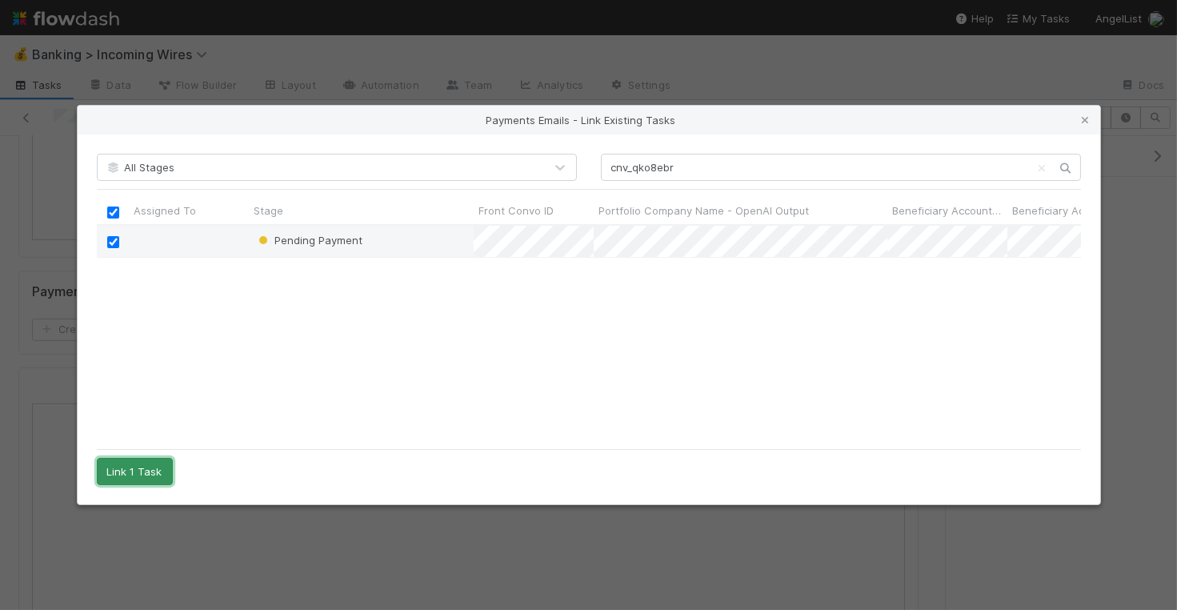
click at [115, 470] on button "Link 1 Task" at bounding box center [135, 471] width 76 height 27
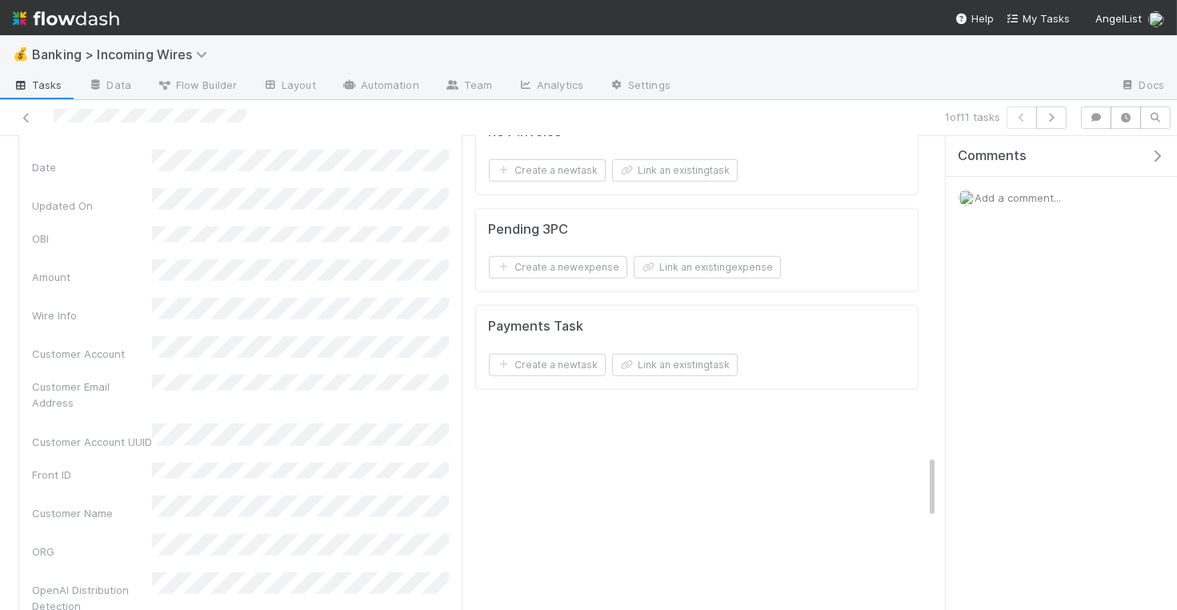
scroll to position [2341, 0]
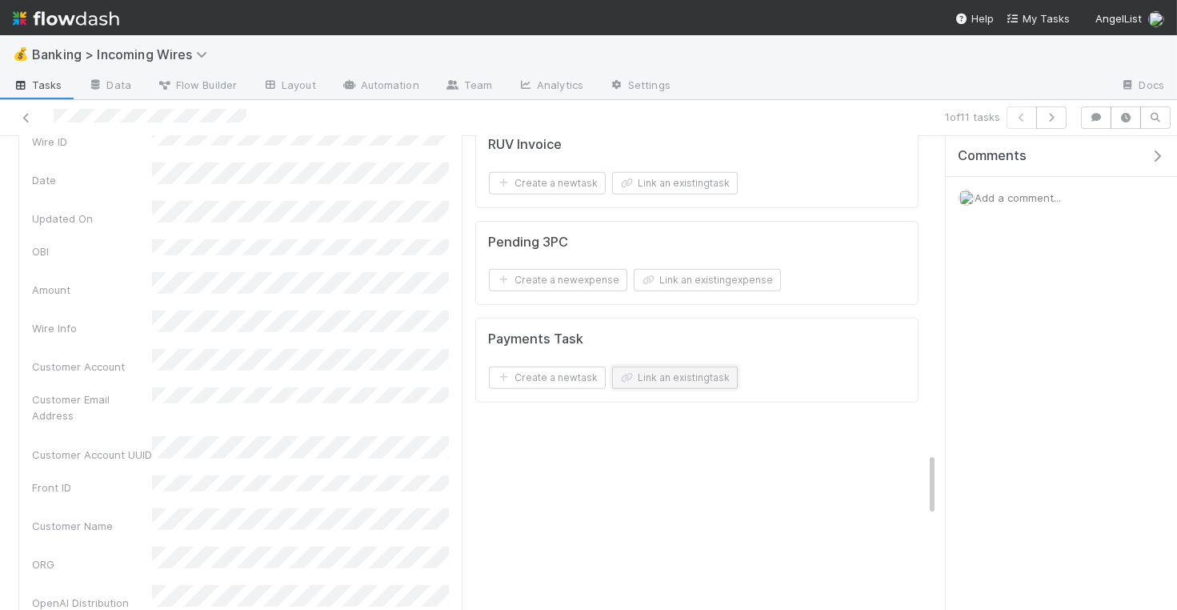
click at [699, 366] on button "Link an existing task" at bounding box center [675, 377] width 126 height 22
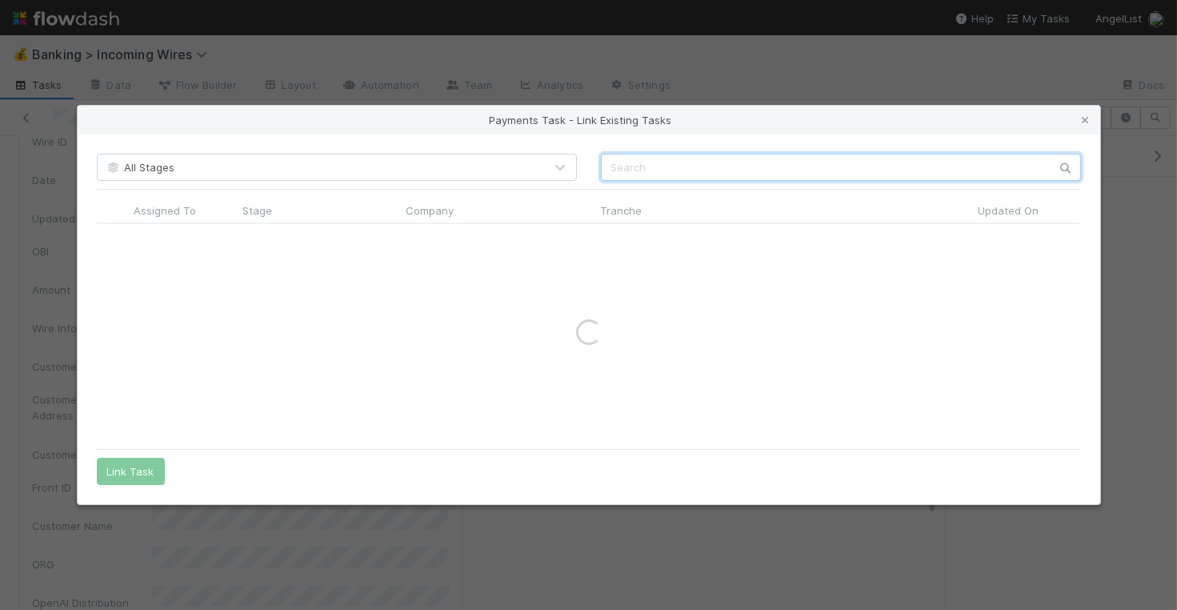
click at [678, 178] on input "text" at bounding box center [841, 167] width 480 height 27
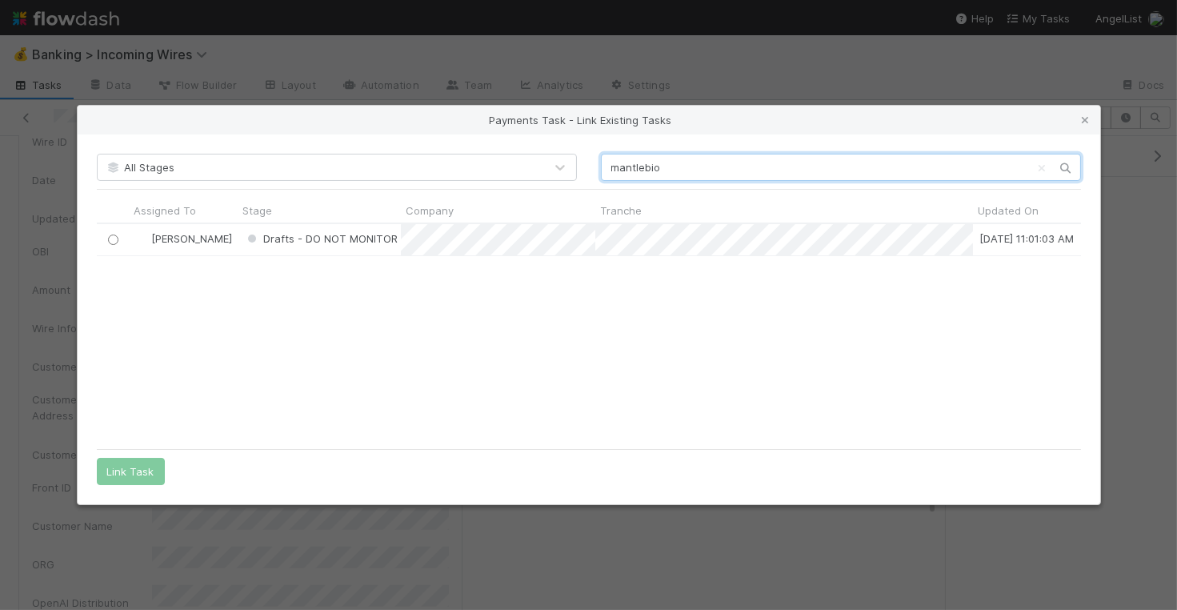
scroll to position [218, 984]
type input "mantlebio"
click at [112, 238] on input "radio" at bounding box center [112, 239] width 10 height 10
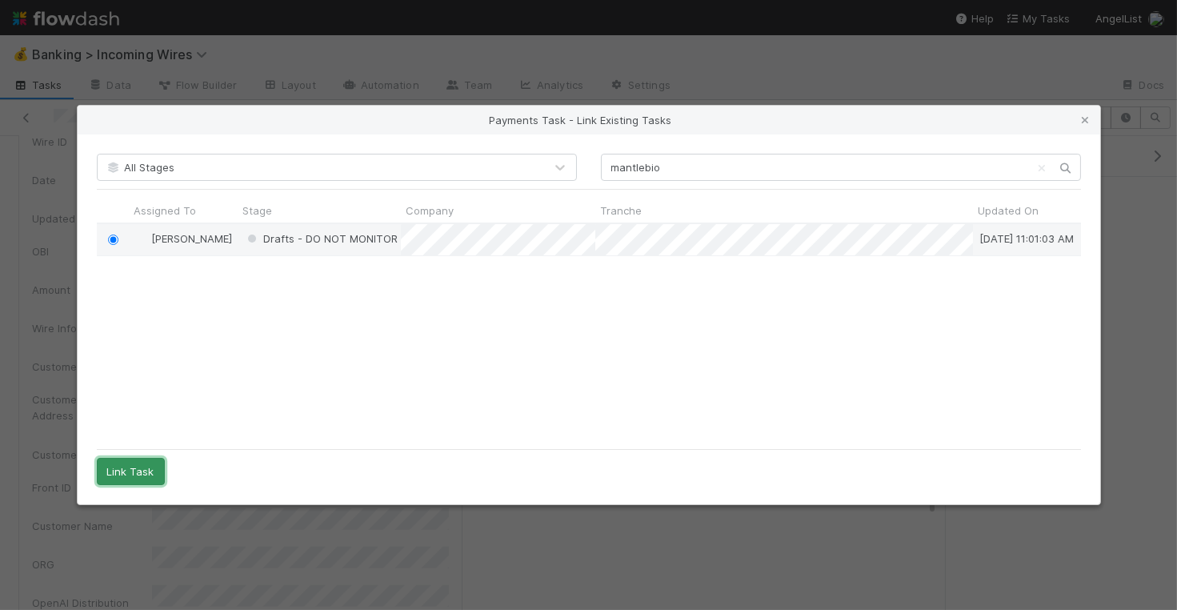
click at [137, 469] on button "Link Task" at bounding box center [131, 471] width 68 height 27
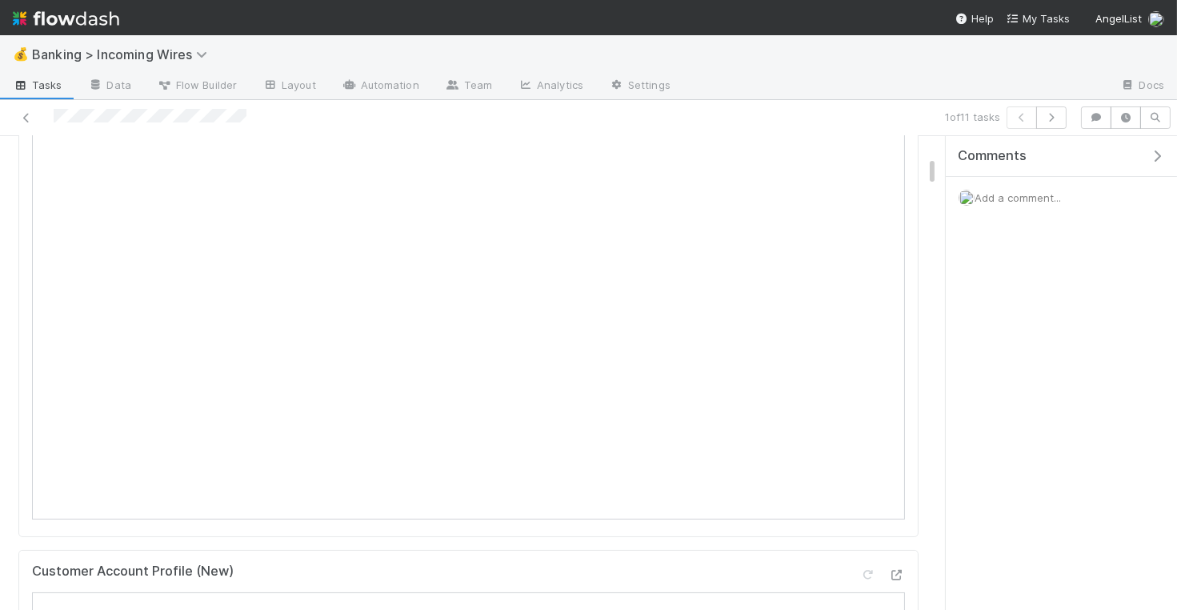
scroll to position [249, 0]
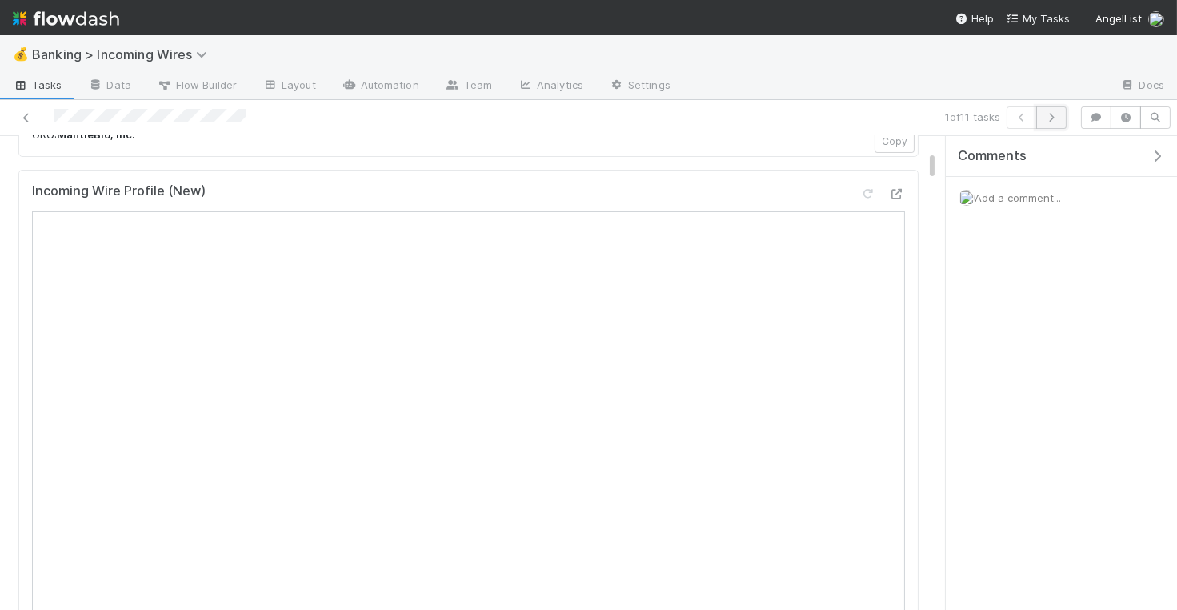
click at [1062, 116] on button "button" at bounding box center [1051, 117] width 30 height 22
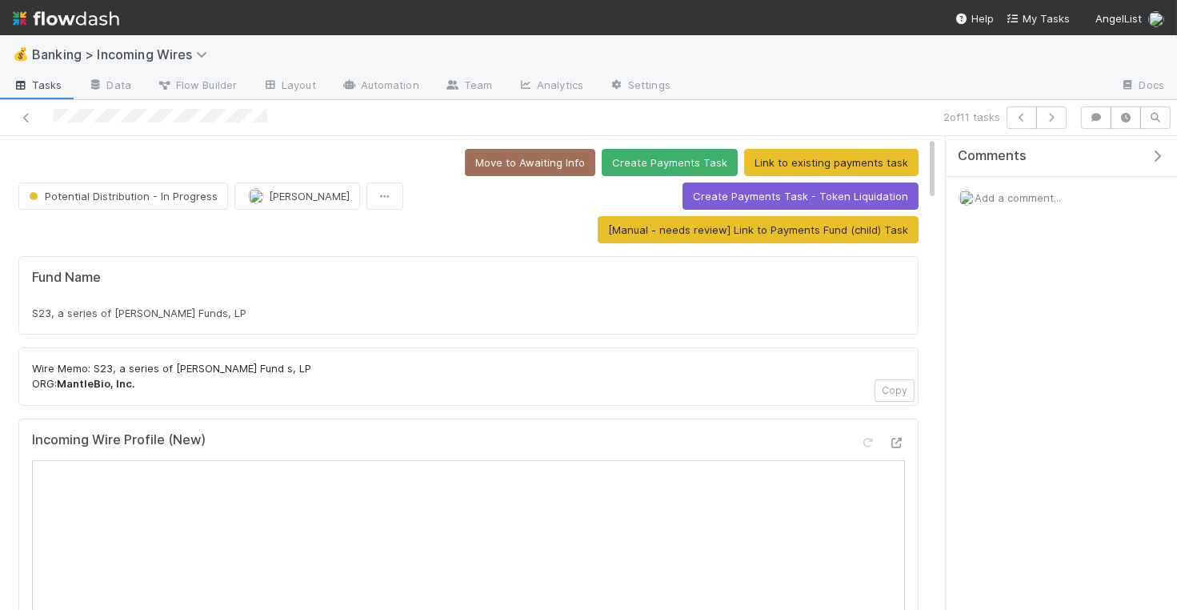
click at [227, 306] on span "S23, a series of JJ Fliegelman Funds, LP" at bounding box center [139, 312] width 214 height 13
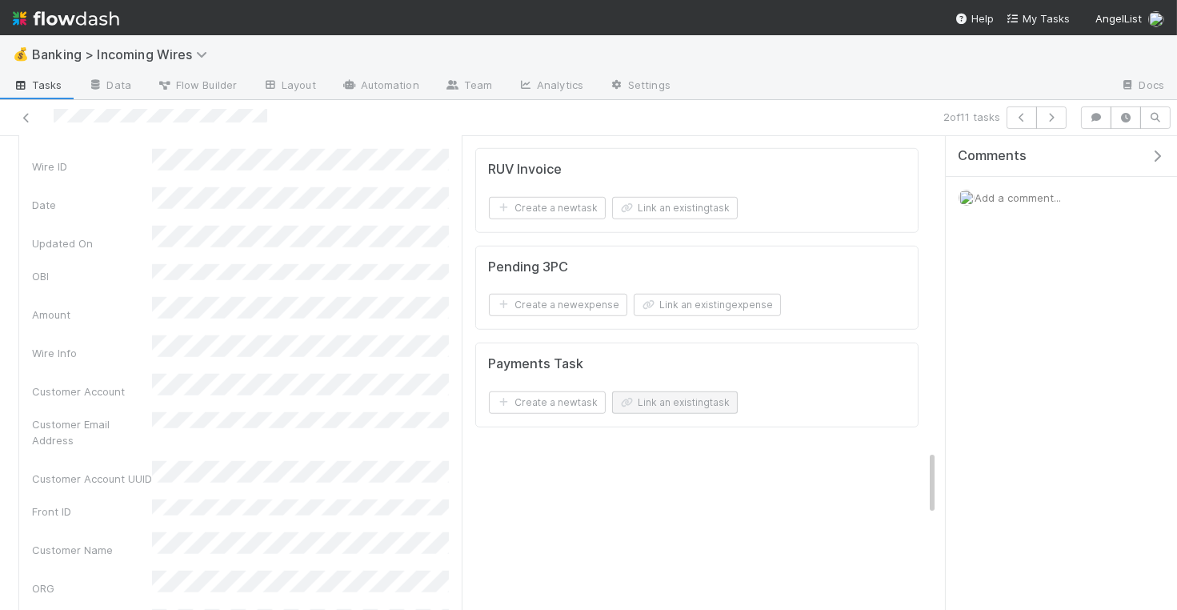
scroll to position [2274, 0]
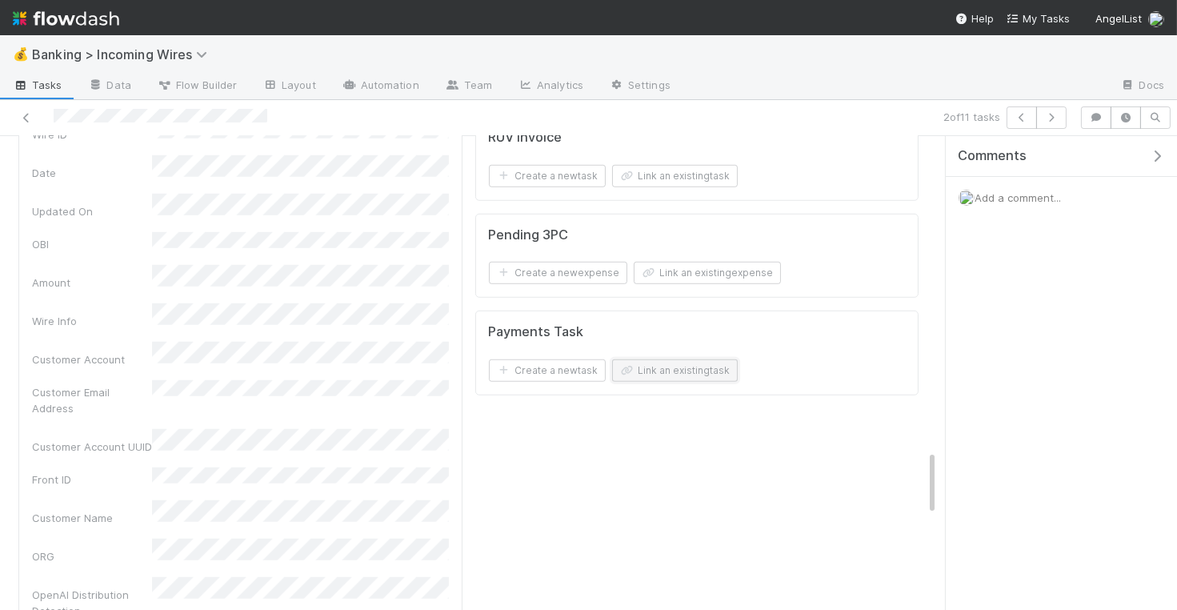
click at [725, 359] on button "Link an existing task" at bounding box center [675, 370] width 126 height 22
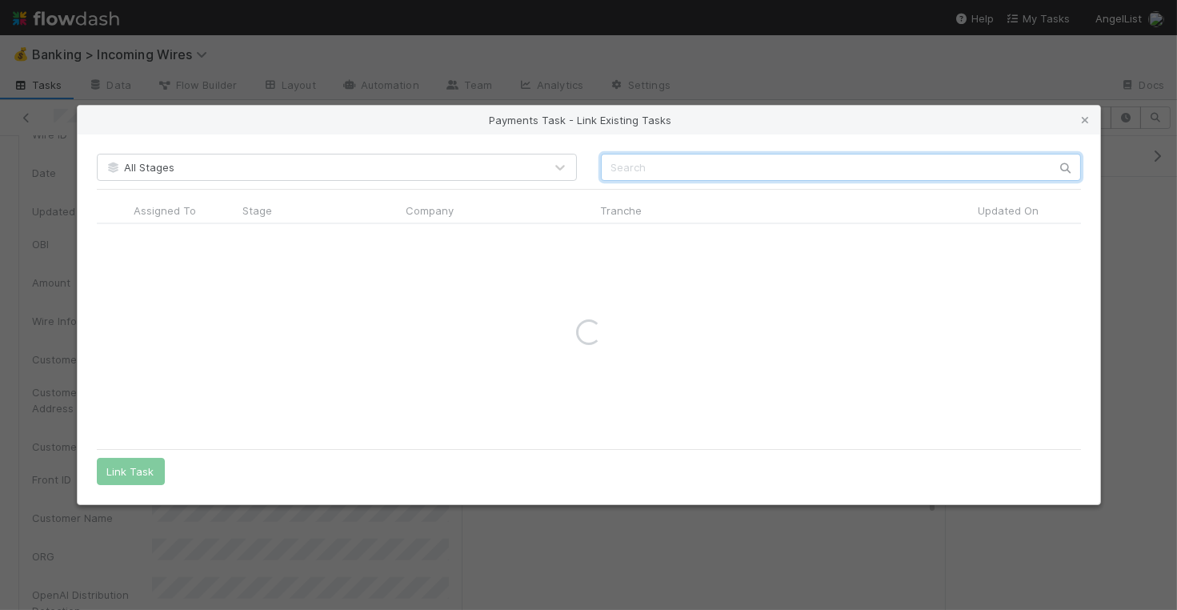
click at [698, 167] on input "text" at bounding box center [841, 167] width 480 height 27
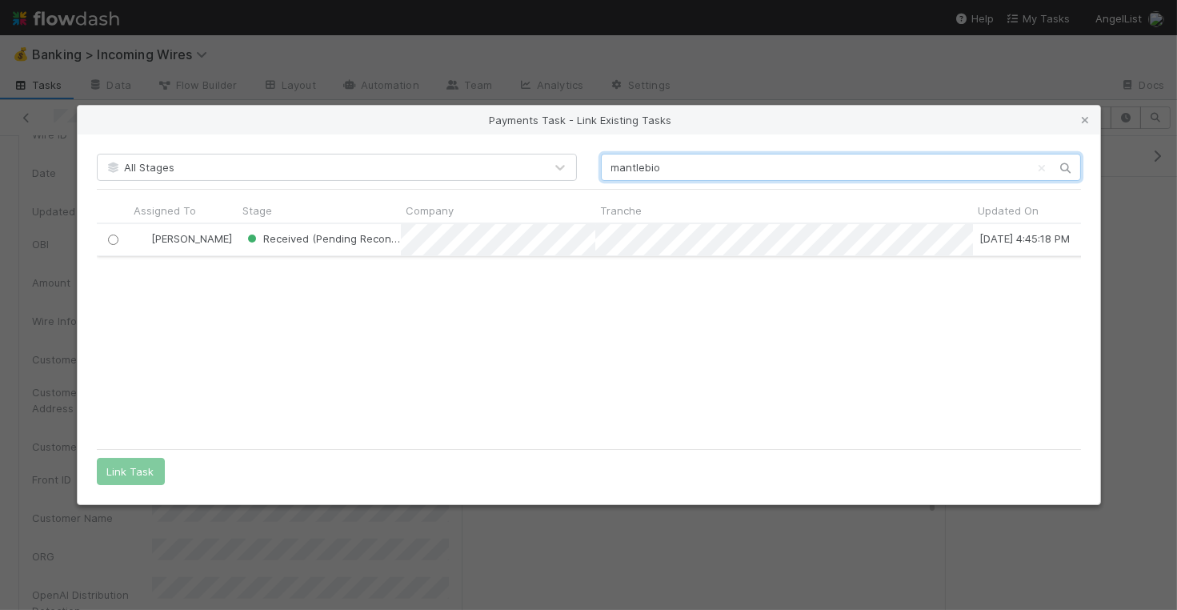
scroll to position [218, 984]
type input "mantlebio"
drag, startPoint x: 114, startPoint y: 238, endPoint x: 117, endPoint y: 313, distance: 74.5
click at [114, 238] on input "radio" at bounding box center [112, 239] width 10 height 10
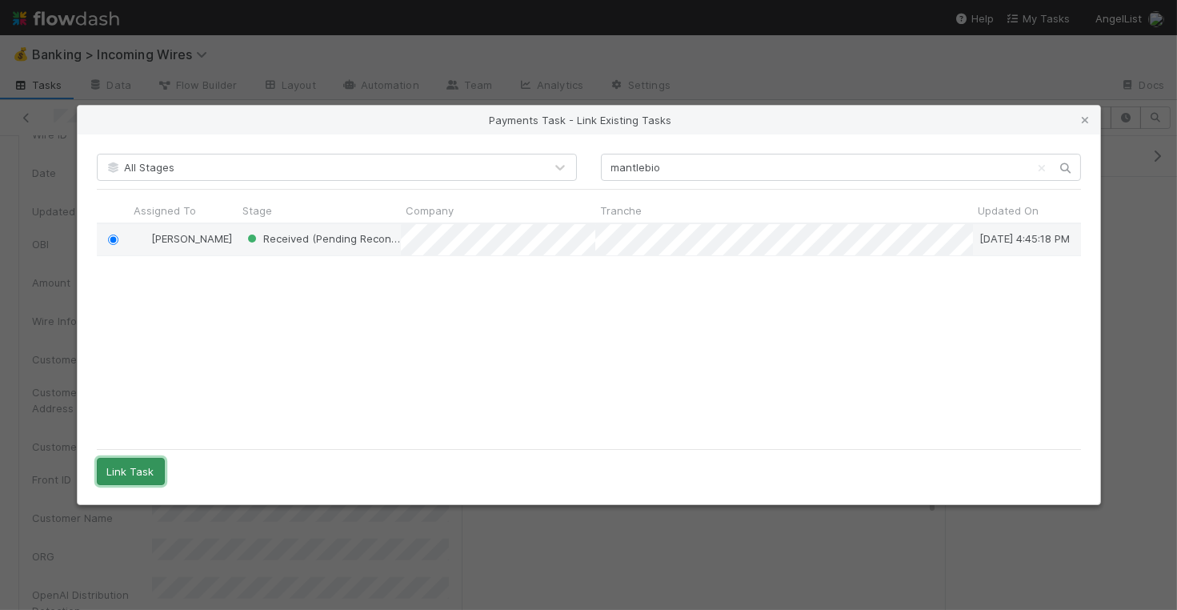
click at [114, 468] on button "Link Task" at bounding box center [131, 471] width 68 height 27
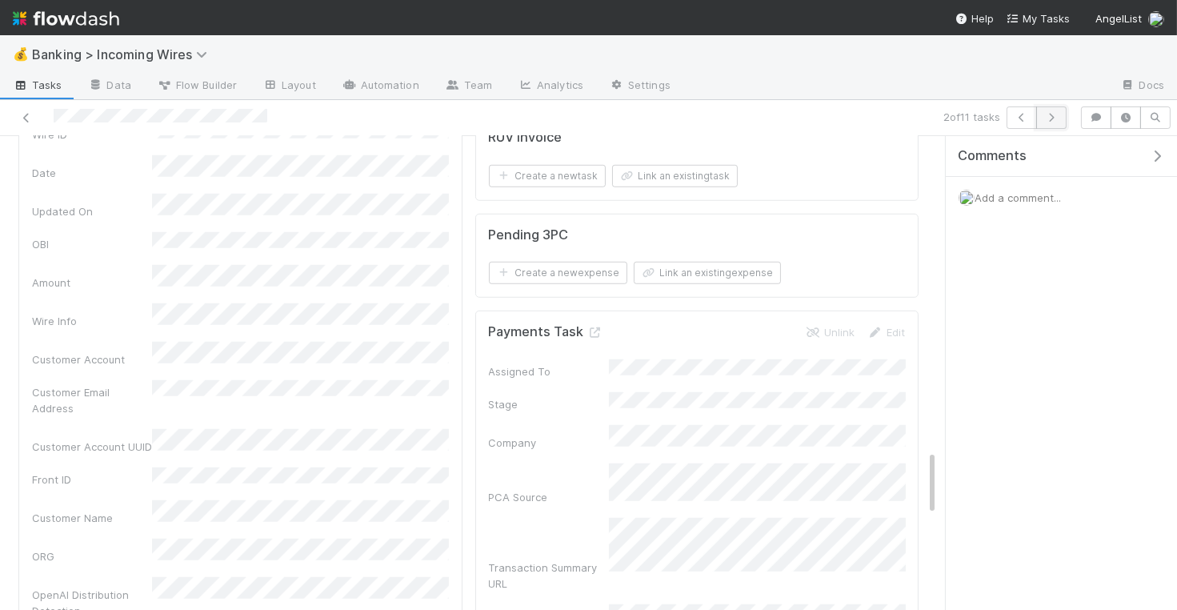
click at [1053, 120] on icon "button" at bounding box center [1051, 118] width 16 height 10
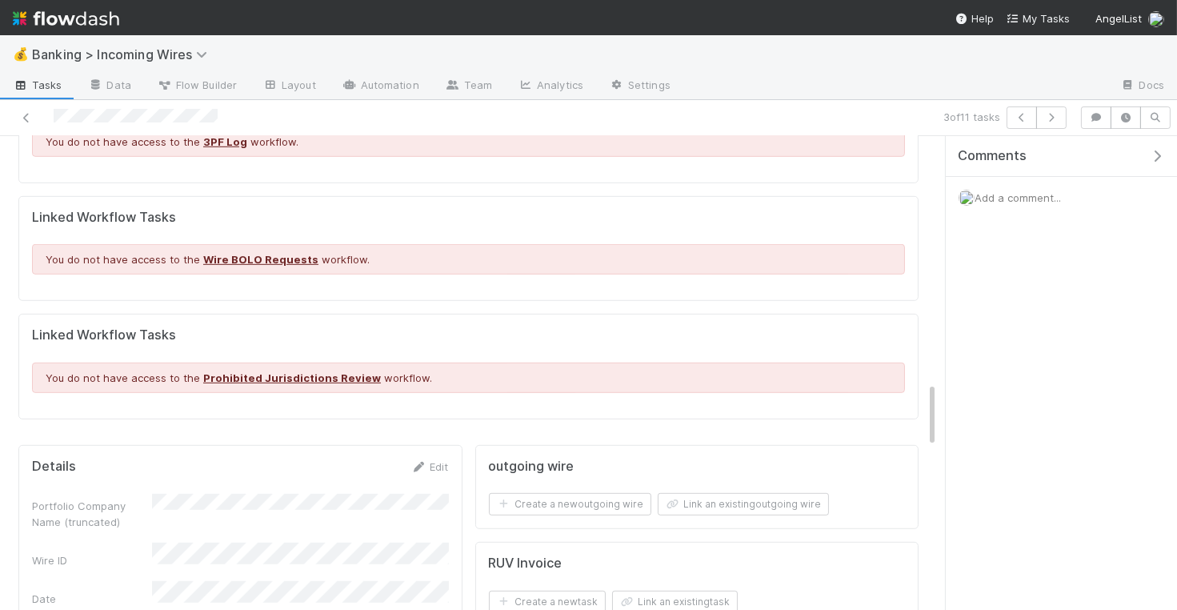
scroll to position [2074, 0]
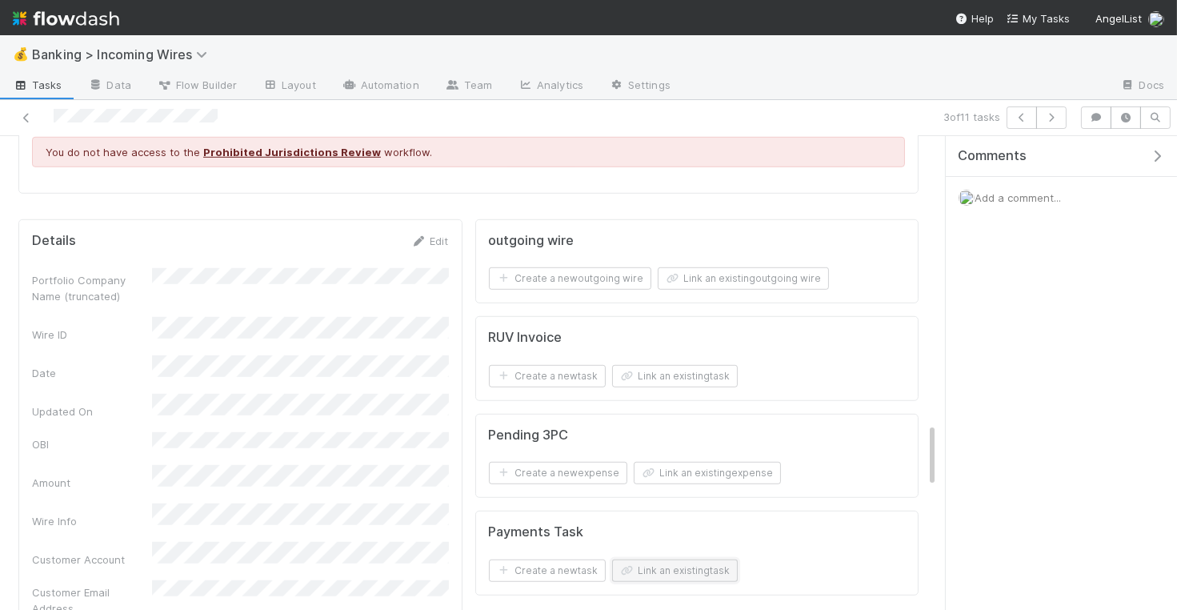
click at [694, 559] on button "Link an existing task" at bounding box center [675, 570] width 126 height 22
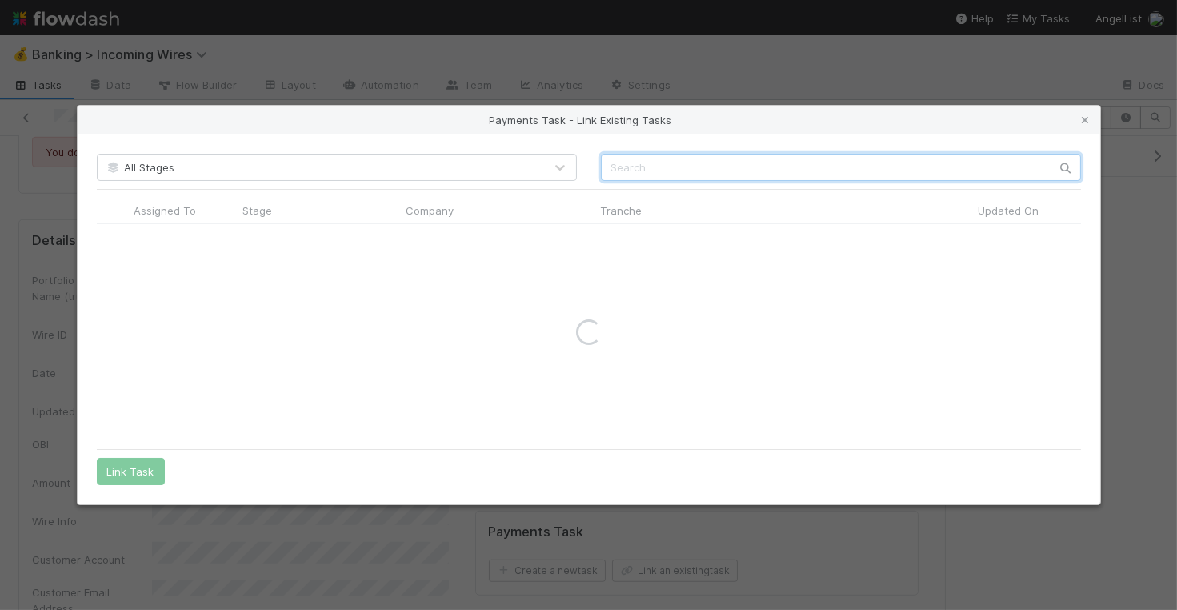
click at [691, 178] on input "text" at bounding box center [841, 167] width 480 height 27
click at [690, 170] on input "text" at bounding box center [841, 167] width 480 height 27
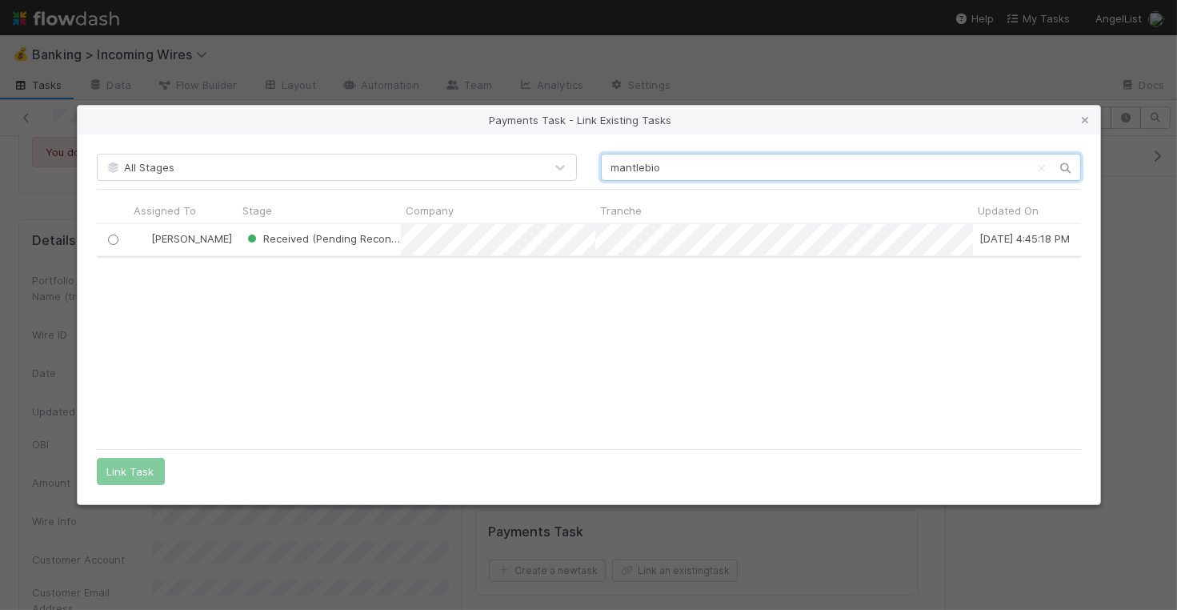
scroll to position [218, 984]
type input "mantlebio"
click at [114, 238] on input "radio" at bounding box center [112, 239] width 10 height 10
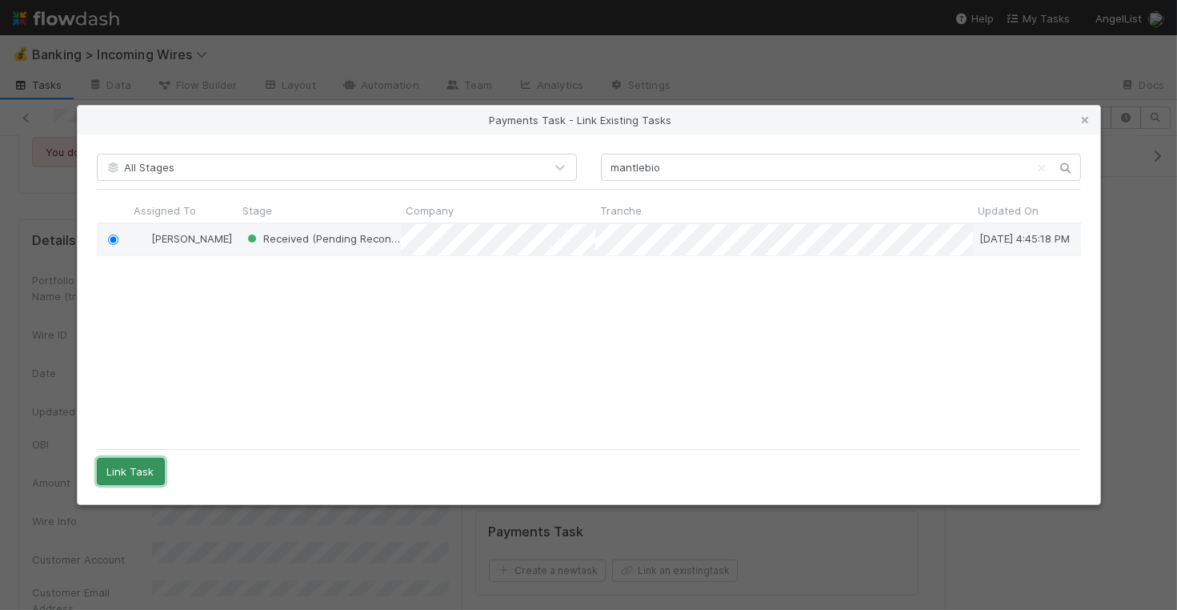
click at [121, 474] on button "Link Task" at bounding box center [131, 471] width 68 height 27
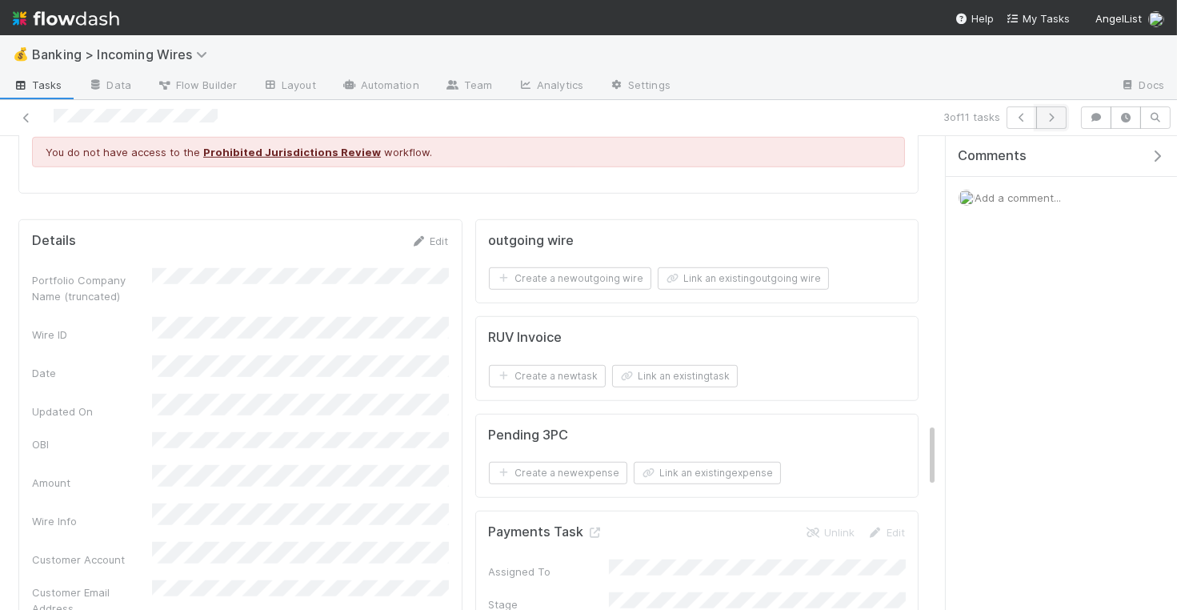
click at [1059, 118] on icon "button" at bounding box center [1051, 118] width 16 height 10
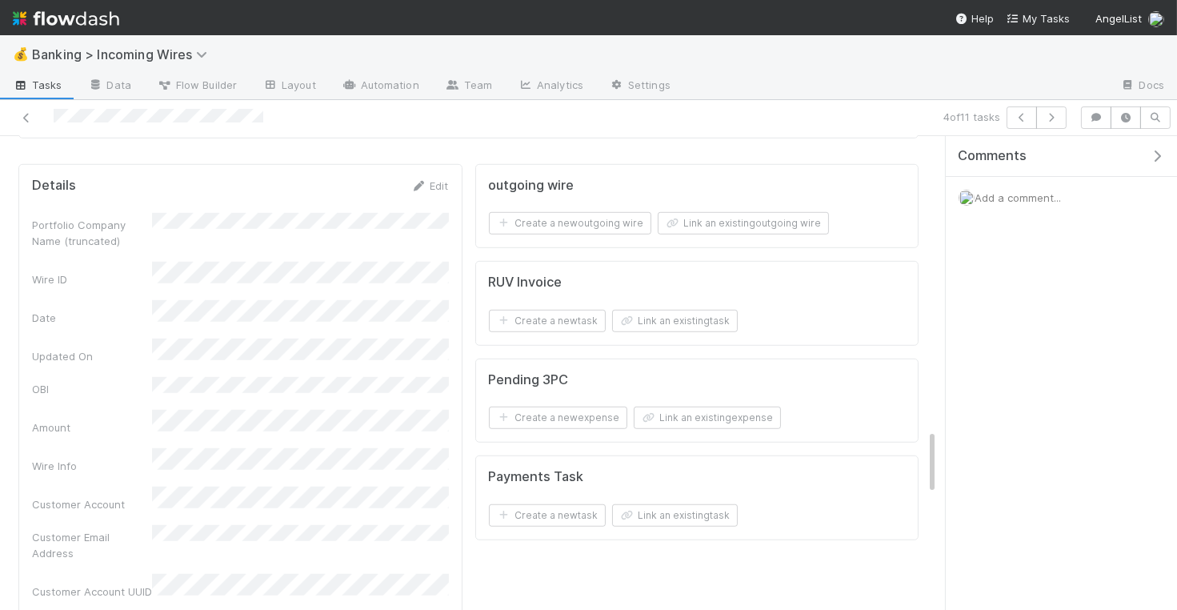
scroll to position [2121, 0]
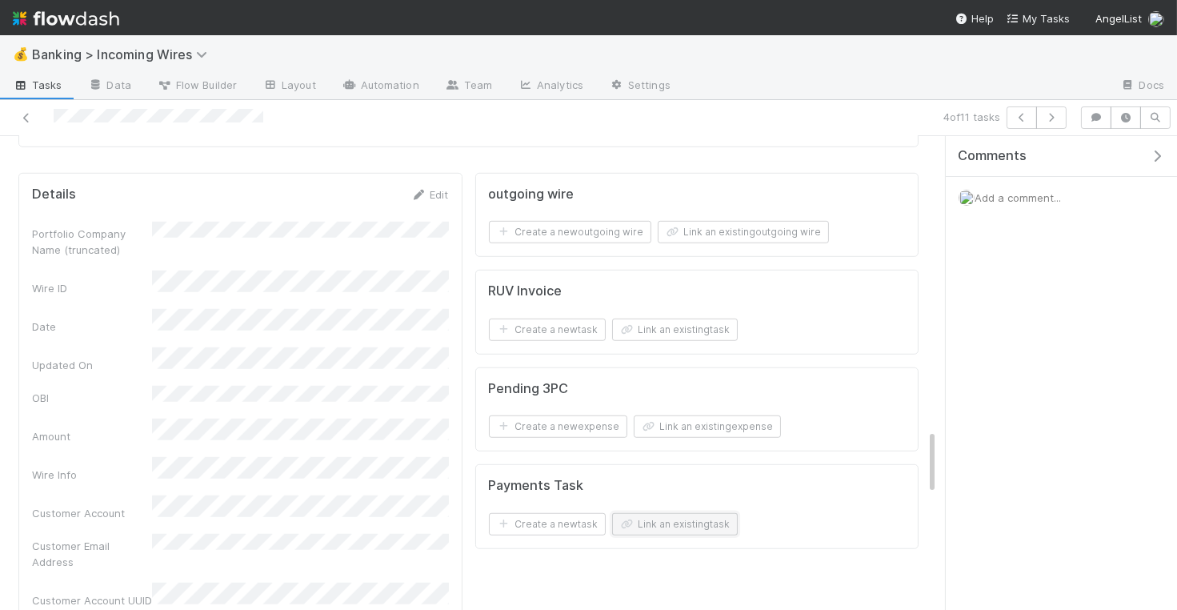
click at [706, 513] on button "Link an existing task" at bounding box center [675, 524] width 126 height 22
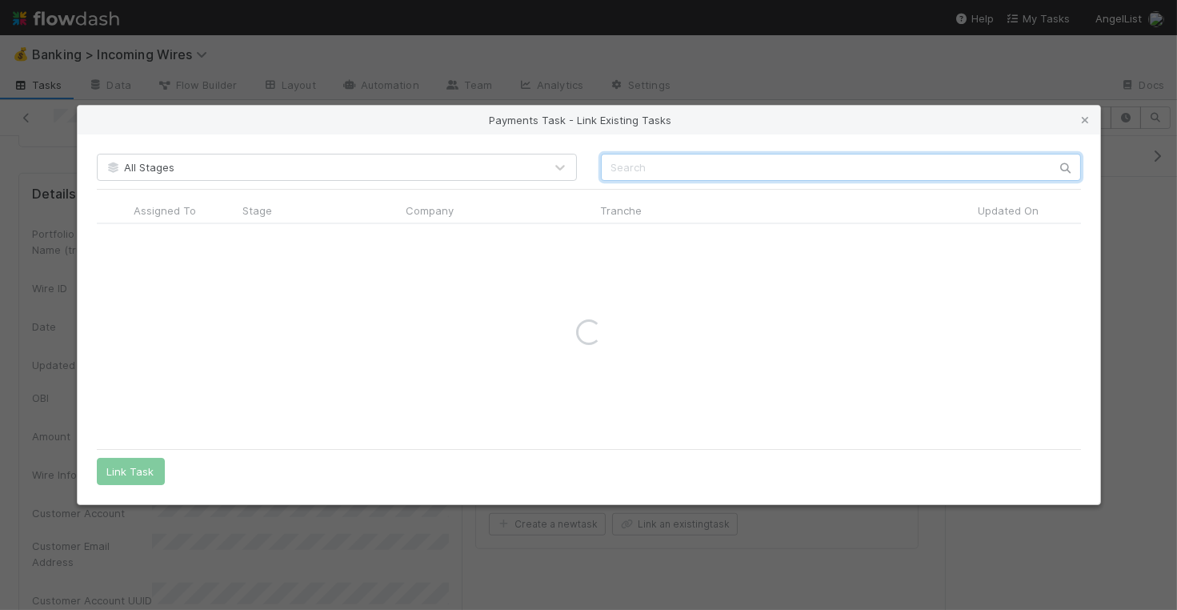
click at [845, 163] on input "text" at bounding box center [841, 167] width 480 height 27
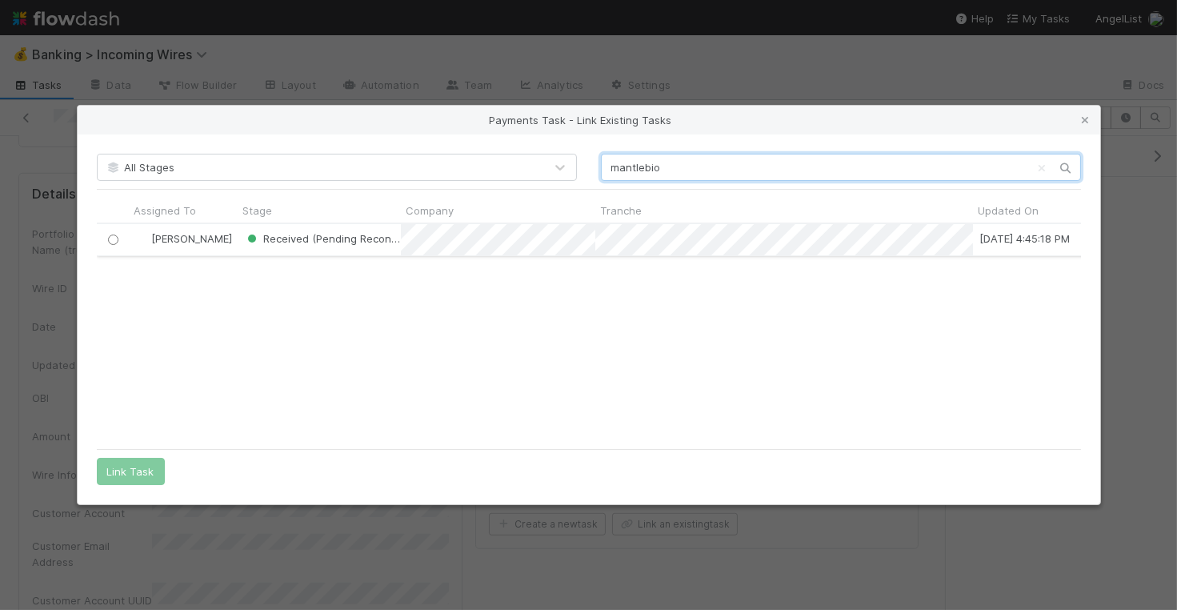
scroll to position [218, 984]
type input "mantlebio"
click at [114, 241] on input "radio" at bounding box center [112, 239] width 10 height 10
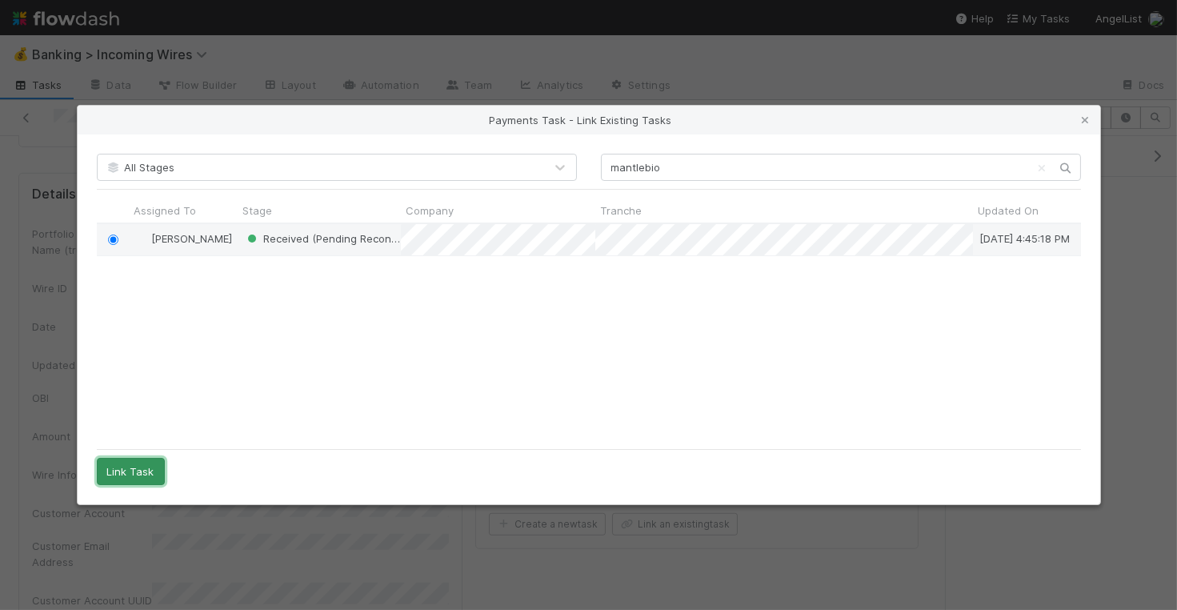
drag, startPoint x: 122, startPoint y: 479, endPoint x: 127, endPoint y: 470, distance: 10.0
click at [124, 478] on button "Link Task" at bounding box center [131, 471] width 68 height 27
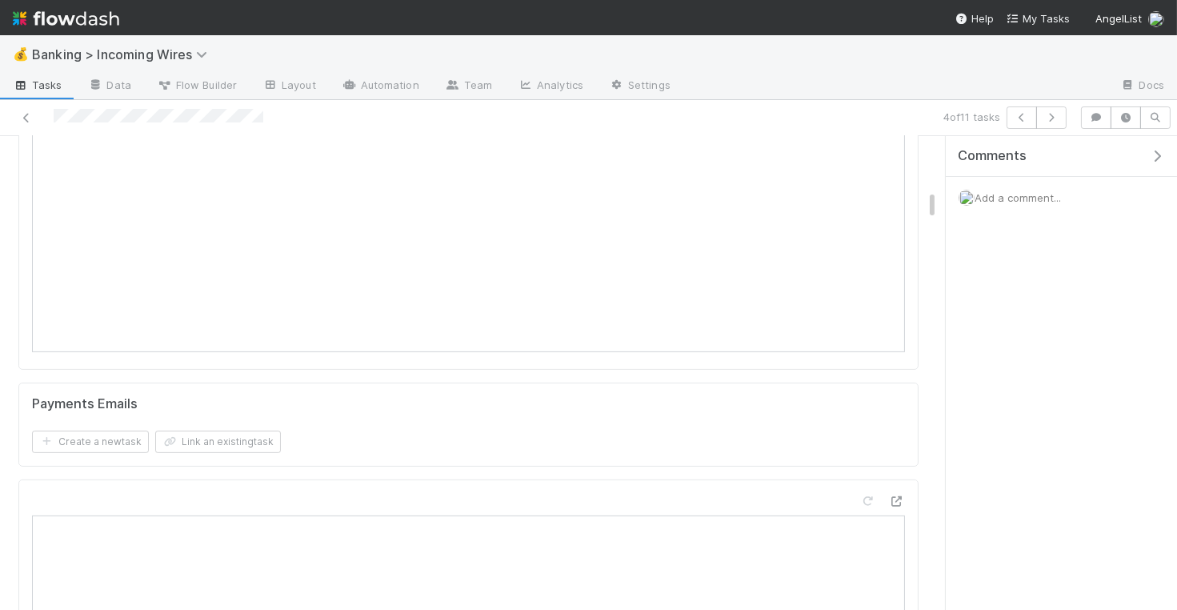
scroll to position [926, 0]
click at [1030, 122] on button "button" at bounding box center [1021, 117] width 30 height 22
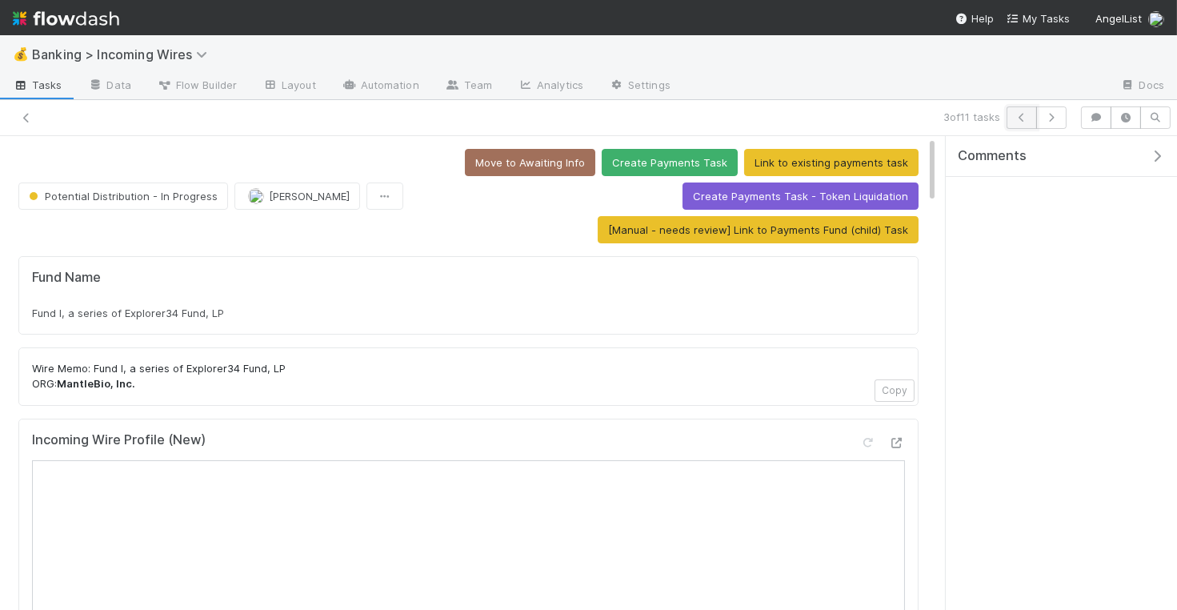
click at [1029, 121] on icon "button" at bounding box center [1022, 118] width 16 height 10
click at [1029, 119] on icon "button" at bounding box center [1022, 118] width 16 height 10
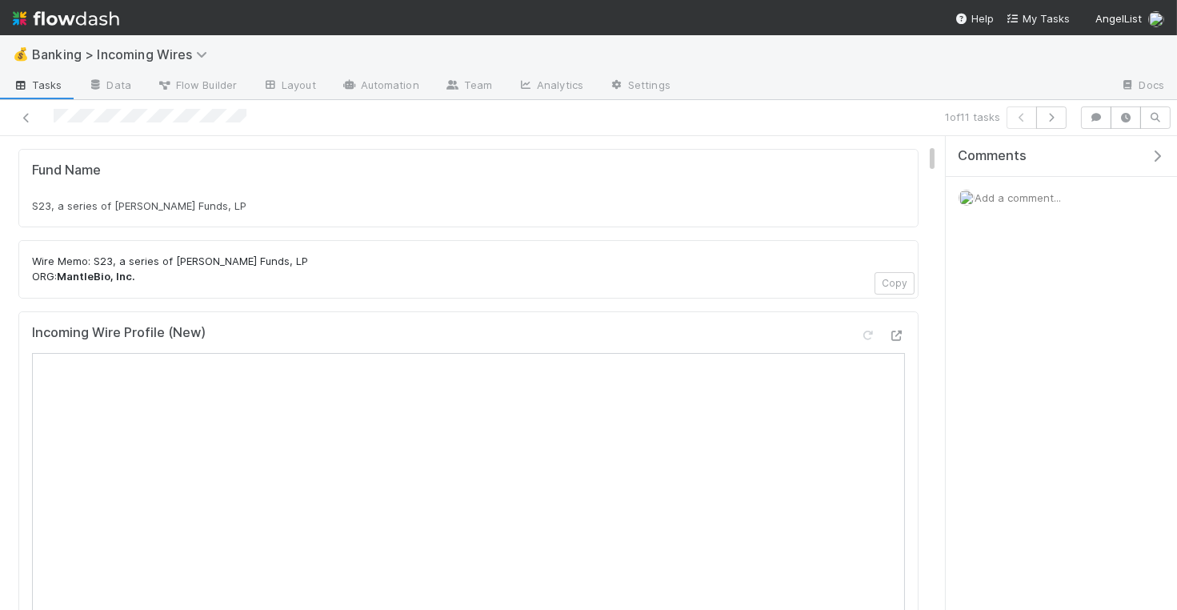
scroll to position [118, 0]
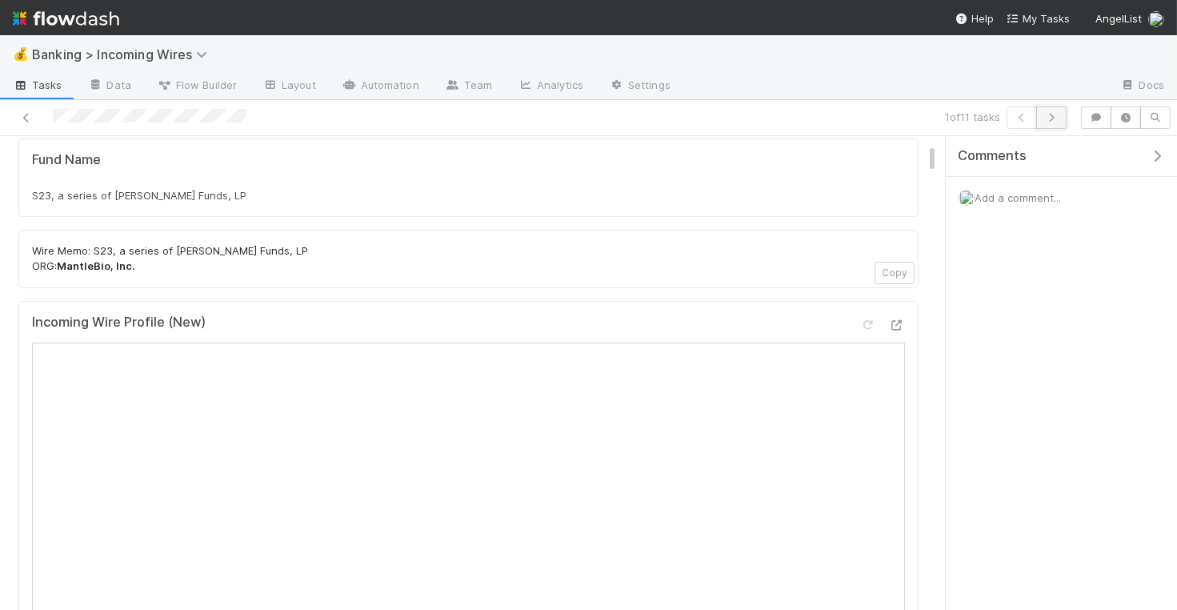
click at [1055, 118] on icon "button" at bounding box center [1051, 118] width 16 height 10
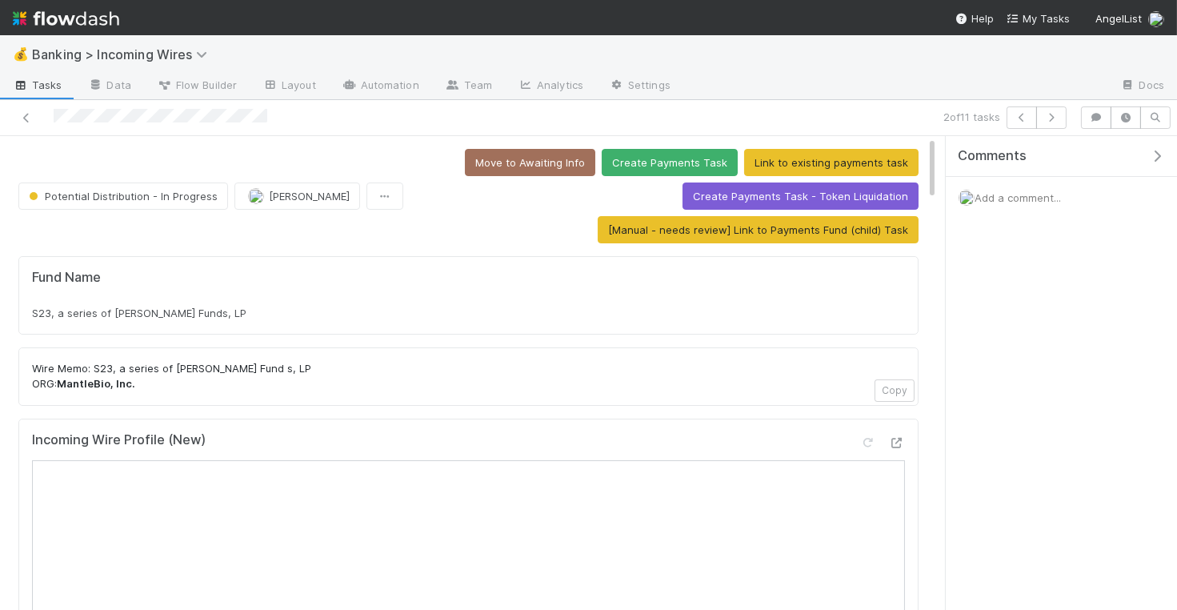
click at [154, 306] on span "S23, a series of JJ Fliegelman Funds, LP" at bounding box center [139, 312] width 214 height 13
copy div "S23, a series of JJ Fliegelman Funds, LP"
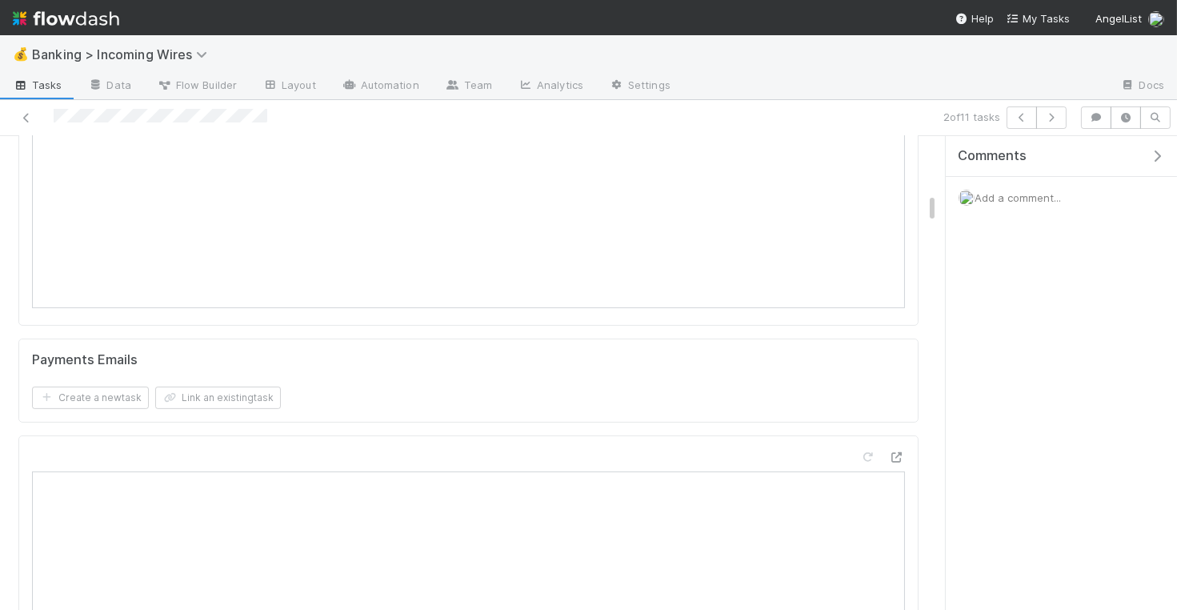
scroll to position [1082, 0]
click at [214, 335] on button "Link an existing task" at bounding box center [218, 340] width 126 height 22
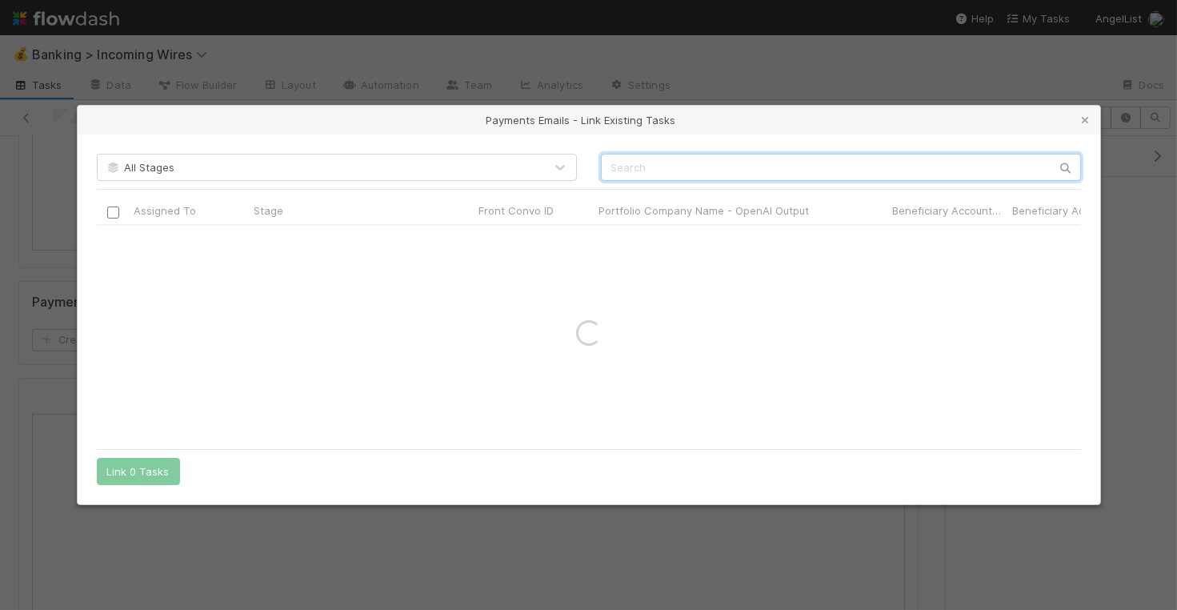
click at [658, 170] on input "text" at bounding box center [841, 167] width 480 height 27
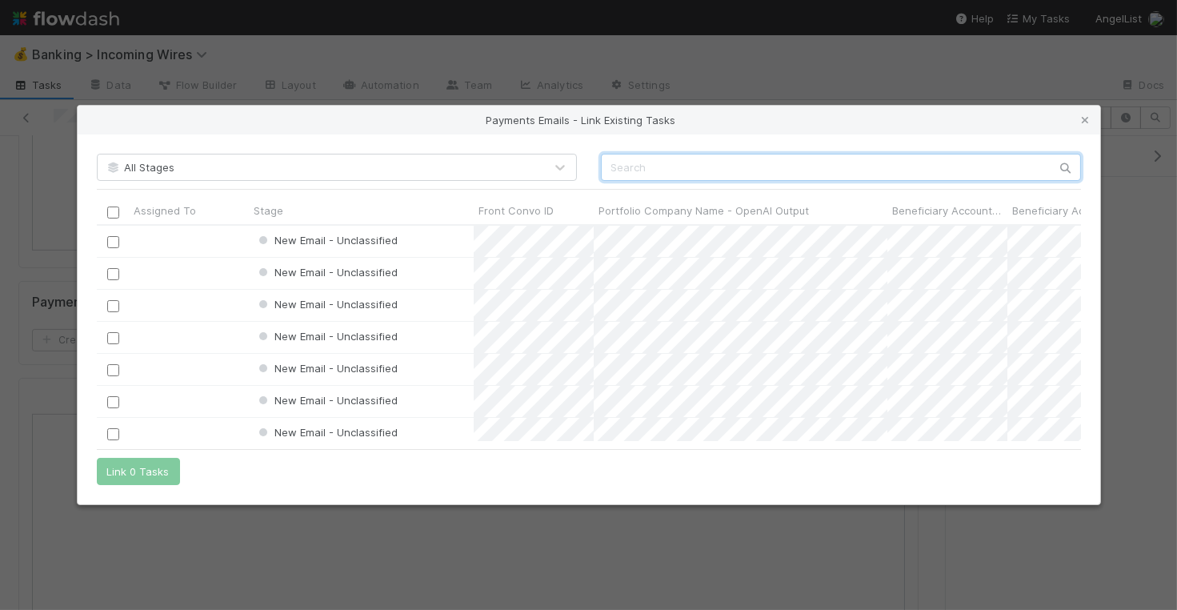
scroll to position [216, 984]
paste input "cnv_qo4fnwn"
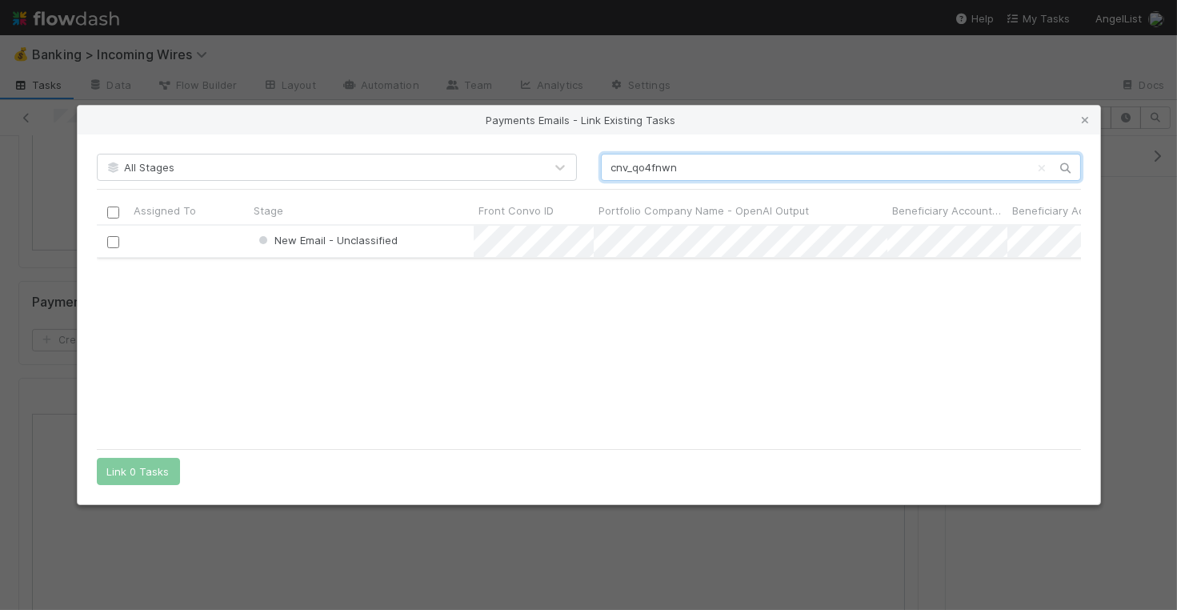
type input "cnv_qo4fnwn"
click at [115, 242] on input "checkbox" at bounding box center [112, 242] width 12 height 12
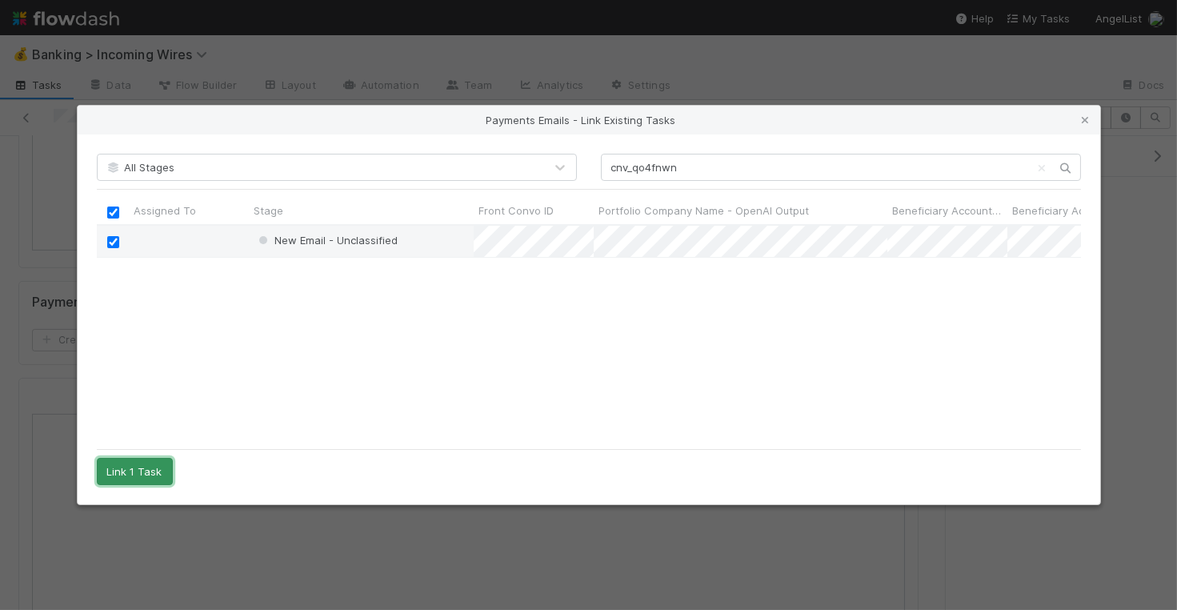
click at [133, 474] on button "Link 1 Task" at bounding box center [135, 471] width 76 height 27
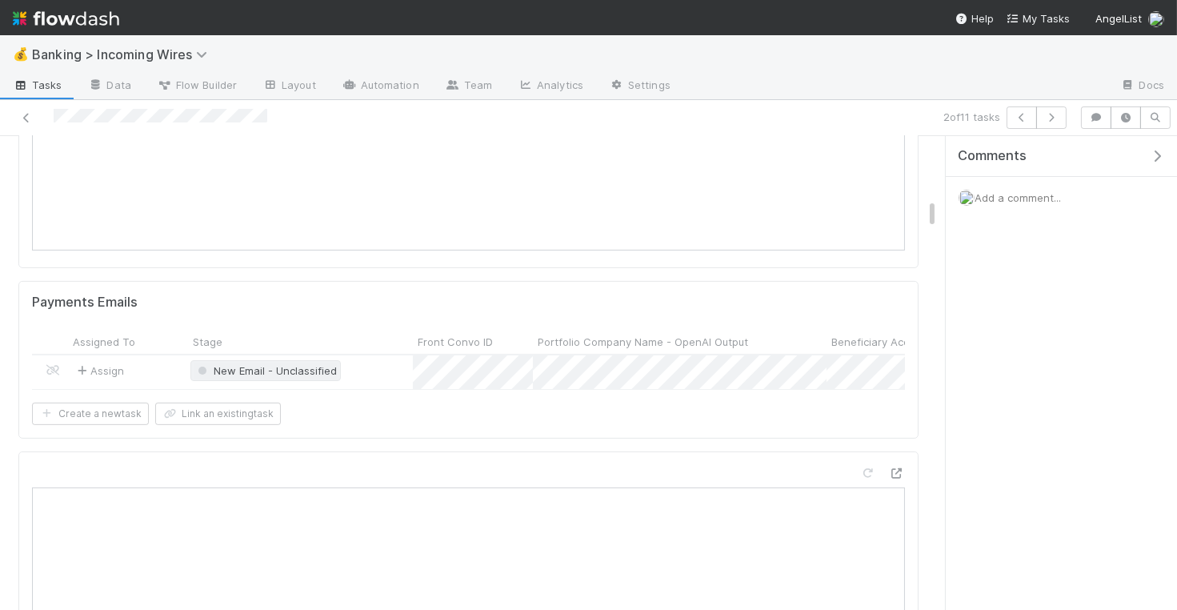
click at [266, 366] on span "New Email - Unclassified" at bounding box center [265, 370] width 142 height 13
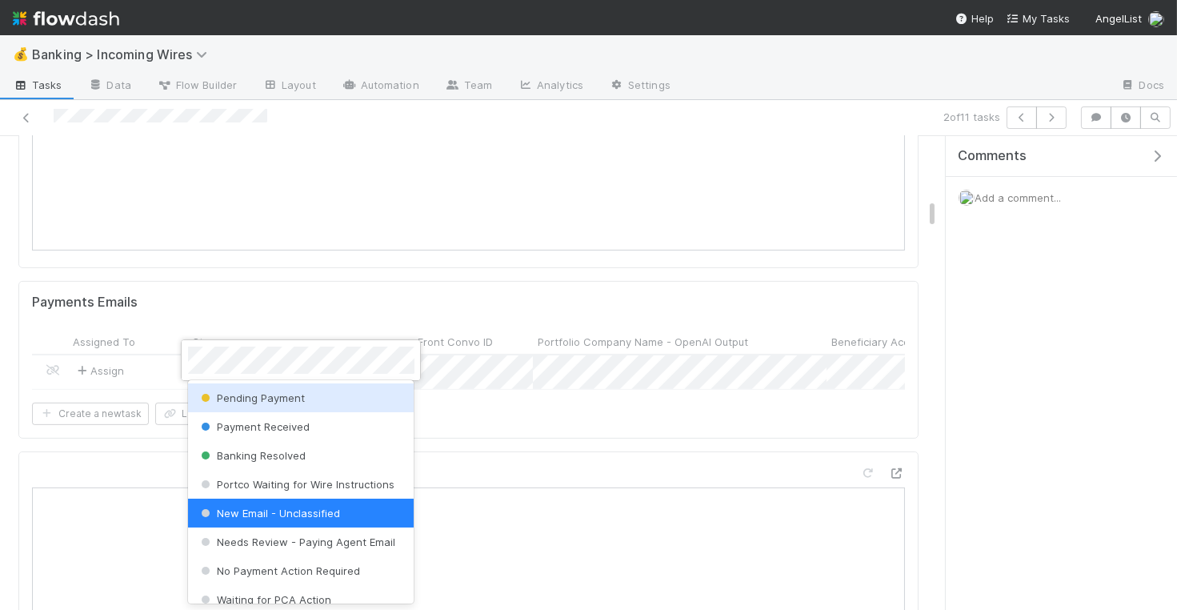
click at [266, 393] on span "Pending Payment" at bounding box center [251, 397] width 107 height 13
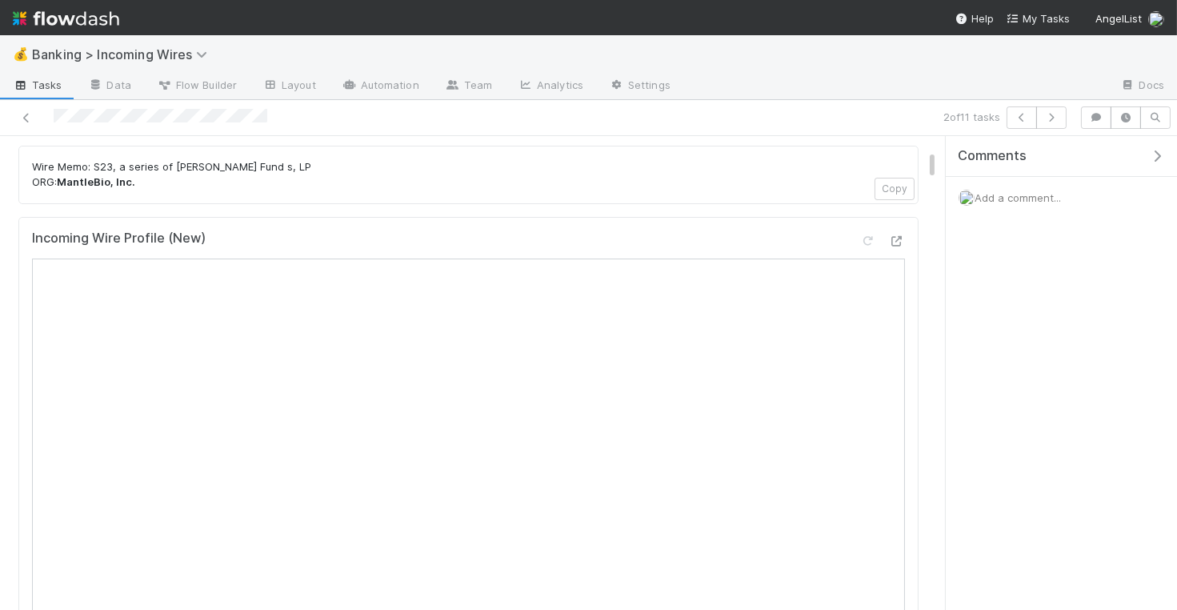
scroll to position [233, 0]
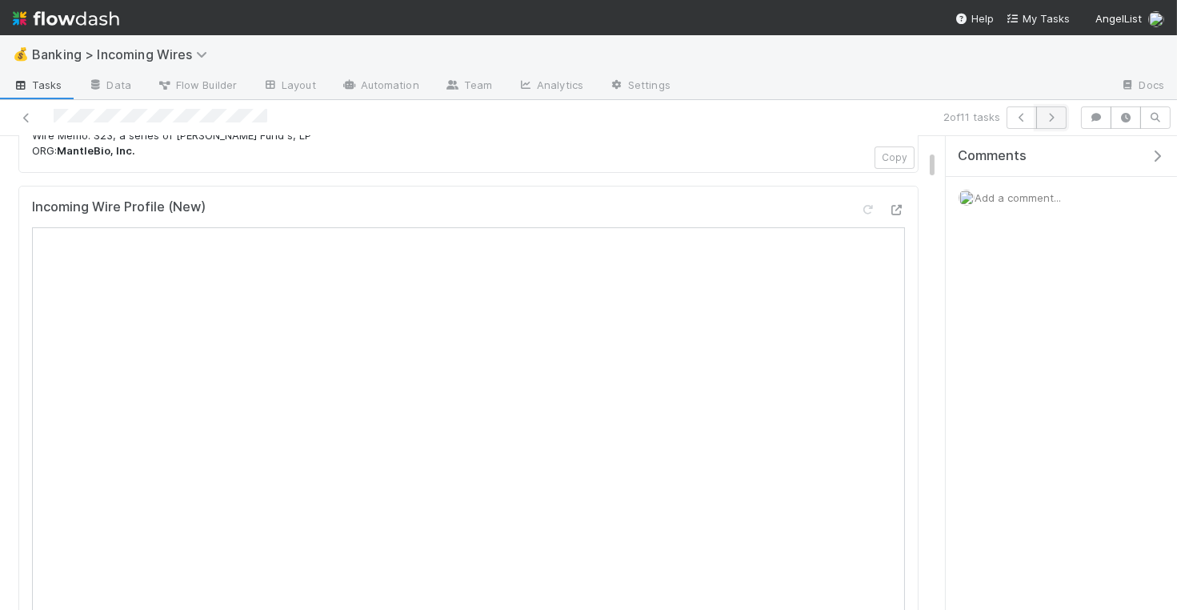
click at [1057, 113] on icon "button" at bounding box center [1051, 118] width 16 height 10
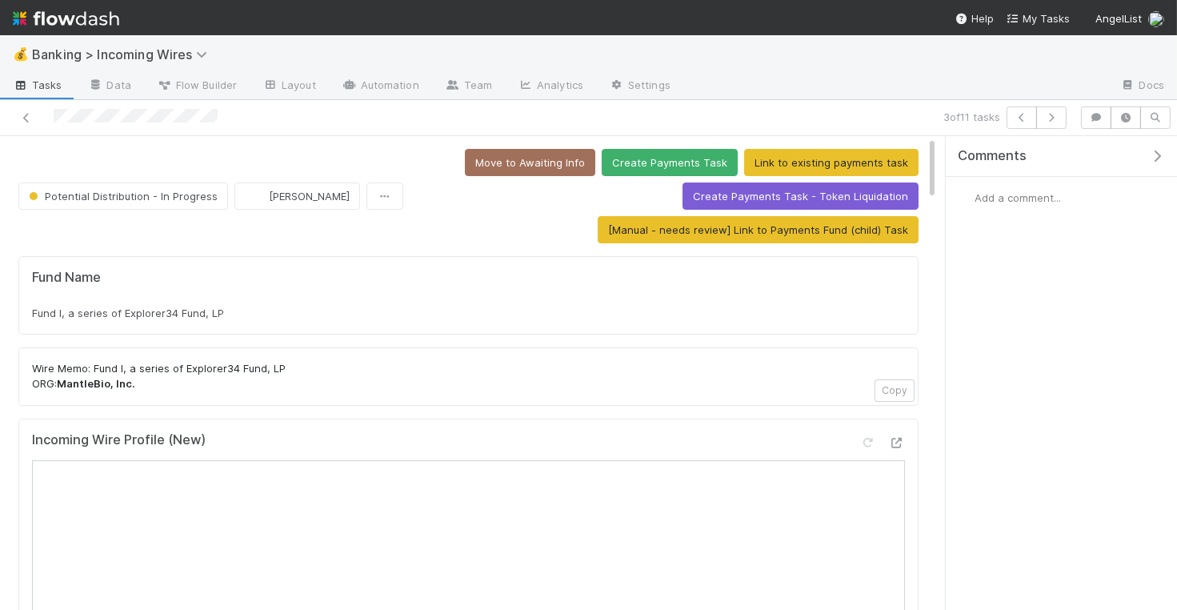
click at [226, 306] on div "Fund I, a series of Explorer34 Fund, LP" at bounding box center [468, 313] width 873 height 16
copy div "Fund I, a series of Explorer34 Fund, LP"
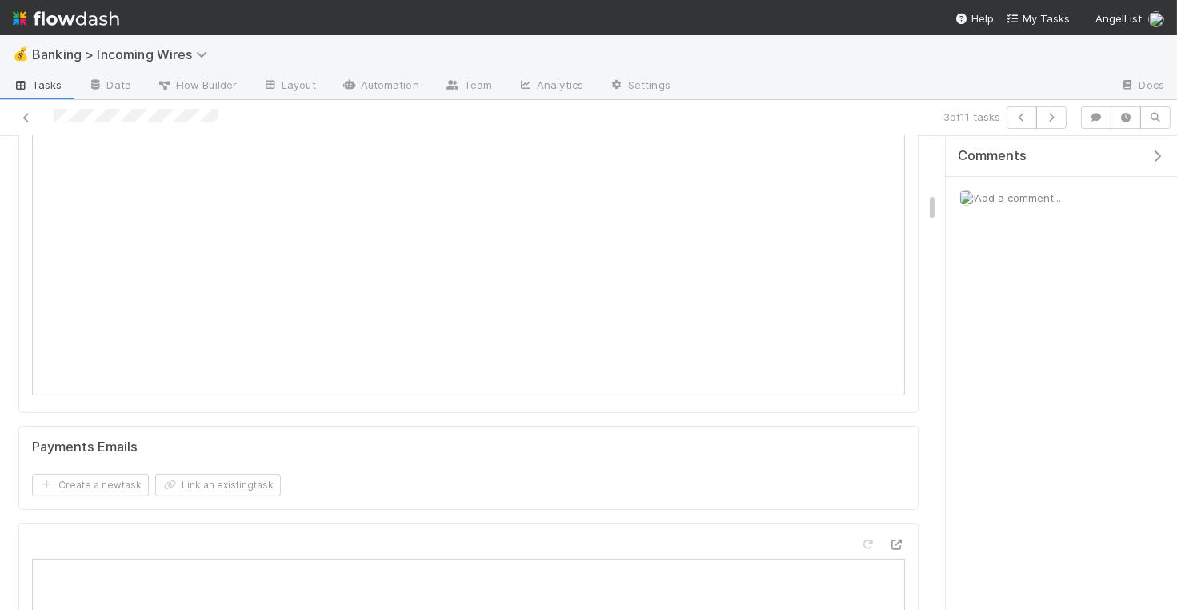
scroll to position [950, 0]
click at [218, 462] on button "Link an existing task" at bounding box center [218, 473] width 126 height 22
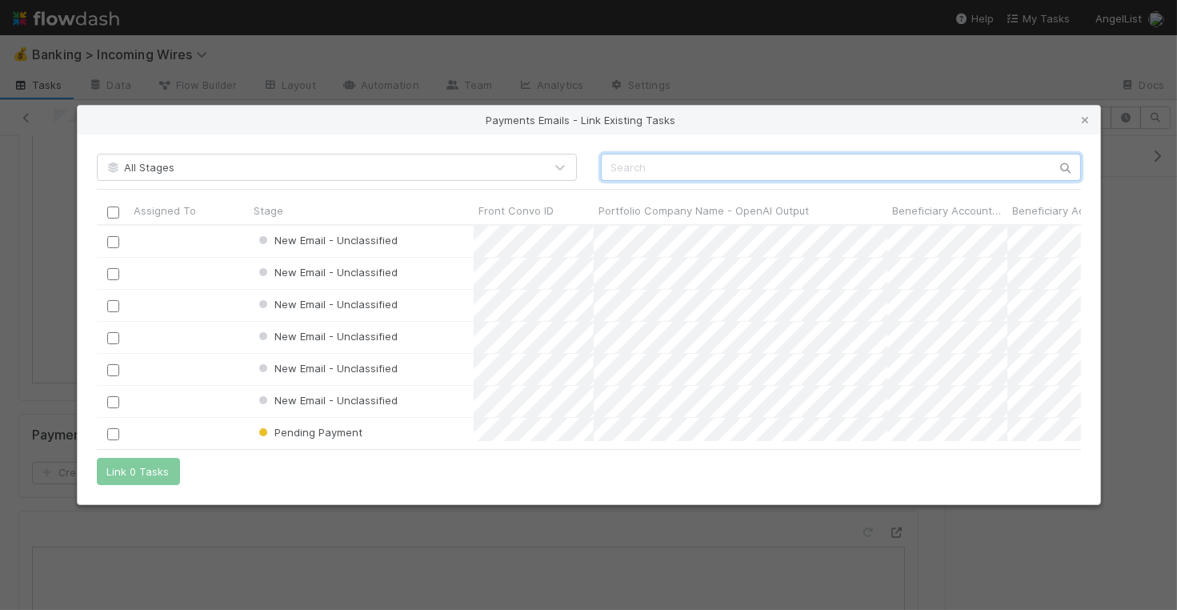
click at [732, 174] on input "text" at bounding box center [841, 167] width 480 height 27
paste input "cnv_qo4fnwn"
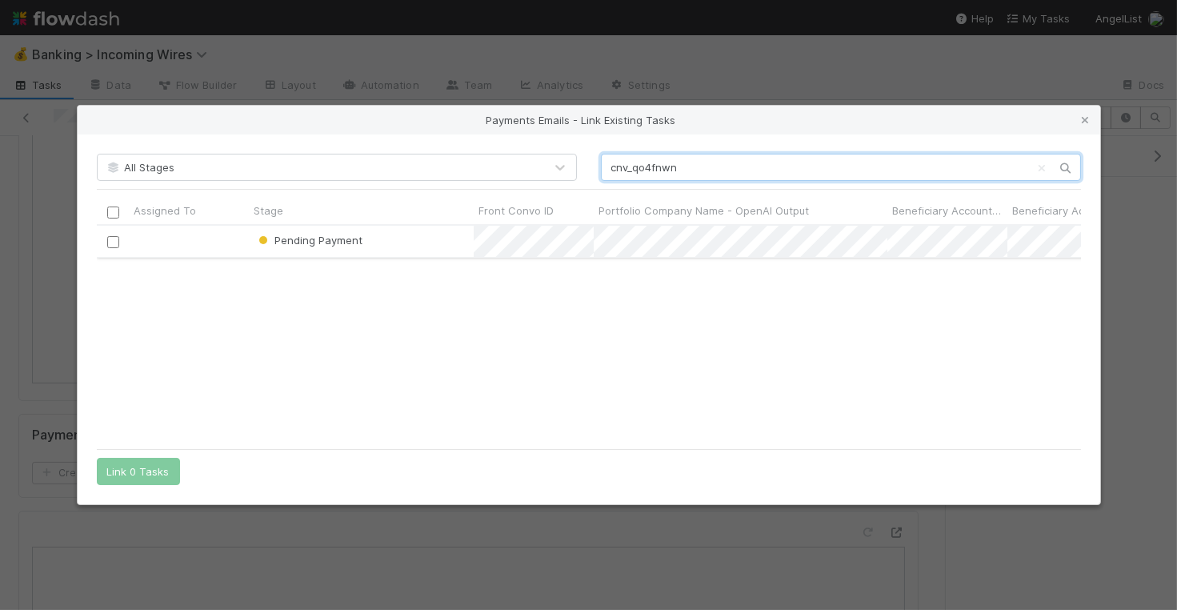
type input "cnv_qo4fnwn"
drag, startPoint x: 113, startPoint y: 242, endPoint x: 120, endPoint y: 343, distance: 101.8
click at [113, 242] on input "checkbox" at bounding box center [112, 242] width 12 height 12
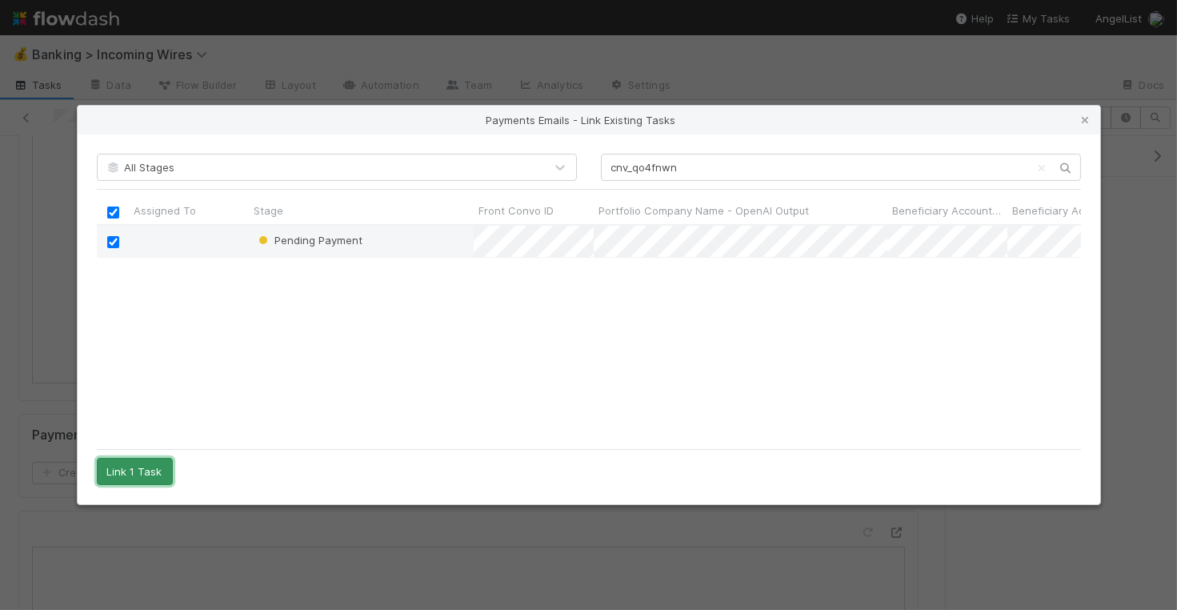
click at [156, 474] on button "Link 1 Task" at bounding box center [135, 471] width 76 height 27
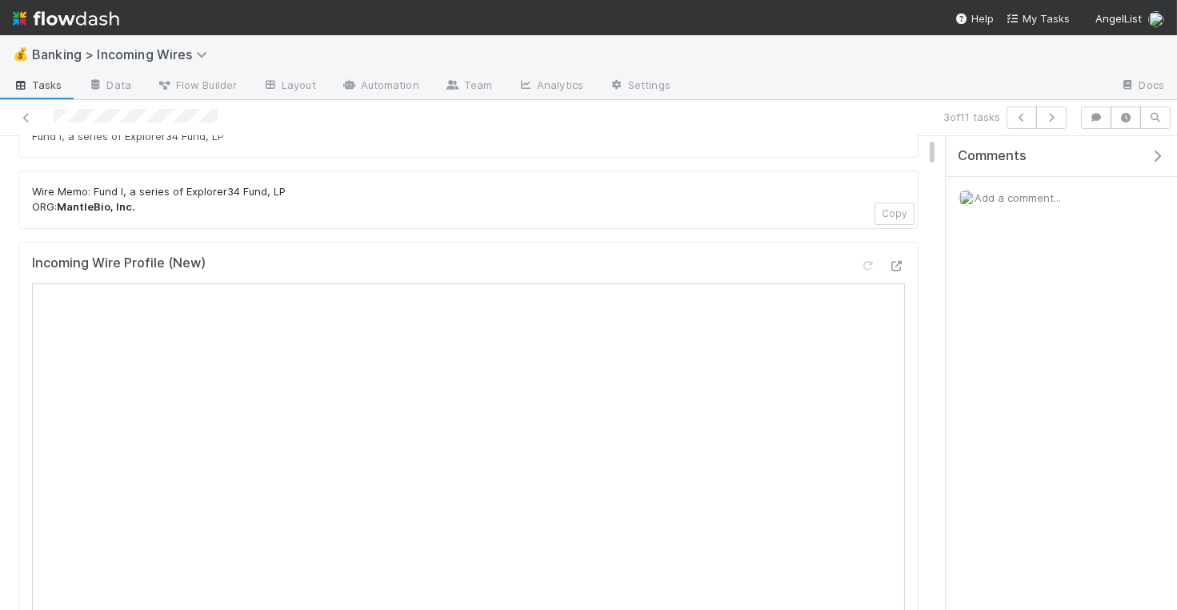
scroll to position [234, 0]
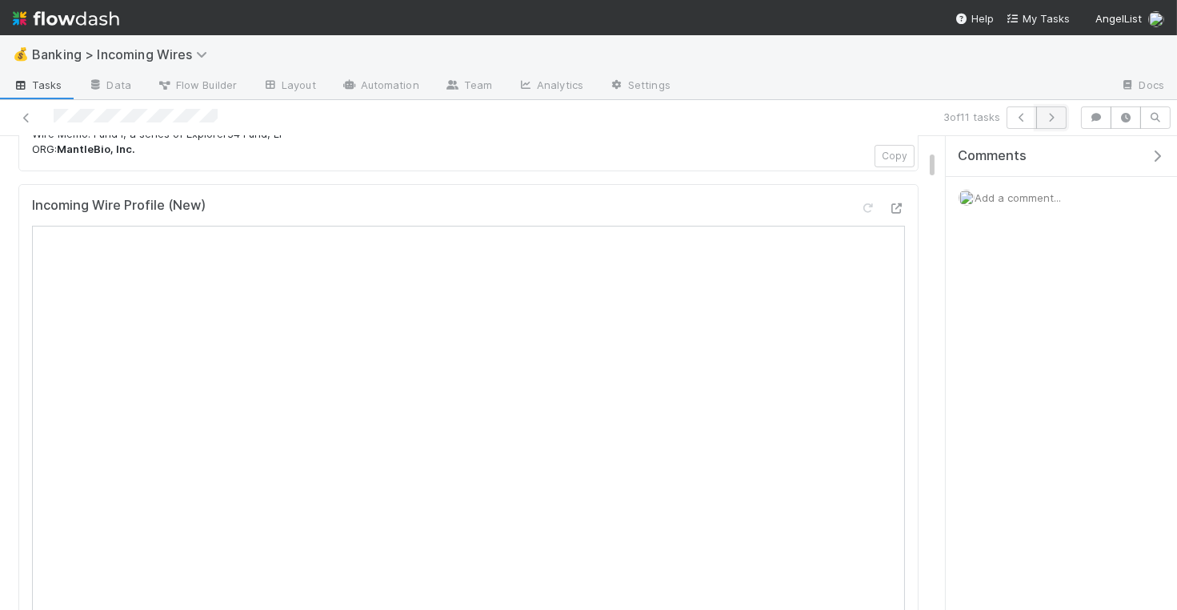
click at [1054, 116] on icon "button" at bounding box center [1051, 118] width 16 height 10
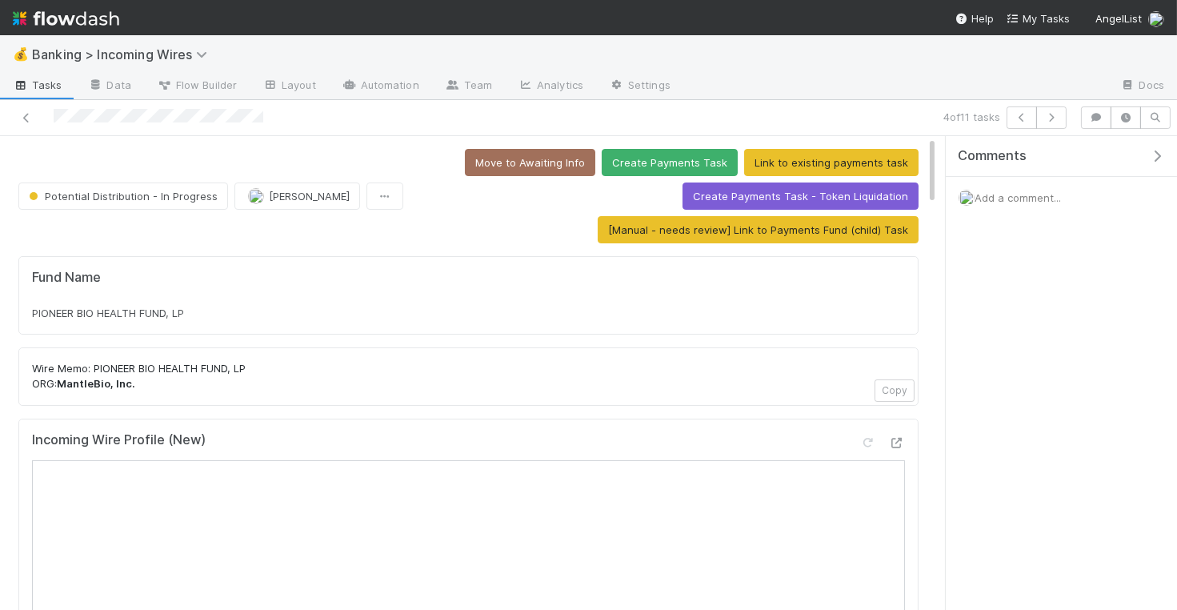
click at [226, 306] on div "PIONEER BIO HEALTH FUND, LP" at bounding box center [468, 313] width 873 height 16
click at [226, 307] on div "PIONEER BIO HEALTH FUND, LP" at bounding box center [468, 313] width 873 height 16
copy div "PIONEER BIO HEALTH FUND, LP"
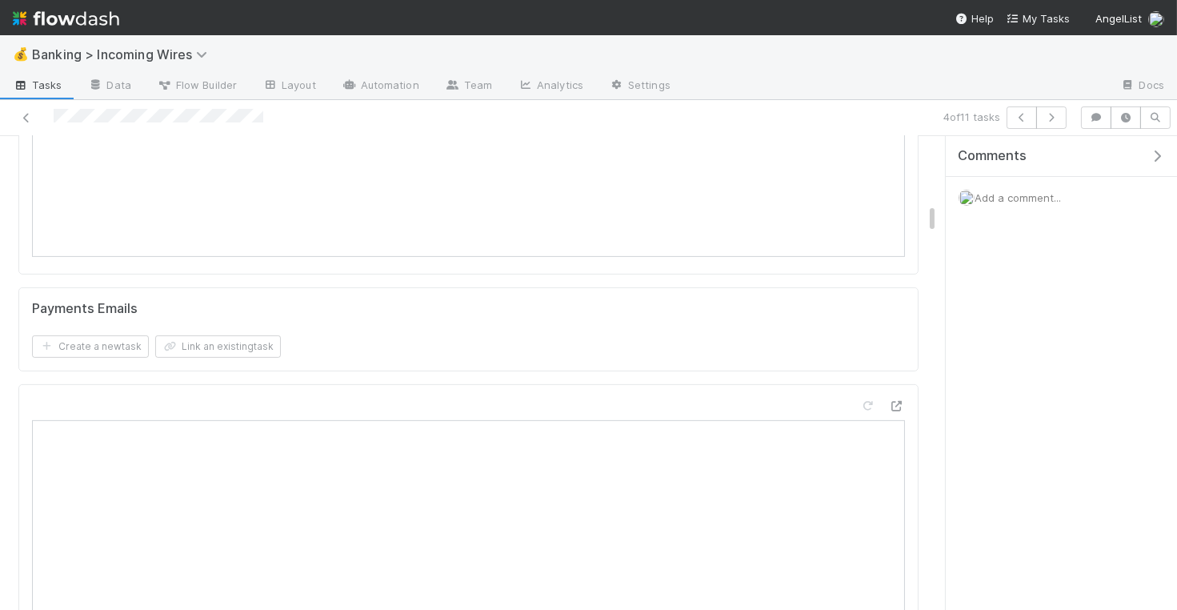
scroll to position [1177, 0]
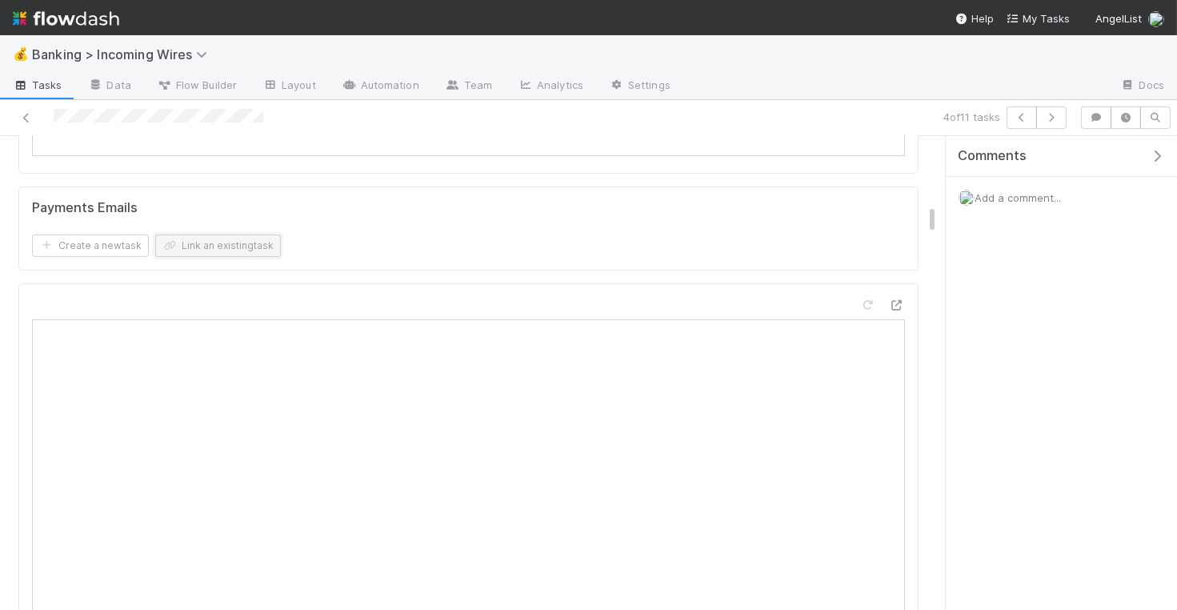
click at [242, 234] on button "Link an existing task" at bounding box center [218, 245] width 126 height 22
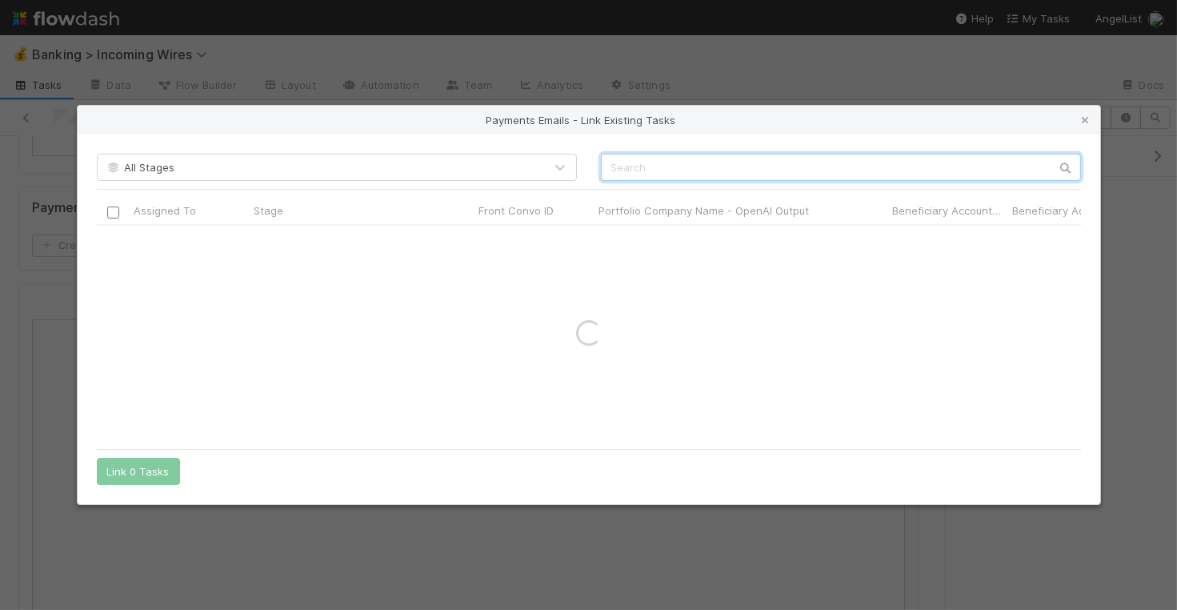
click at [674, 168] on input "text" at bounding box center [841, 167] width 480 height 27
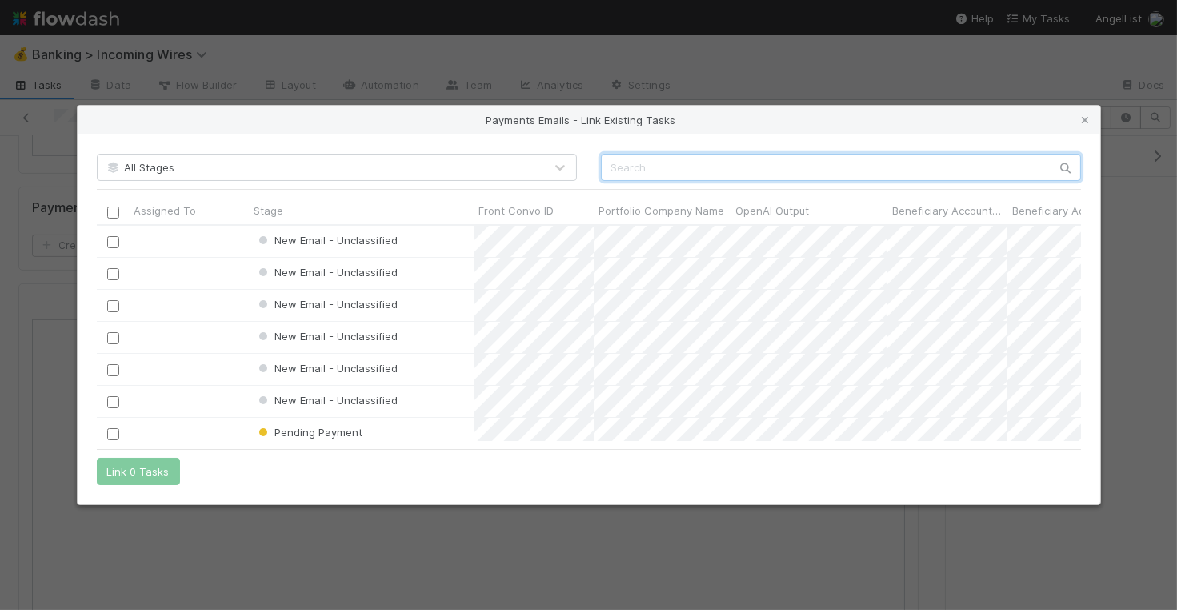
scroll to position [216, 984]
paste input "cnv_qo4y6iv"
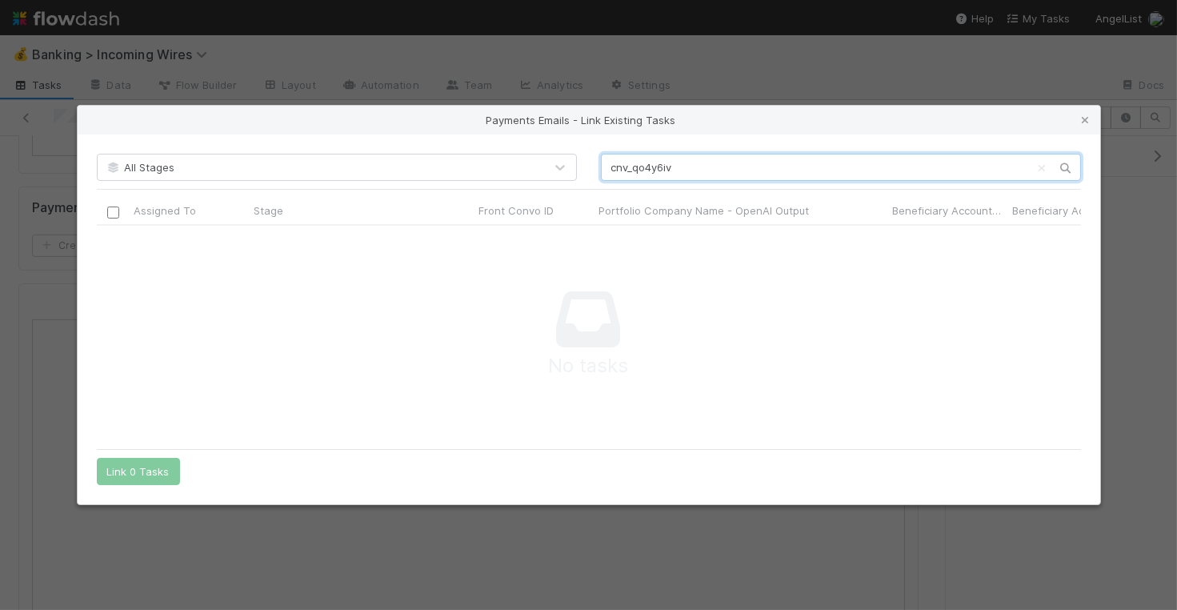
click at [633, 174] on input "cnv_qo4y6iv" at bounding box center [841, 167] width 480 height 27
paste input "kv4adj"
type input "cnv_qkv4adj"
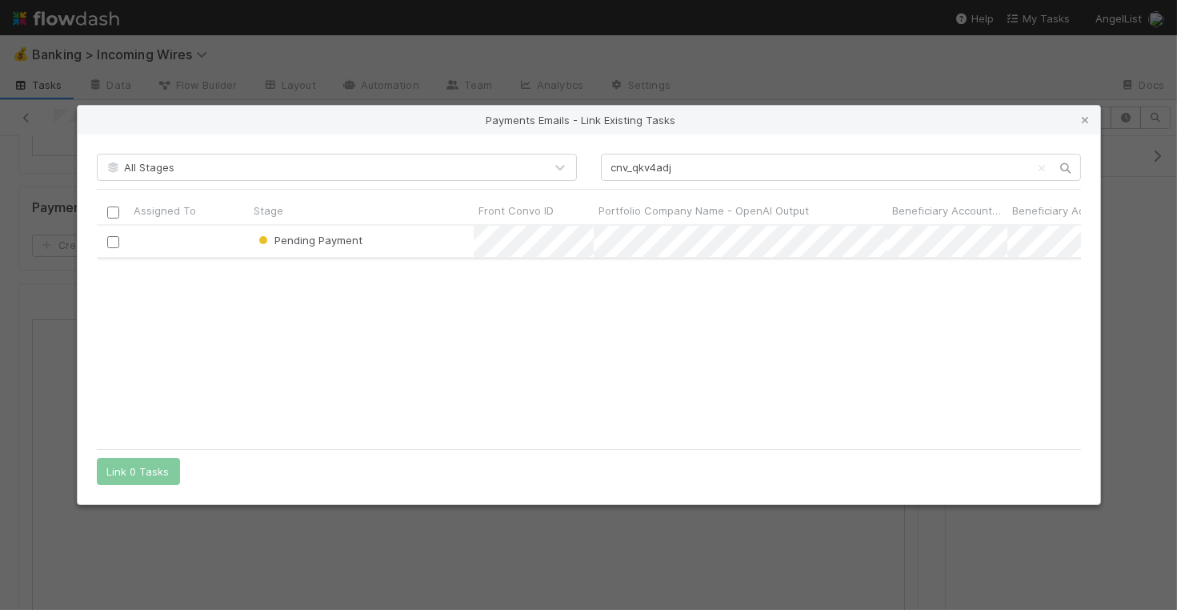
click at [112, 245] on input "checkbox" at bounding box center [112, 242] width 12 height 12
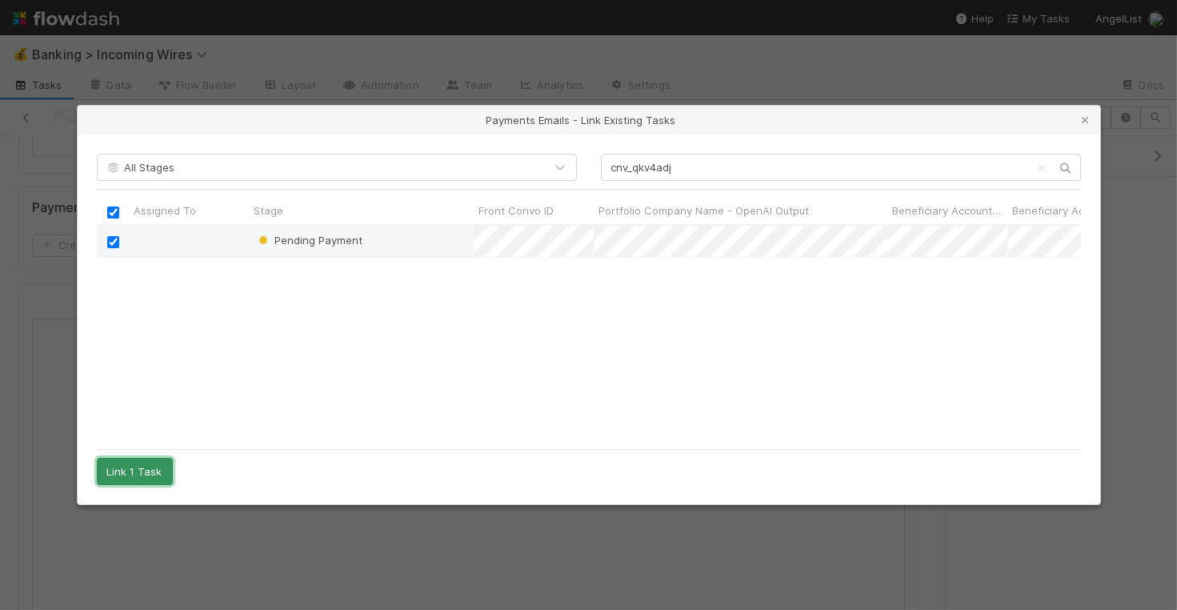
click at [130, 468] on button "Link 1 Task" at bounding box center [135, 471] width 76 height 27
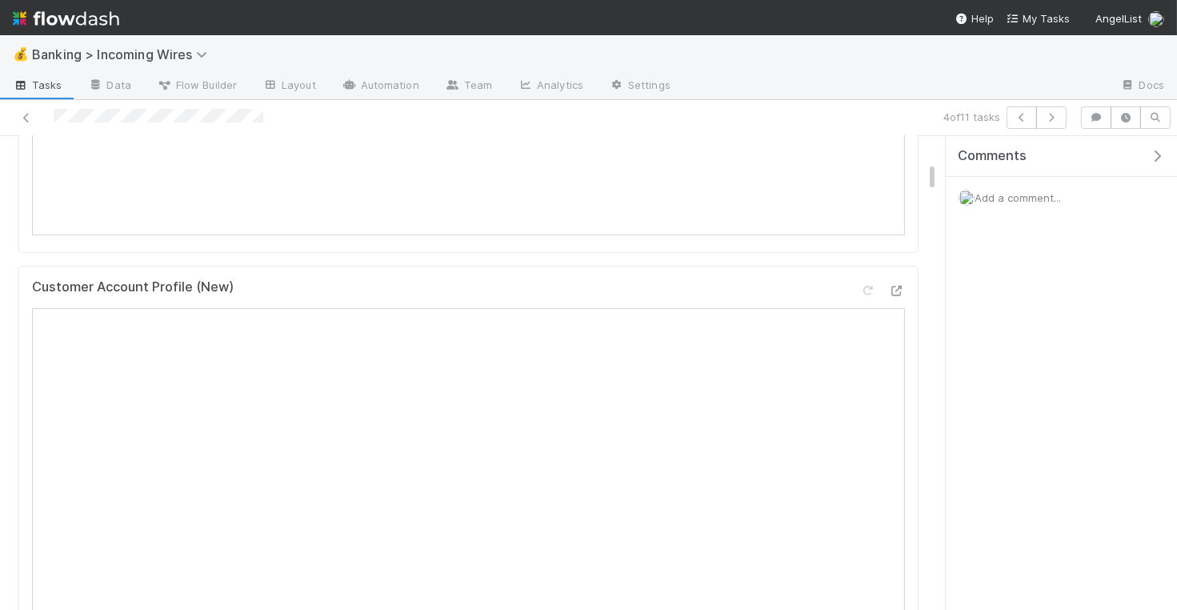
scroll to position [216, 0]
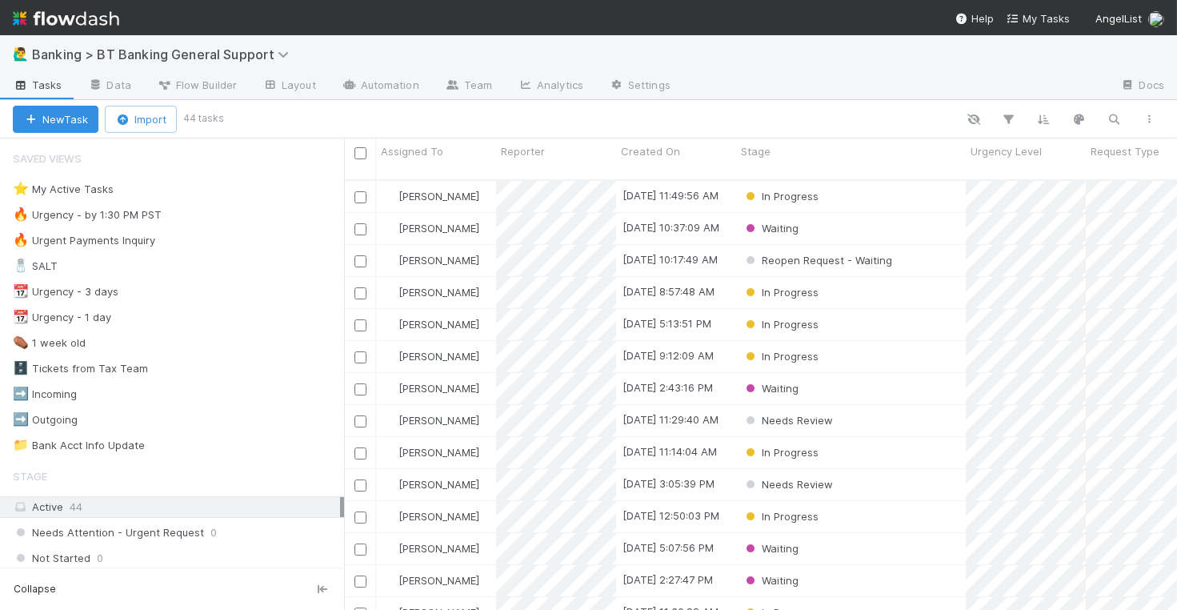
scroll to position [443, 833]
click at [134, 185] on icon at bounding box center [134, 189] width 16 height 10
click at [86, 185] on div "View Settings Default for everyone Rename this view Delete this view" at bounding box center [588, 305] width 1177 height 610
click at [82, 187] on div "⭐ My Active Tasks" at bounding box center [63, 189] width 101 height 20
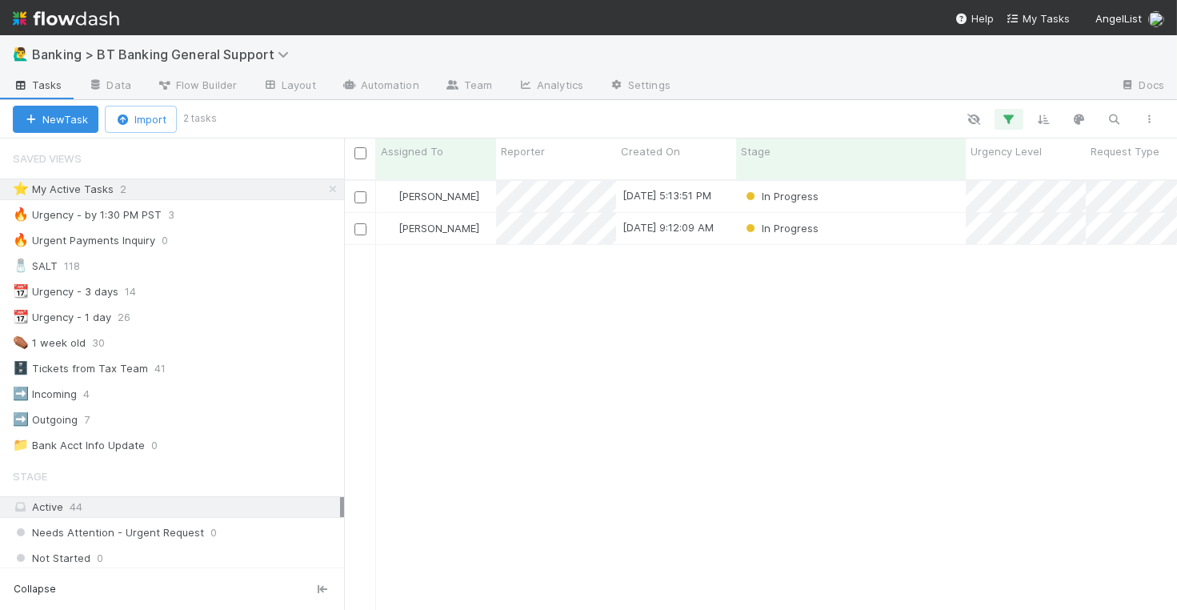
scroll to position [443, 833]
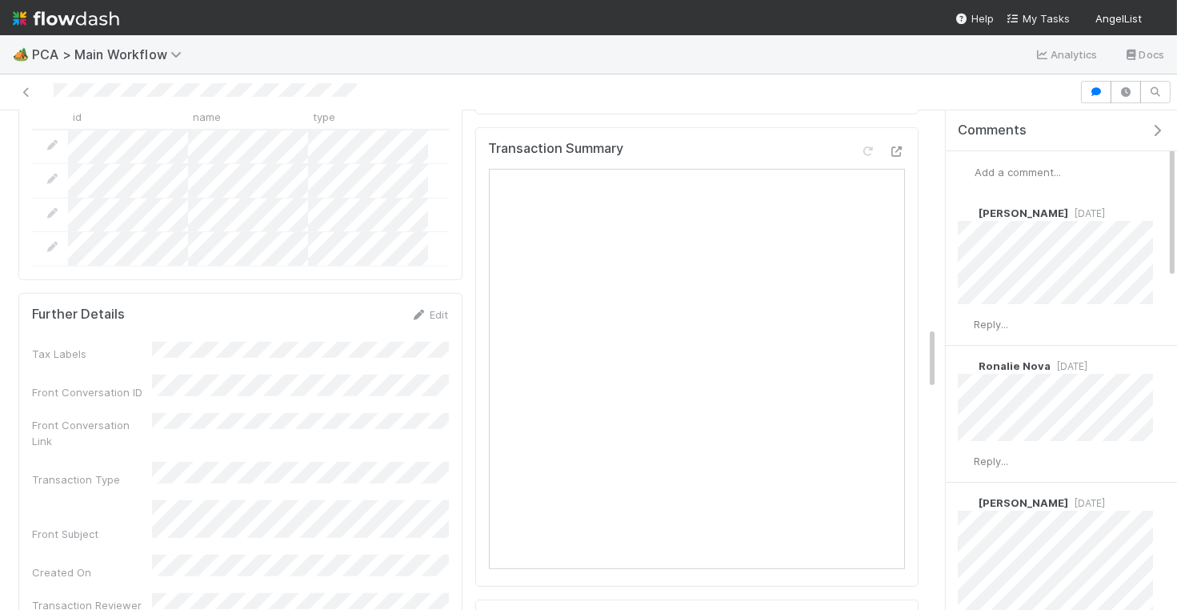
scroll to position [1665, 0]
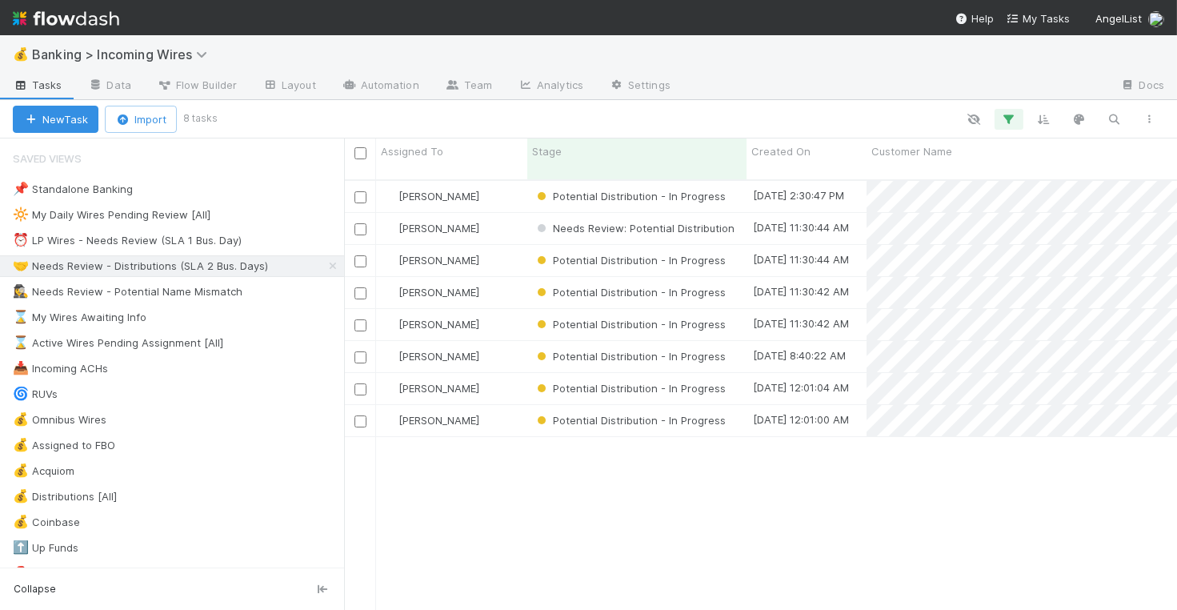
scroll to position [1, 1]
click at [494, 189] on div "[PERSON_NAME]" at bounding box center [451, 196] width 151 height 31
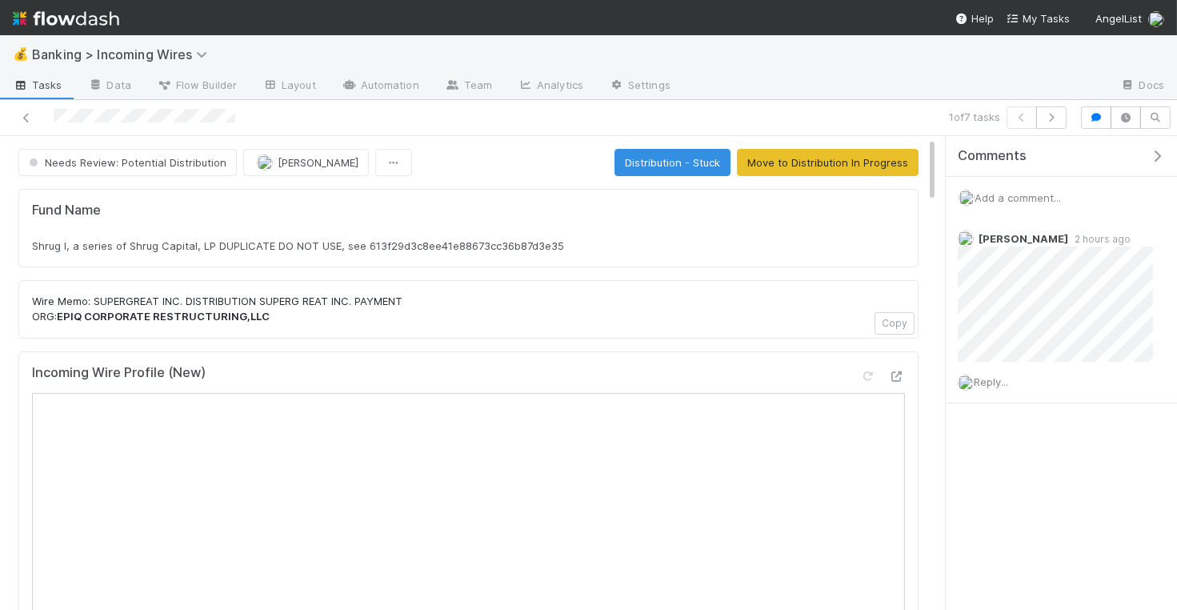
scroll to position [6, 0]
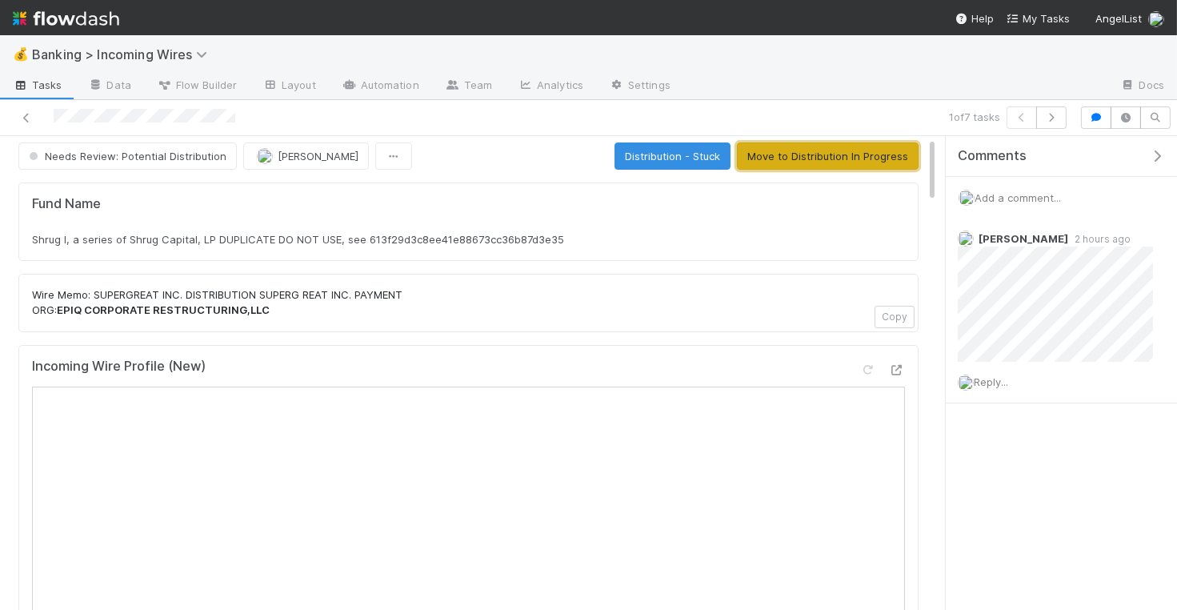
click at [766, 152] on button "Move to Distribution In Progress" at bounding box center [828, 155] width 182 height 27
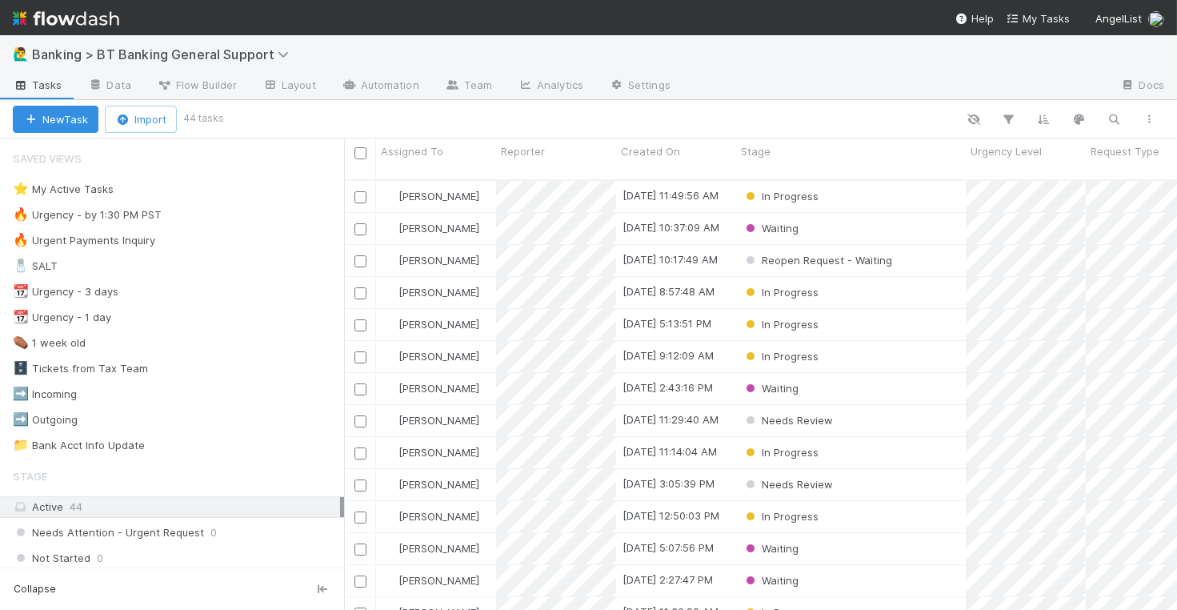
scroll to position [443, 833]
